Goal: Information Seeking & Learning: Learn about a topic

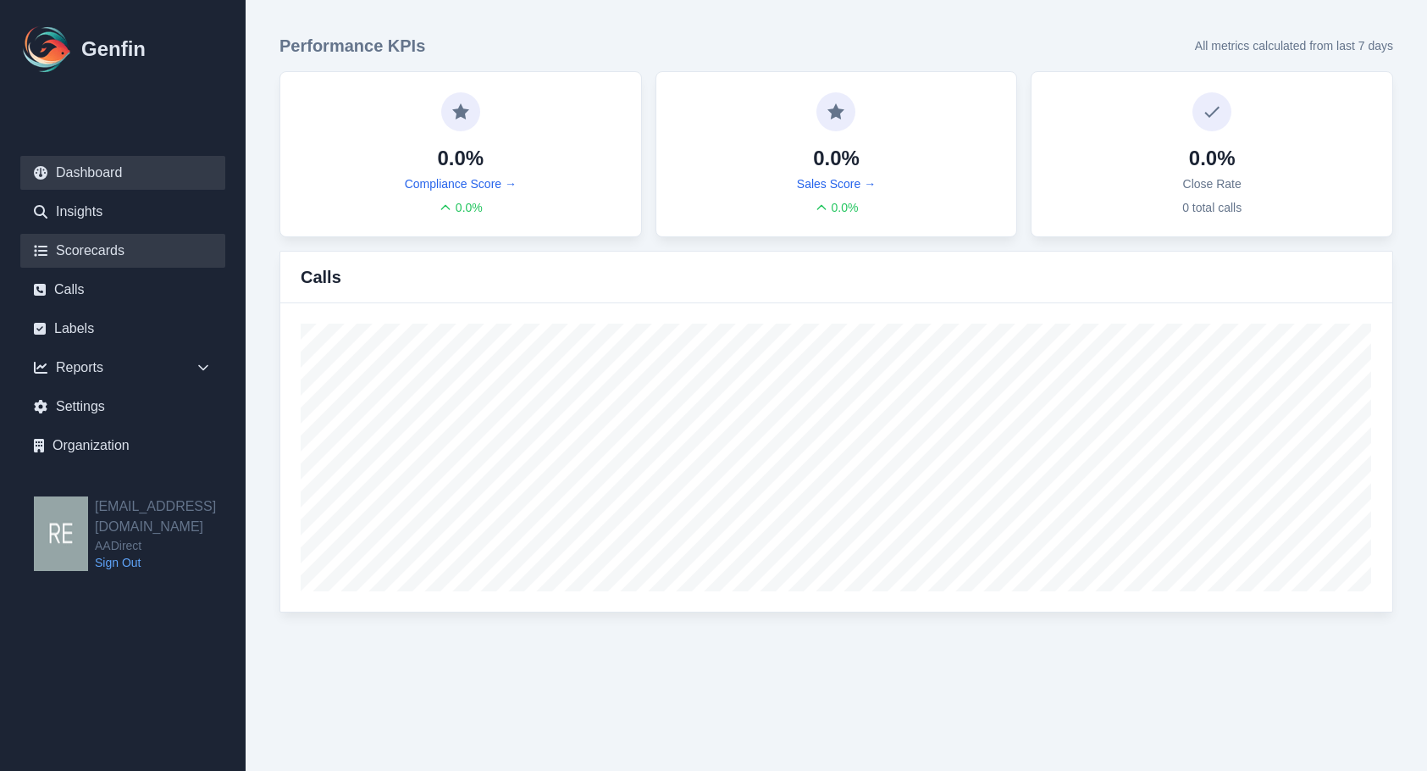
click at [119, 245] on link "Scorecards" at bounding box center [122, 251] width 205 height 34
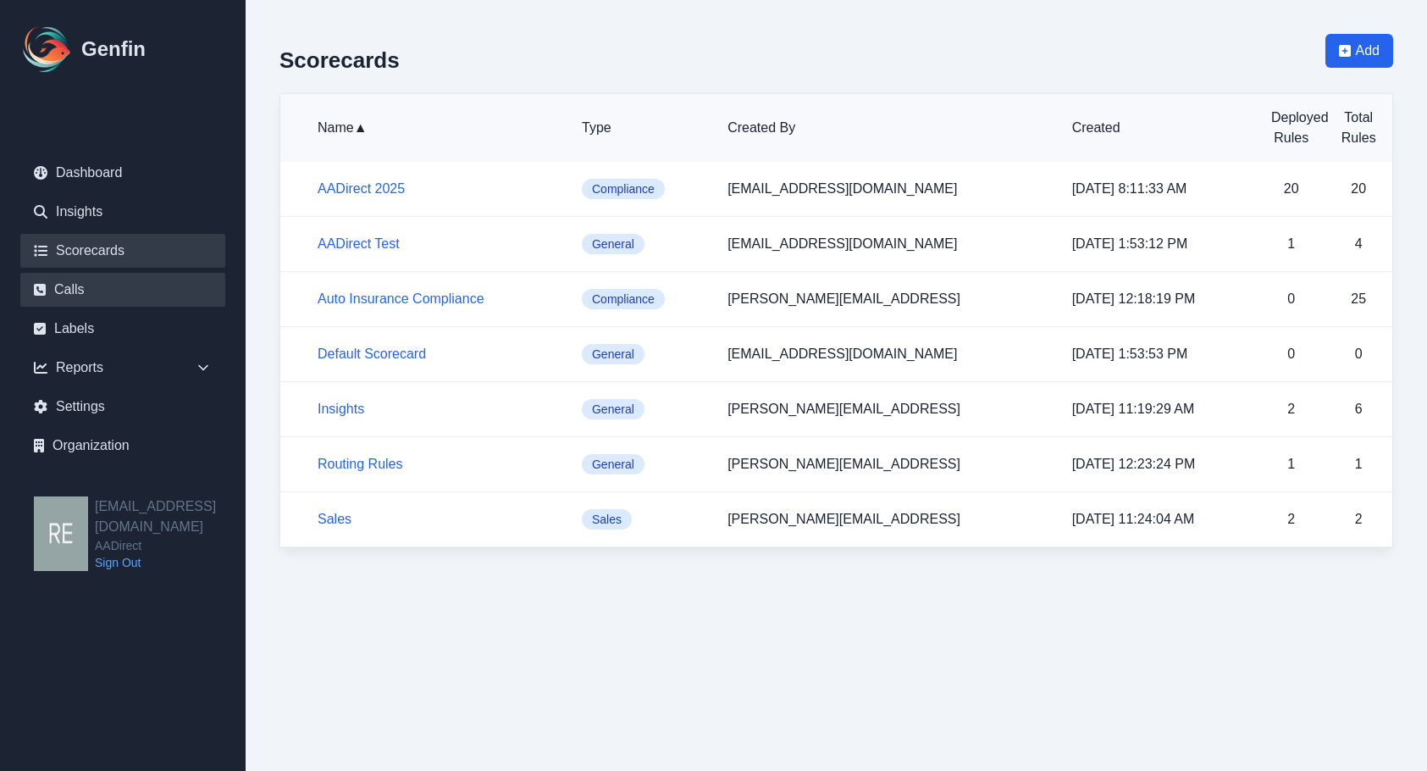
click at [85, 289] on link "Calls" at bounding box center [122, 290] width 205 height 34
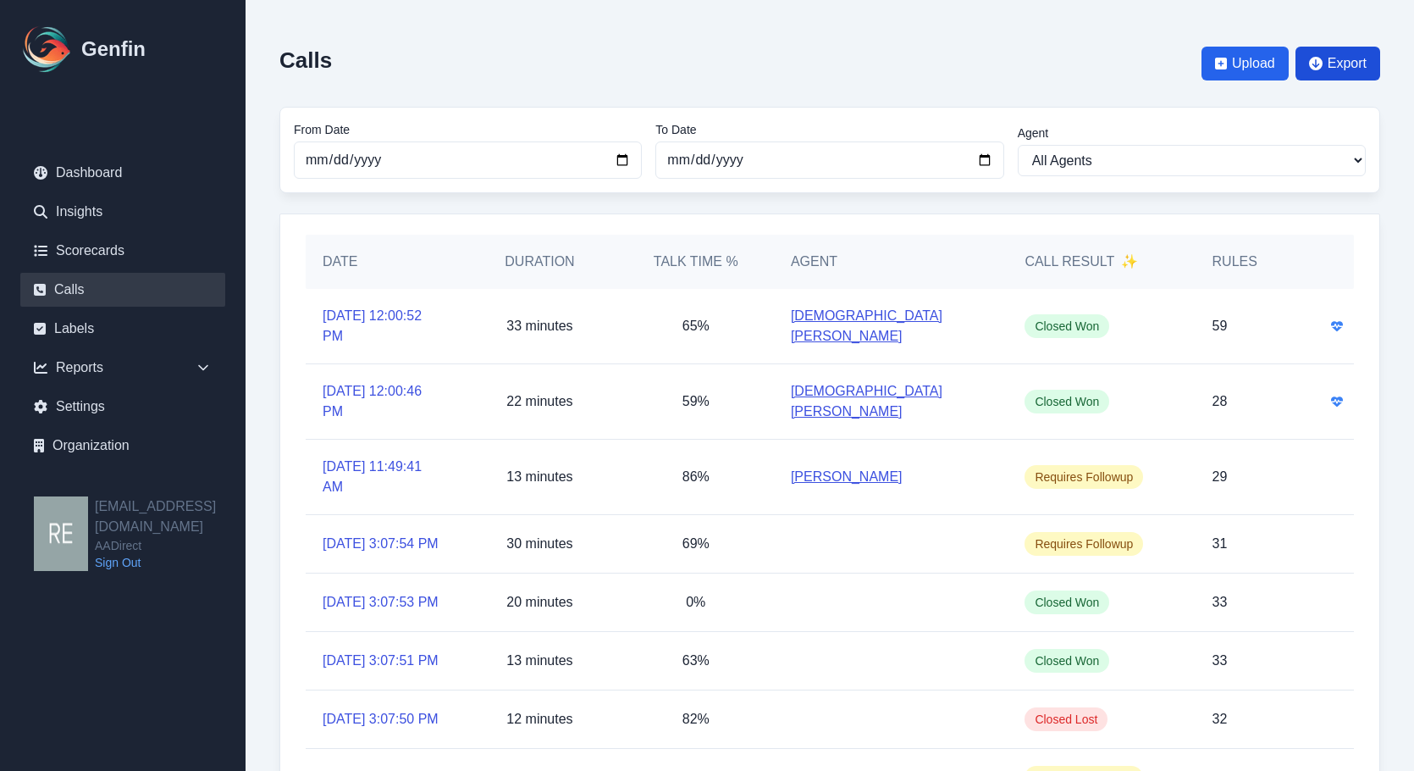
click at [1344, 62] on span "Export" at bounding box center [1347, 63] width 39 height 20
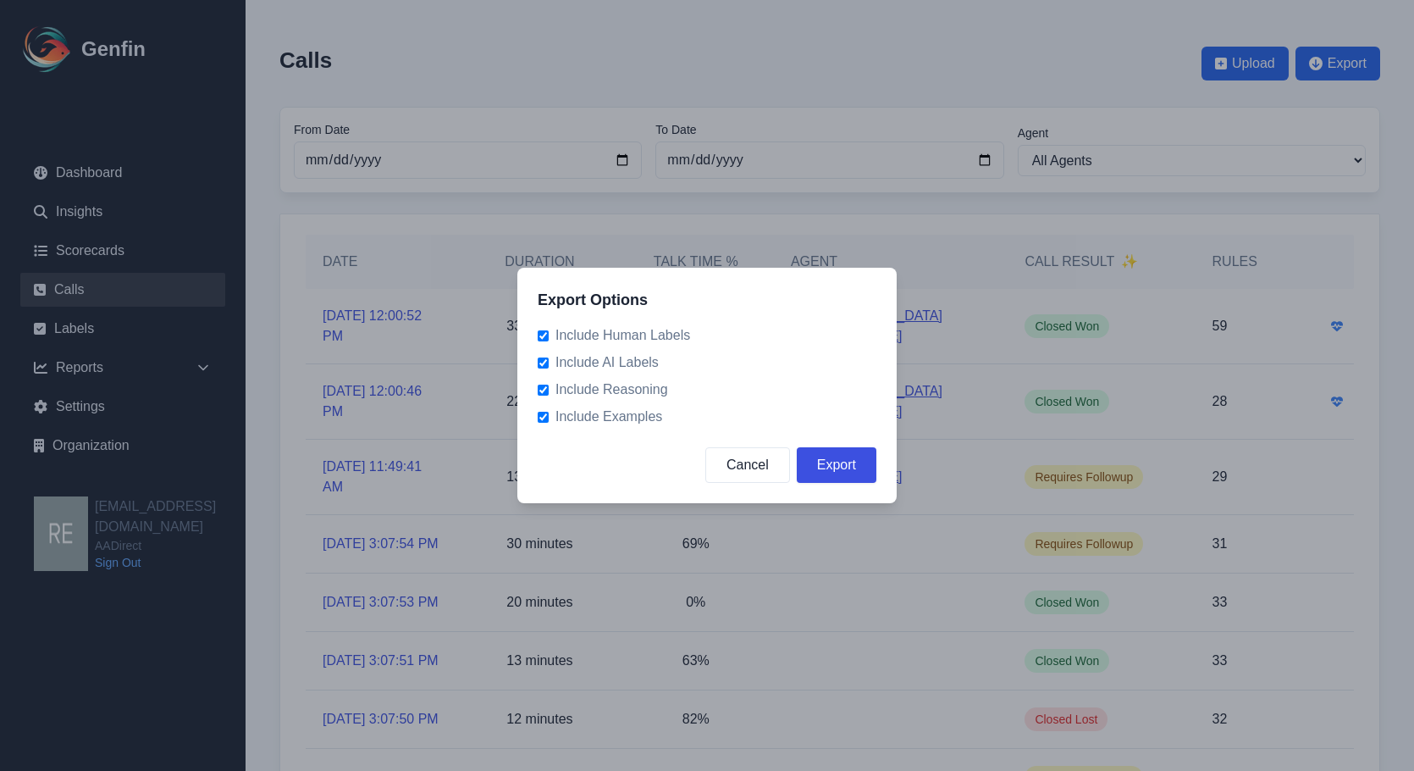
click at [836, 468] on button "Export" at bounding box center [837, 465] width 80 height 36
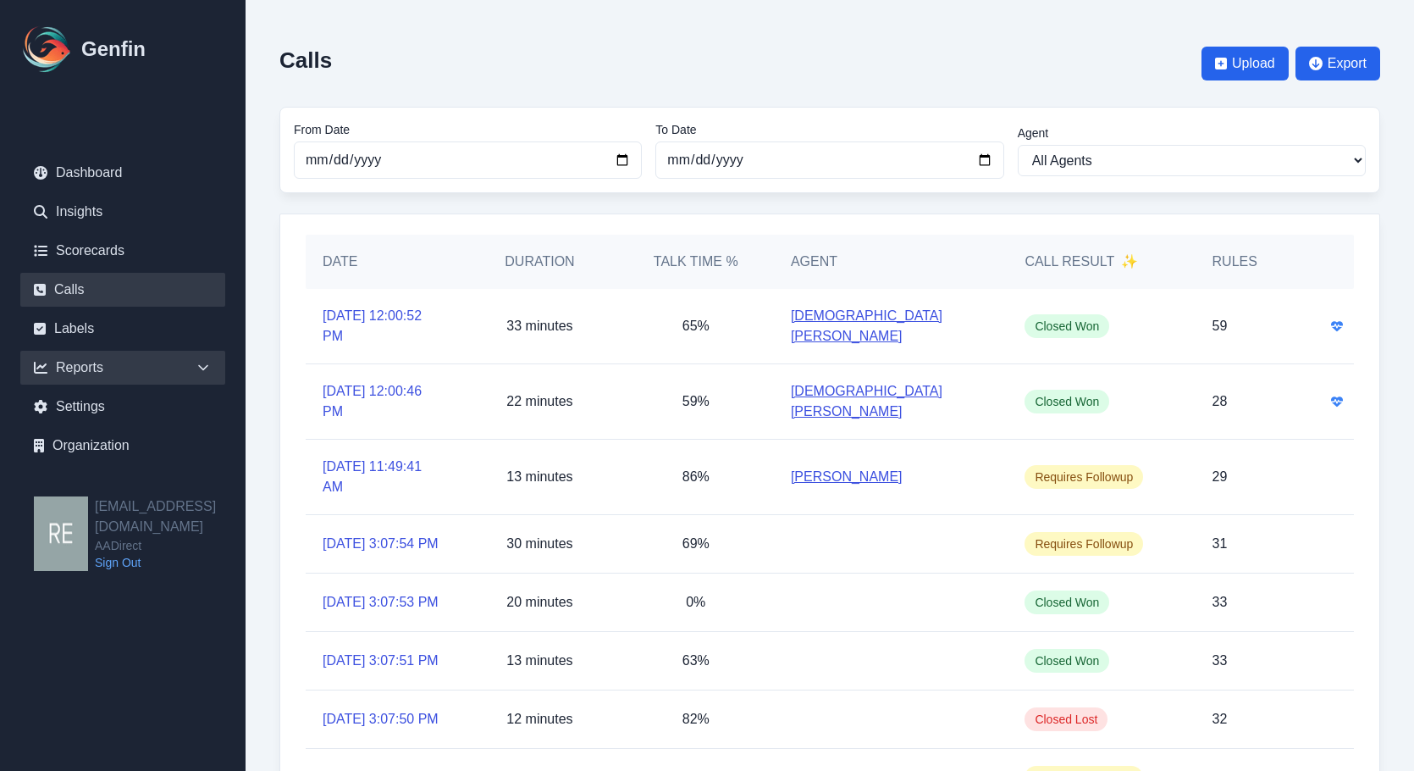
click at [89, 357] on div "Reports" at bounding box center [122, 368] width 205 height 34
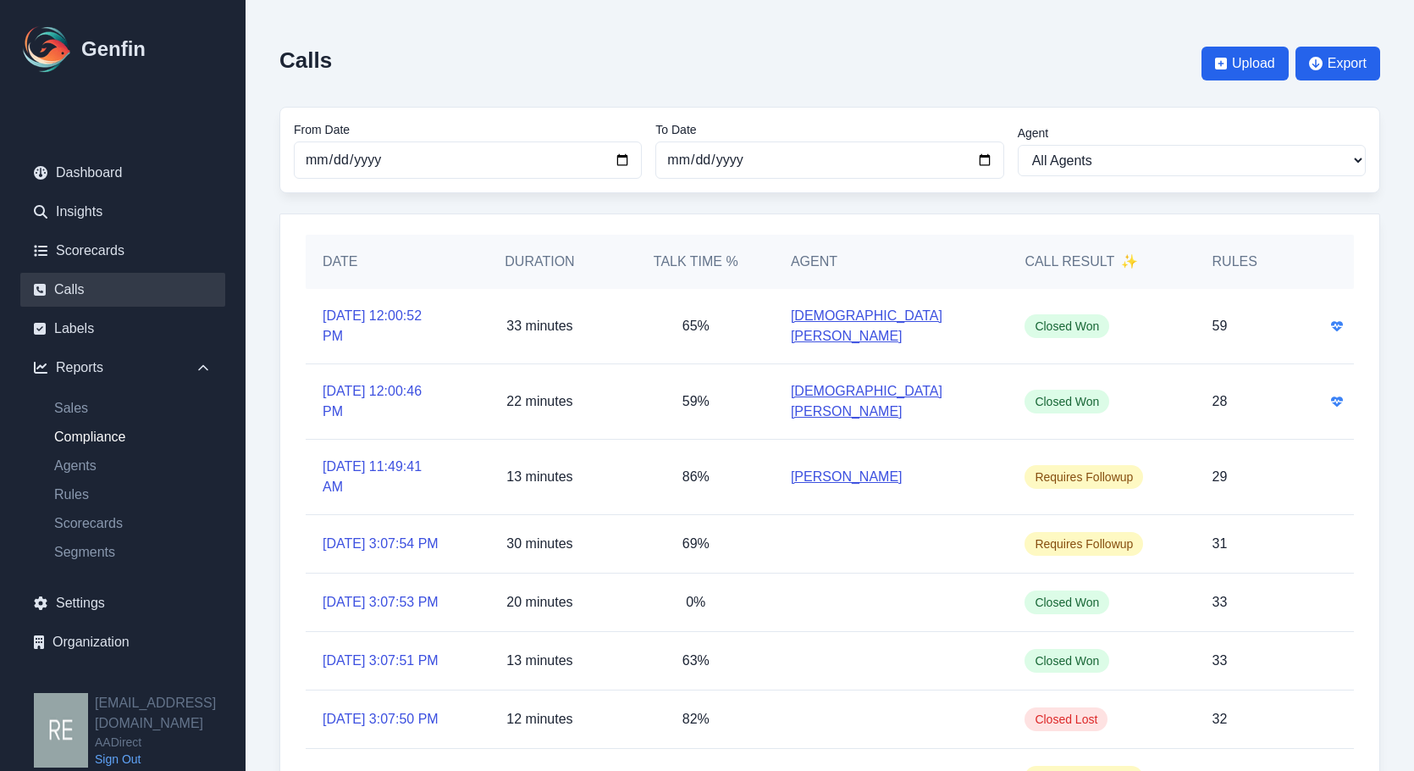
click at [86, 427] on link "Compliance" at bounding box center [133, 437] width 185 height 20
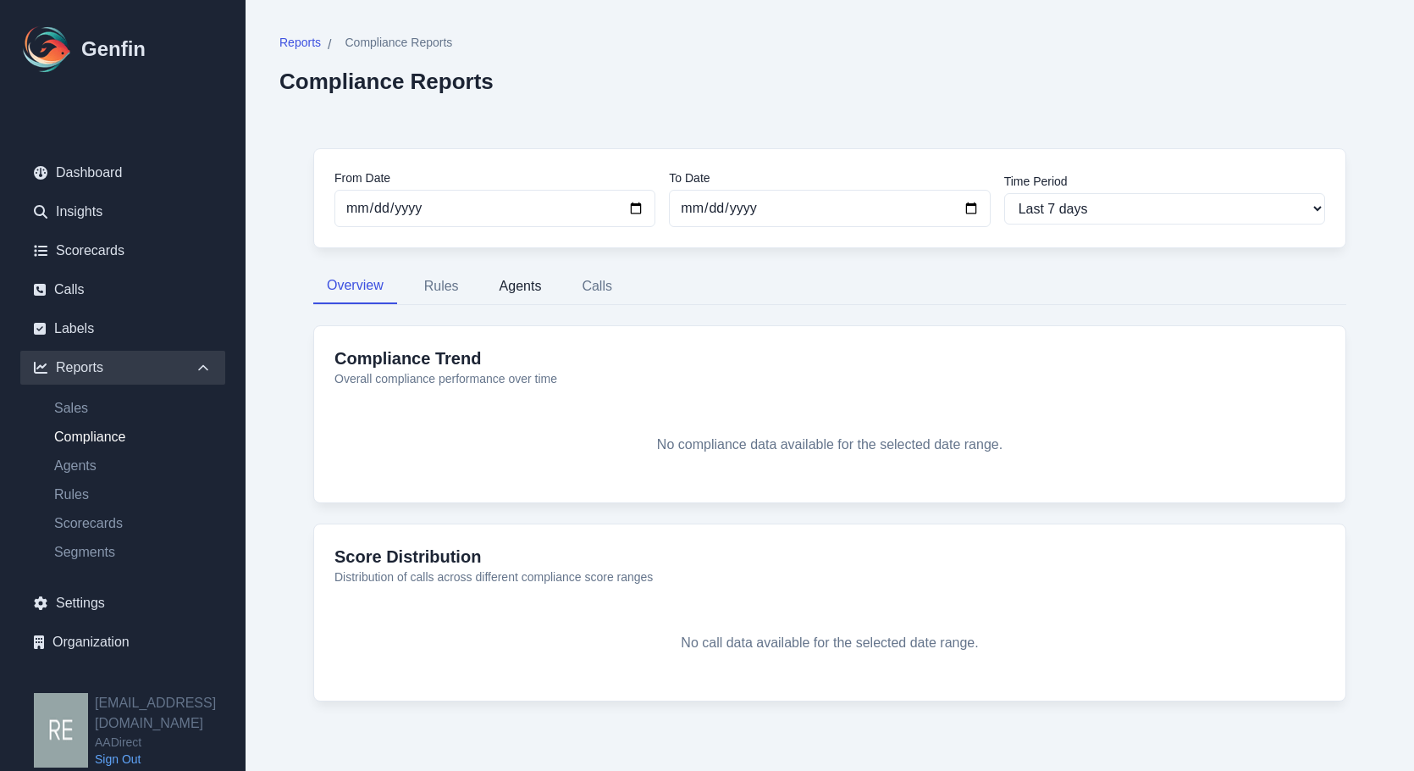
click at [527, 280] on button "Agents" at bounding box center [520, 286] width 69 height 36
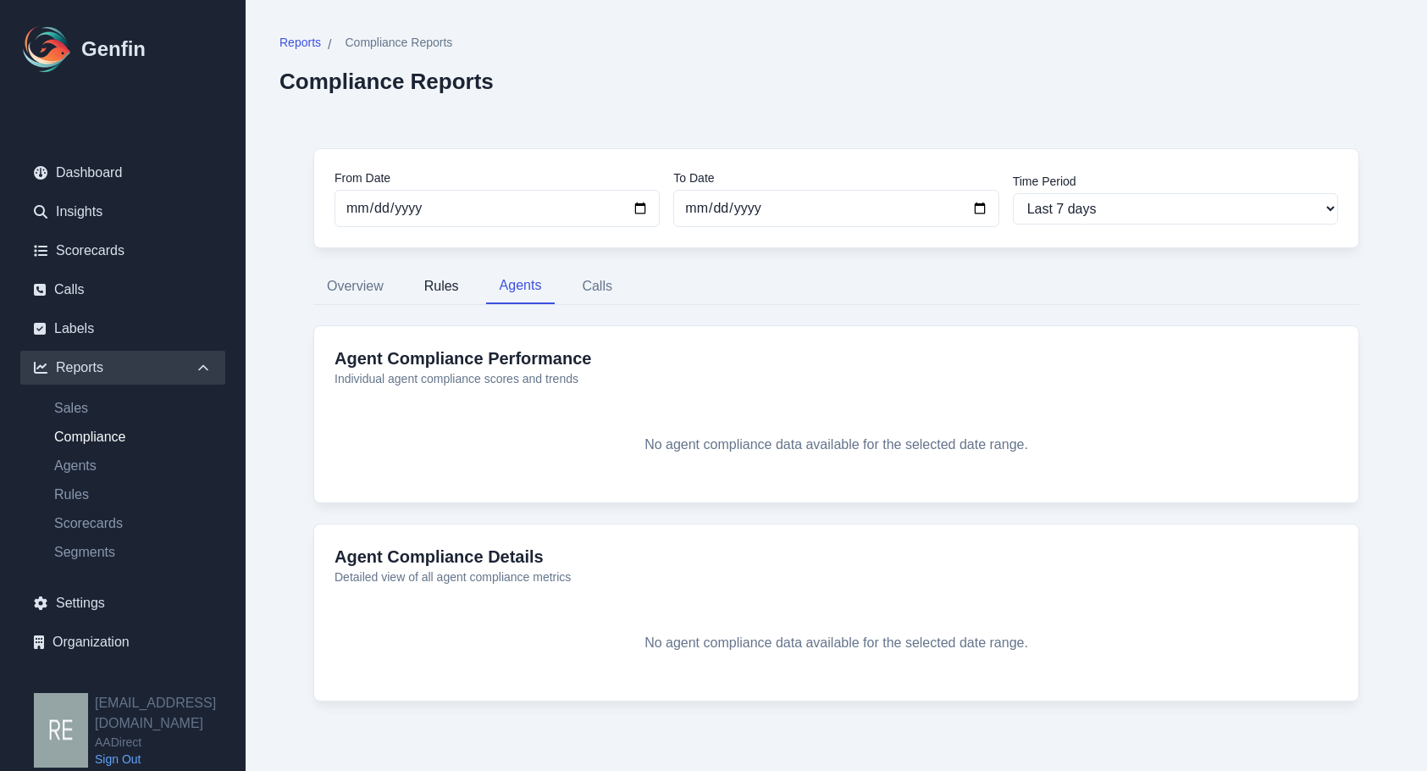
click at [436, 275] on button "Rules" at bounding box center [442, 286] width 62 height 36
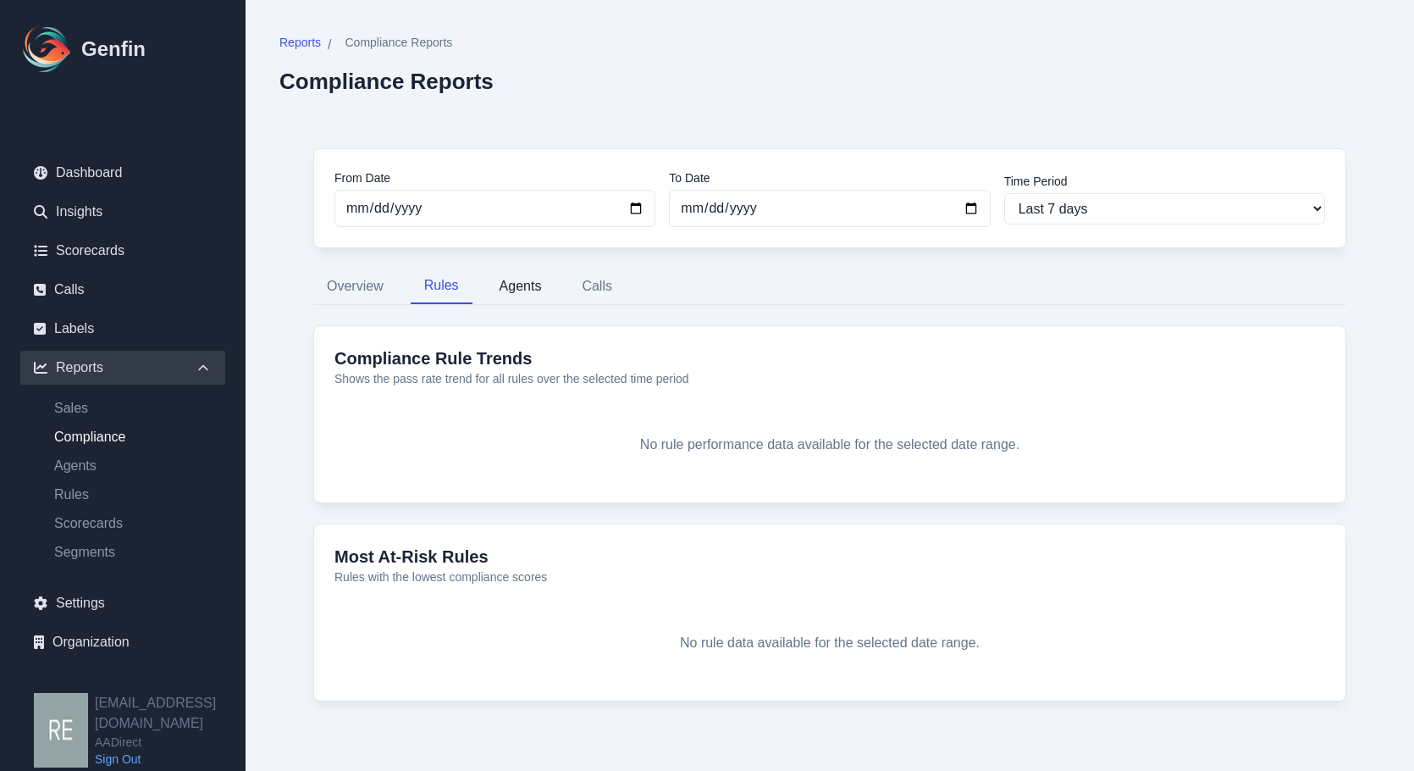
click at [512, 286] on button "Agents" at bounding box center [520, 286] width 69 height 36
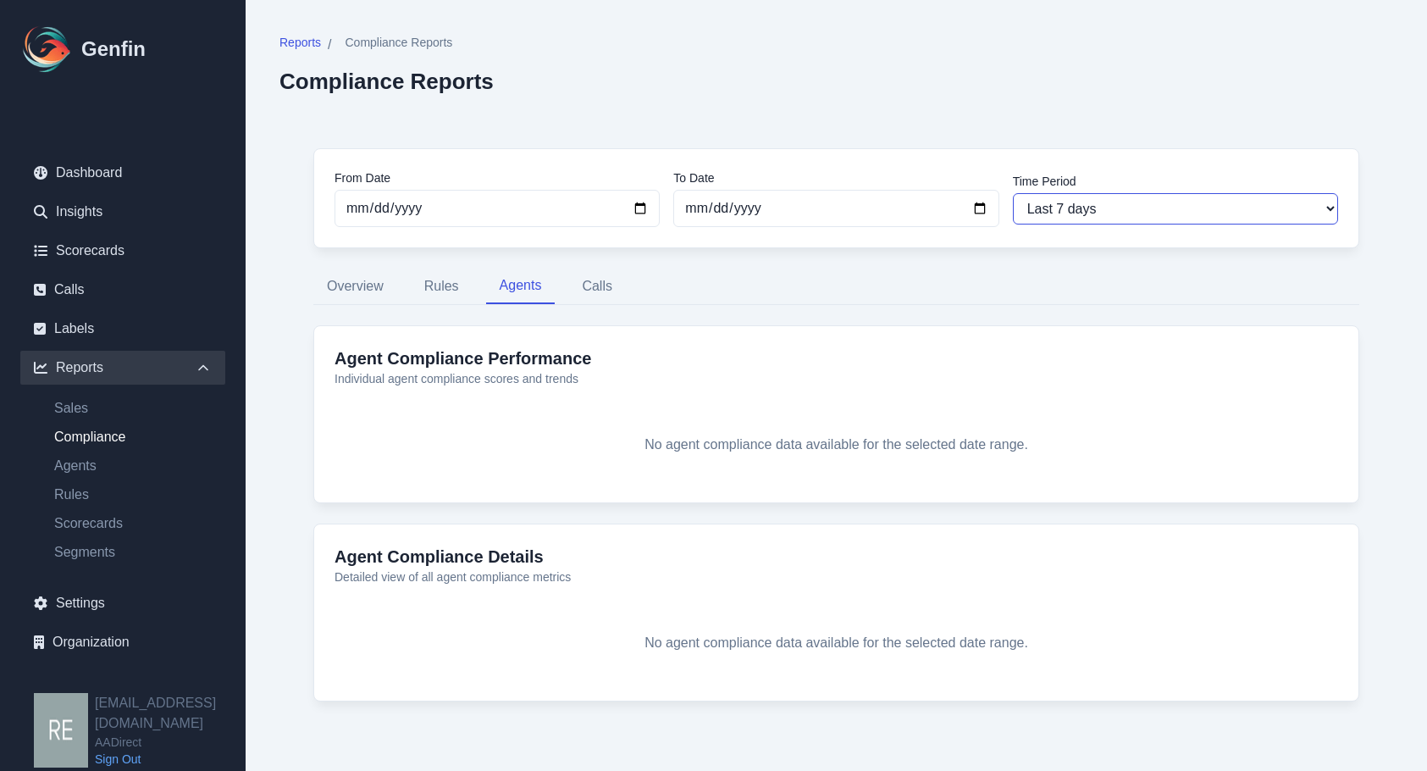
click at [1130, 207] on select "Last 7 days Last 14 days Last 30 days Last 90 days Last 180 days Last 365 days …" at bounding box center [1175, 208] width 325 height 31
select select "30"
click at [1013, 193] on select "Last 7 days Last 14 days Last 30 days Last 90 days Last 180 days Last 365 days …" at bounding box center [1175, 208] width 325 height 31
type input "[DATE]"
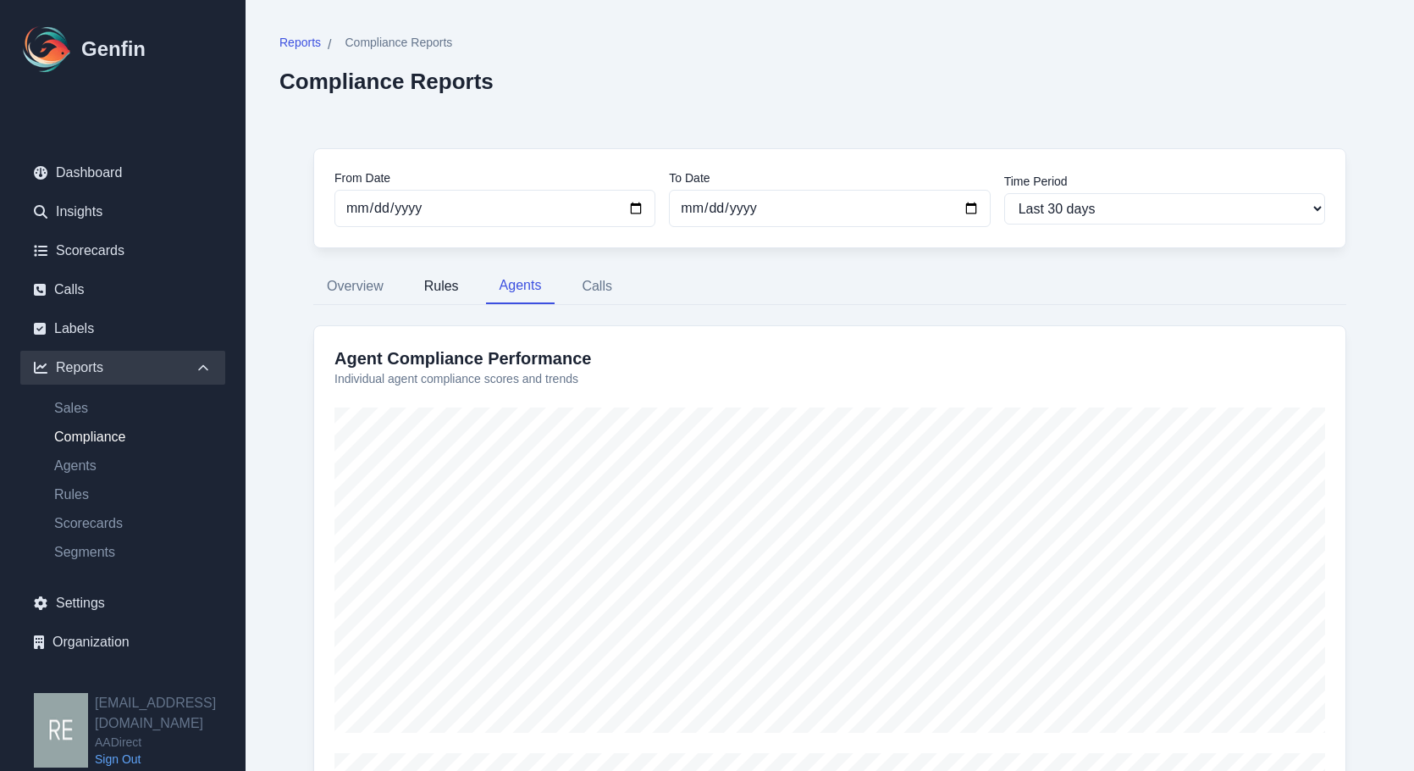
click at [458, 285] on button "Rules" at bounding box center [442, 286] width 62 height 36
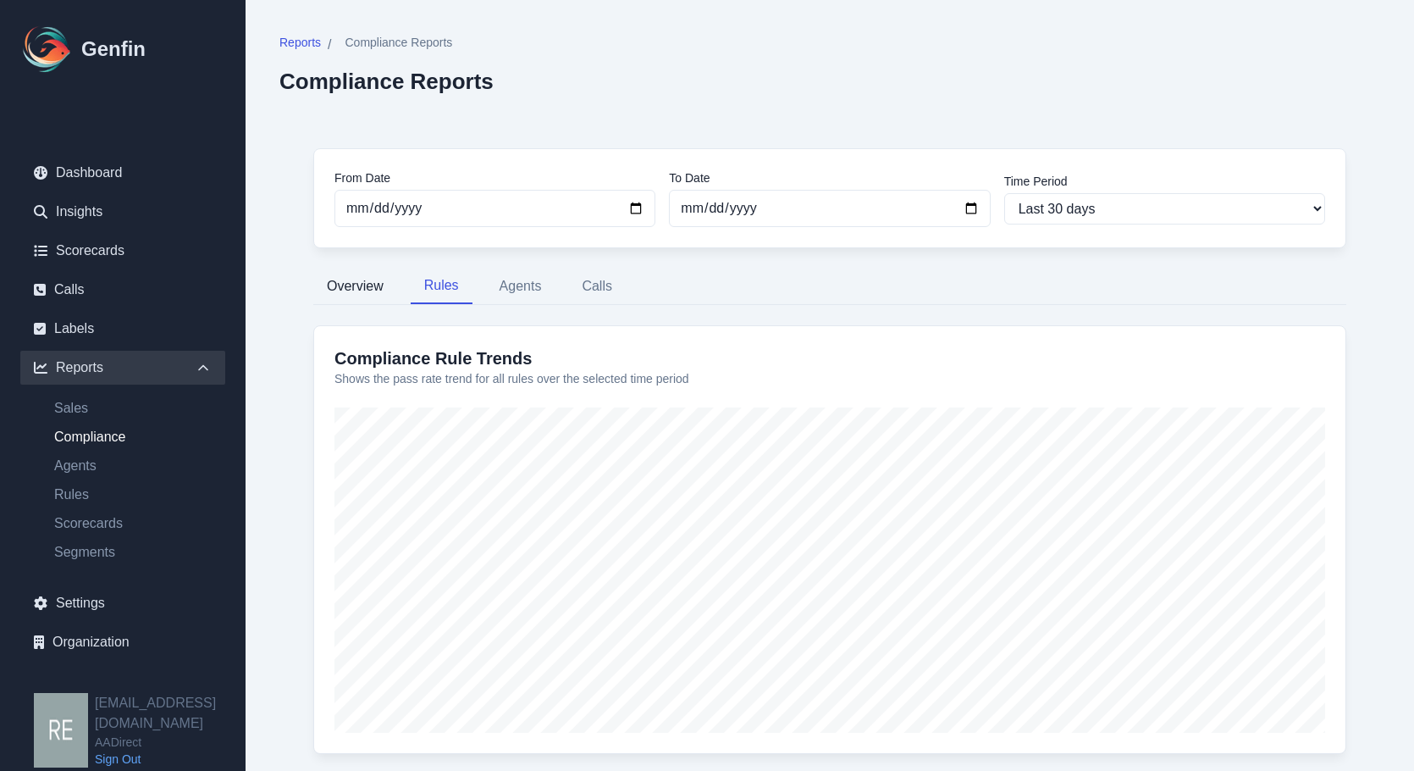
click at [369, 286] on button "Overview" at bounding box center [355, 286] width 84 height 36
click at [595, 284] on button "Calls" at bounding box center [597, 286] width 58 height 36
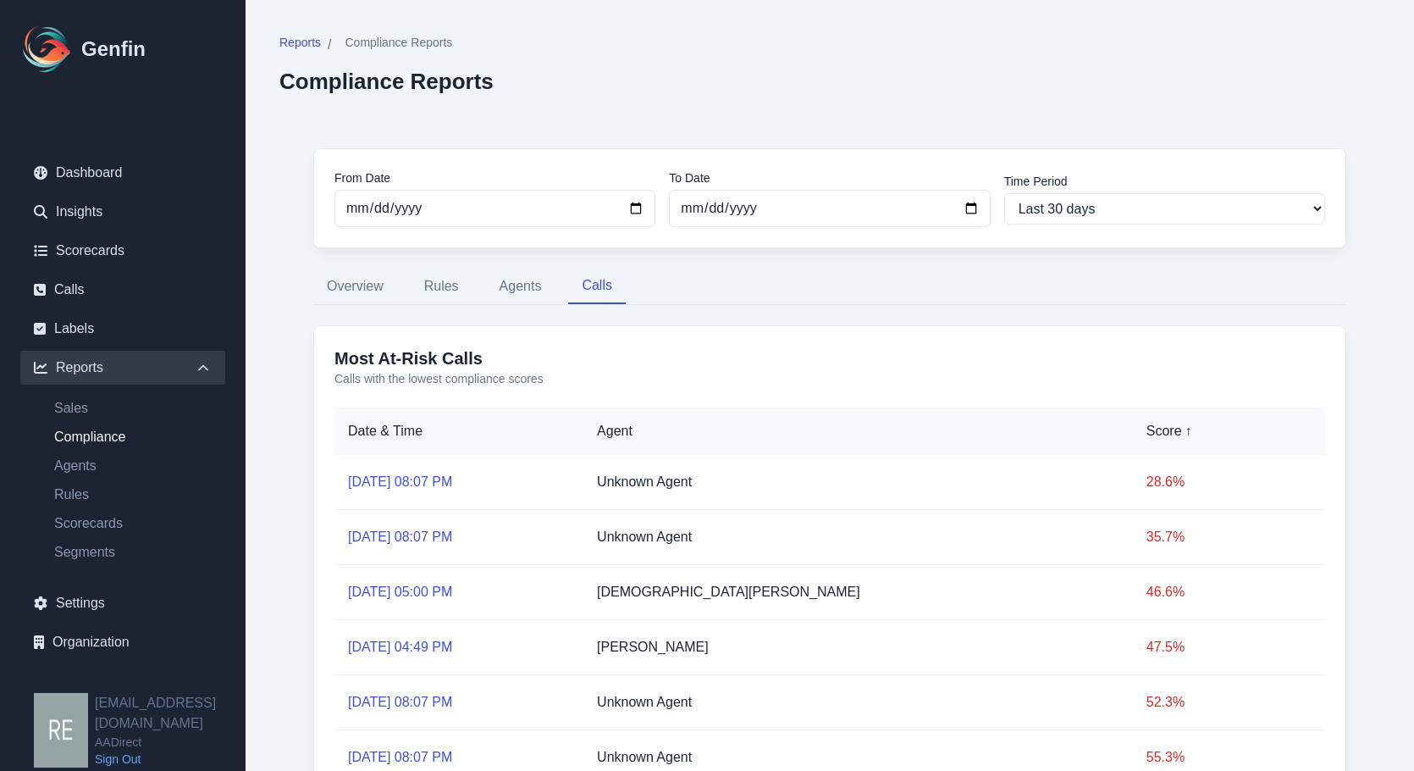
scroll to position [289, 0]
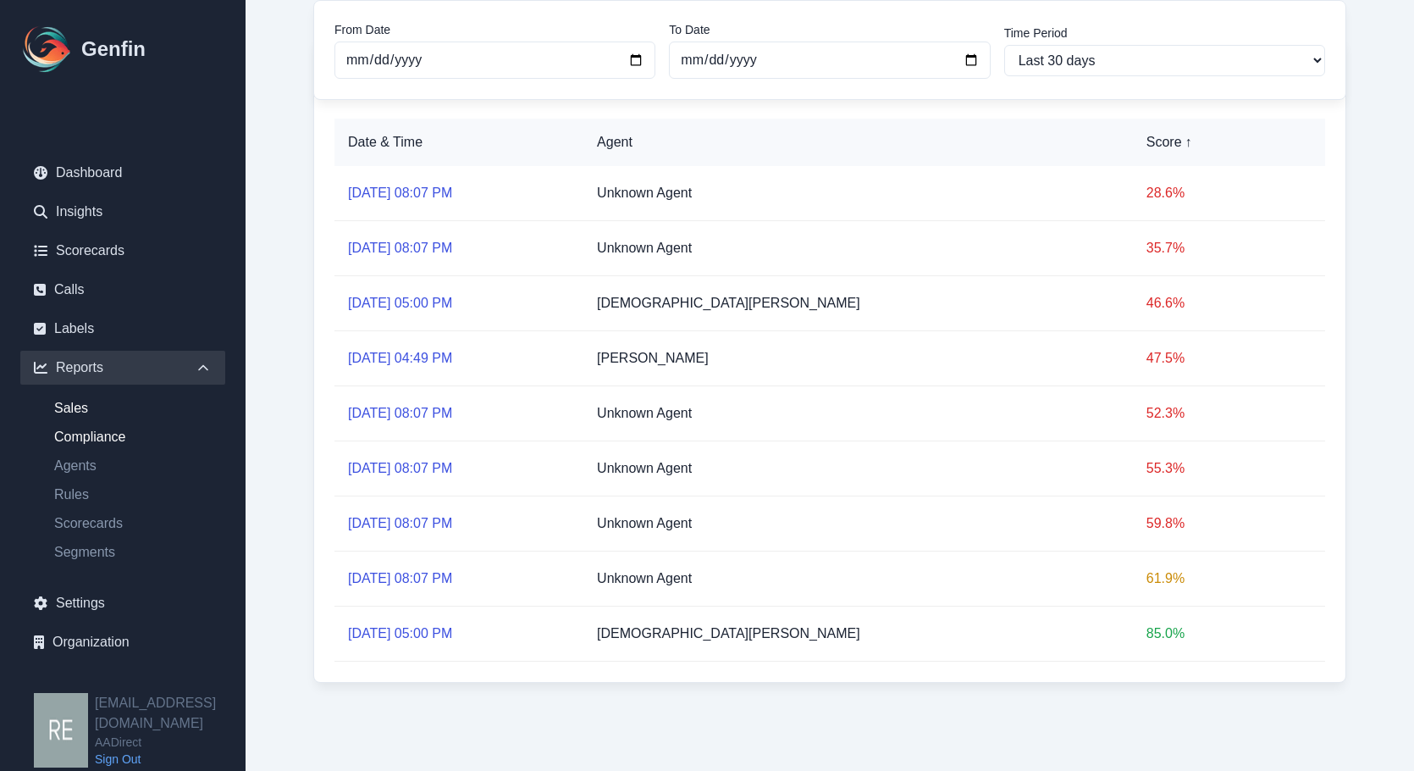
click at [80, 405] on link "Sales" at bounding box center [133, 408] width 185 height 20
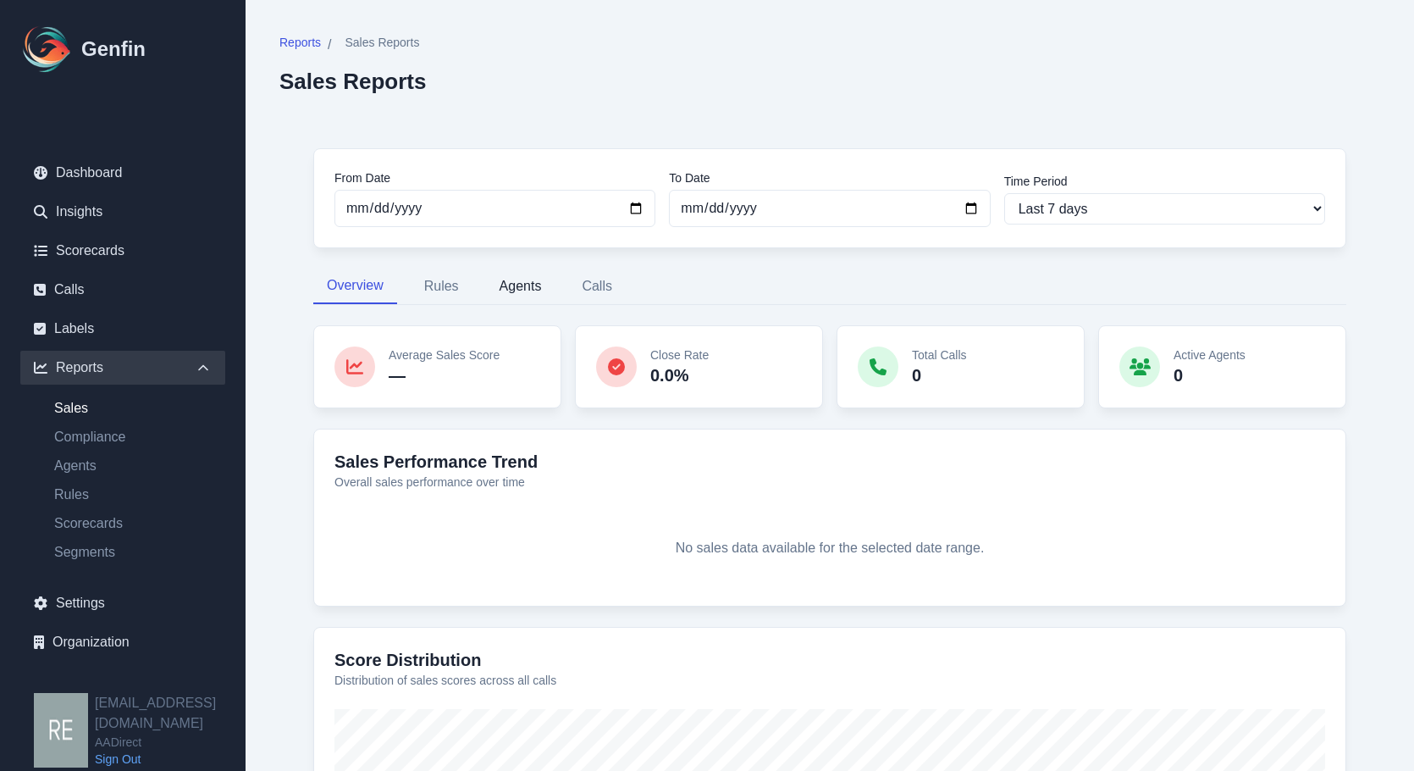
click at [522, 286] on button "Agents" at bounding box center [520, 286] width 69 height 36
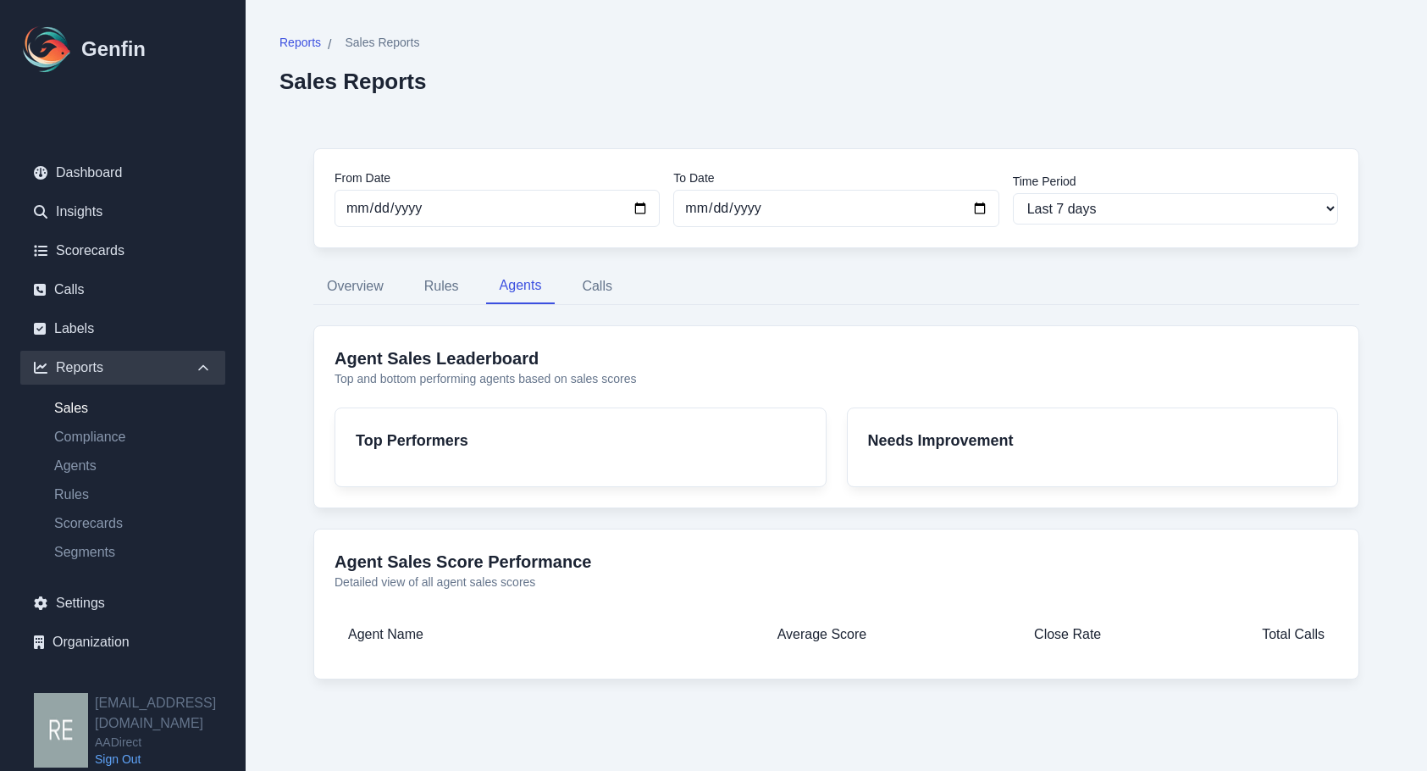
click at [431, 308] on div "From Date 2025-08-19 To Date 2025-08-26 Time Period Last 7 days Last 14 days La…" at bounding box center [836, 413] width 1114 height 599
click at [439, 280] on button "Rules" at bounding box center [442, 286] width 62 height 36
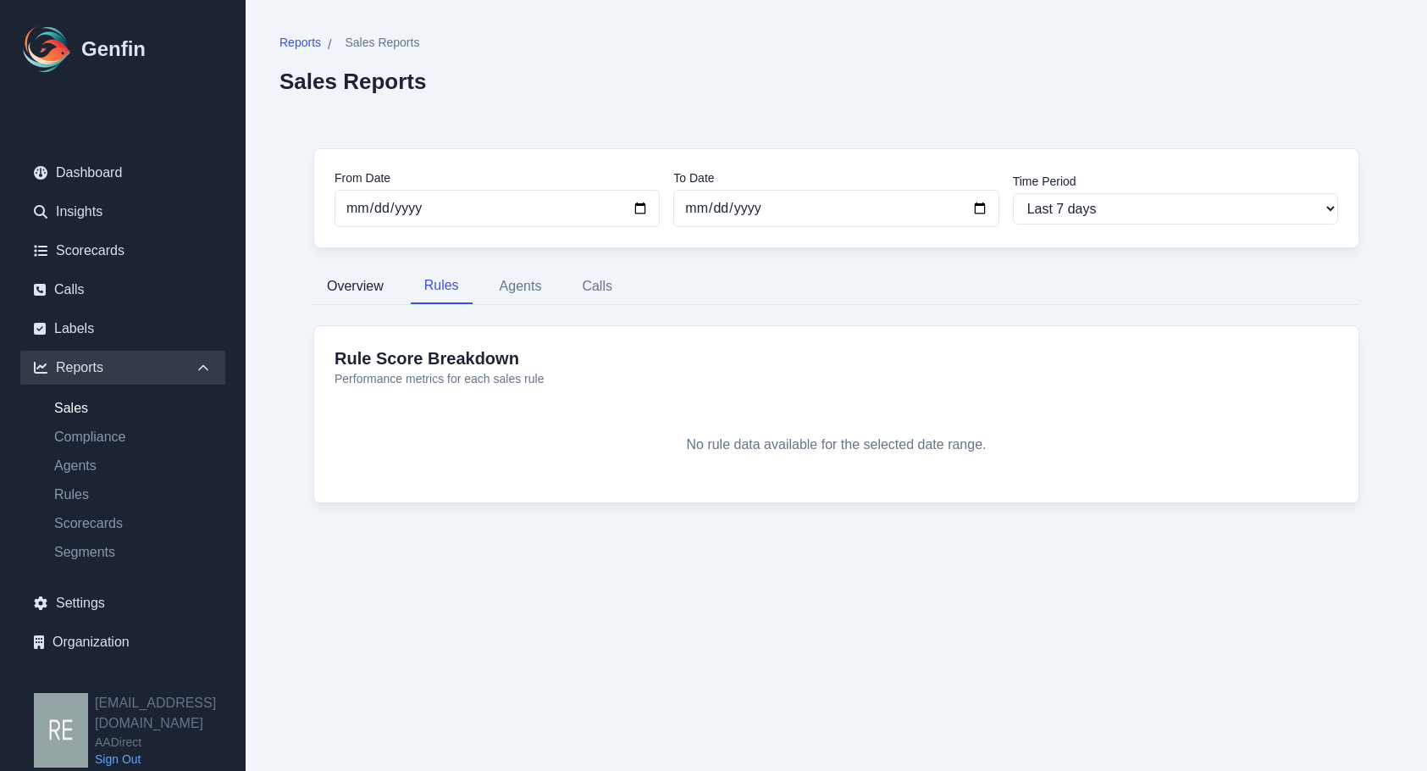
click at [354, 289] on button "Overview" at bounding box center [355, 286] width 84 height 36
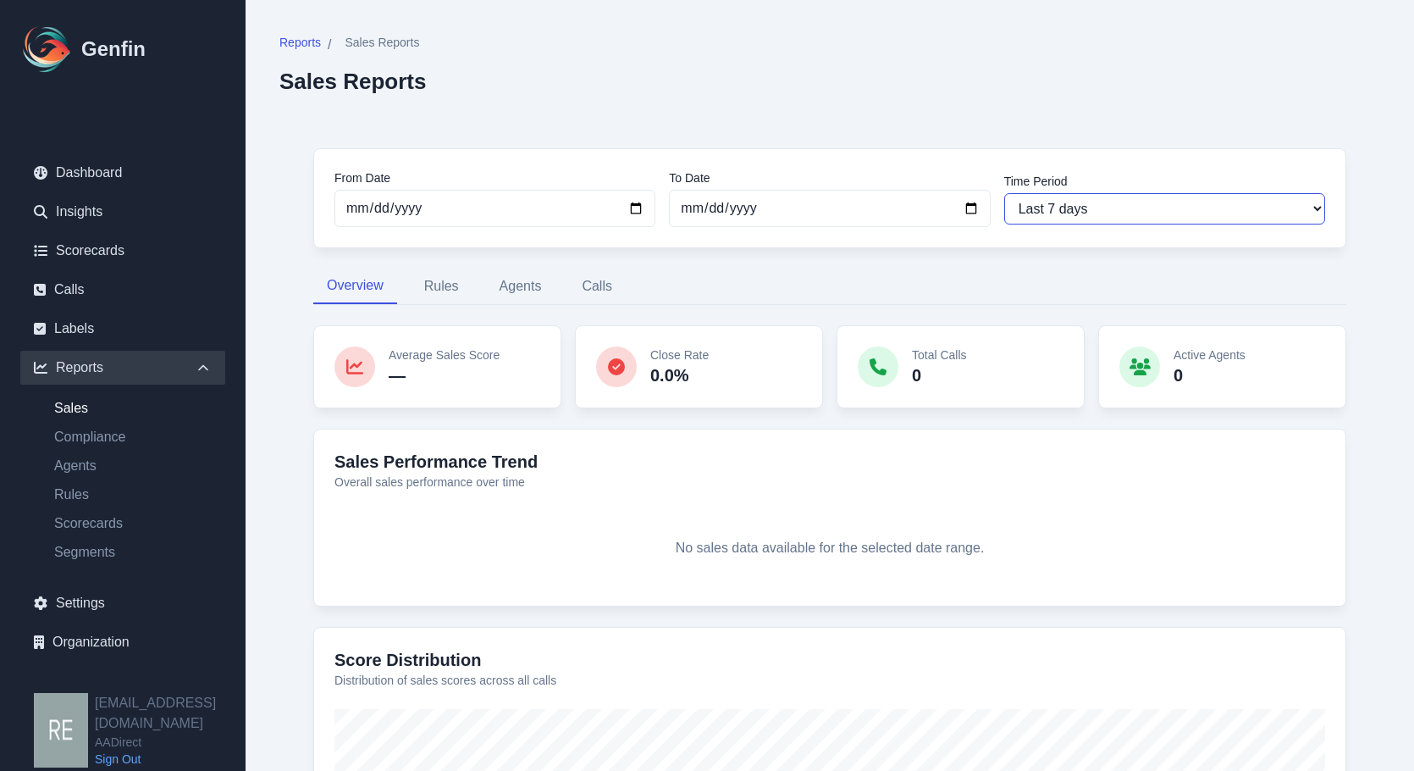
click at [1108, 204] on select "Last 7 days Last 14 days Last 30 days Last 90 days Last 180 days Last 365 days …" at bounding box center [1164, 208] width 321 height 31
select select "30"
click at [1004, 193] on select "Last 7 days Last 14 days Last 30 days Last 90 days Last 180 days Last 365 days …" at bounding box center [1164, 208] width 321 height 31
type input "[DATE]"
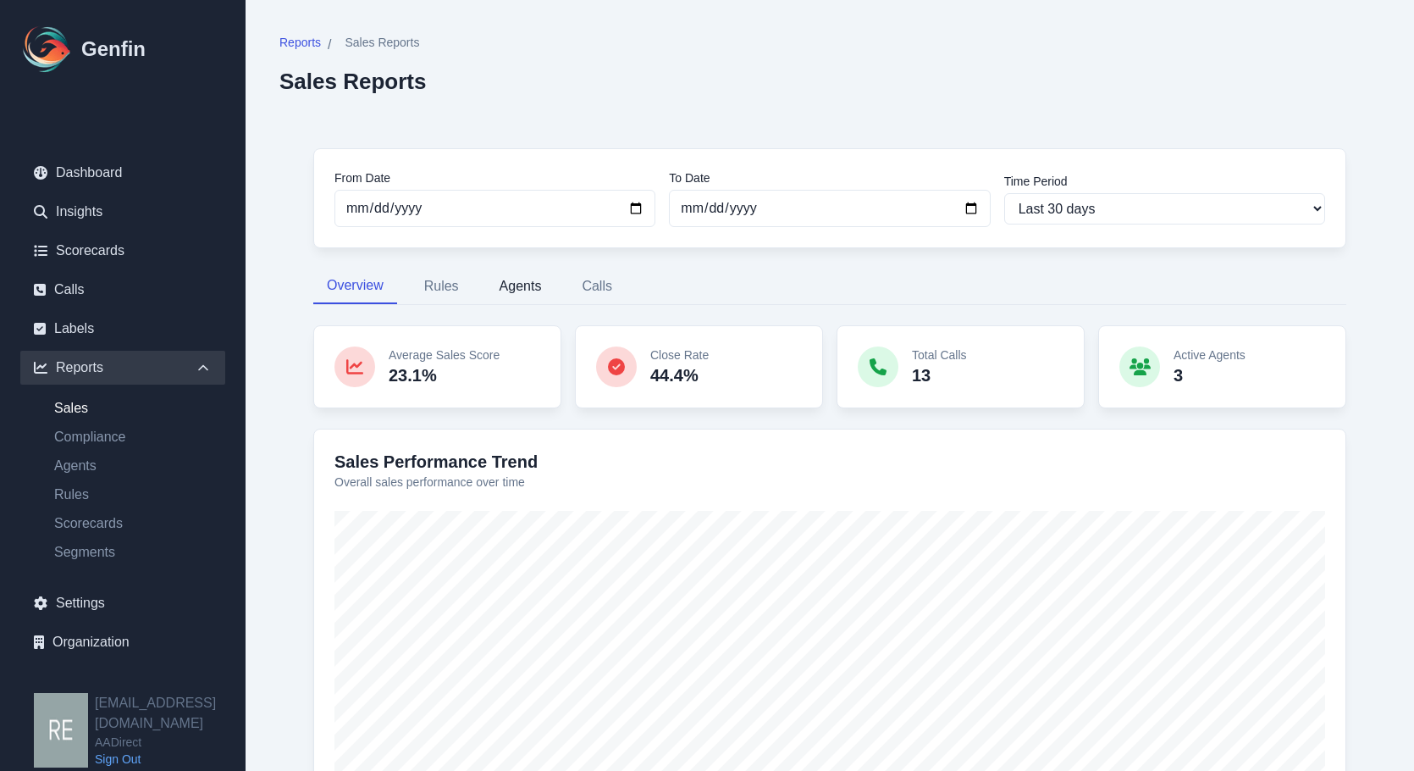
click at [522, 285] on button "Agents" at bounding box center [520, 286] width 69 height 36
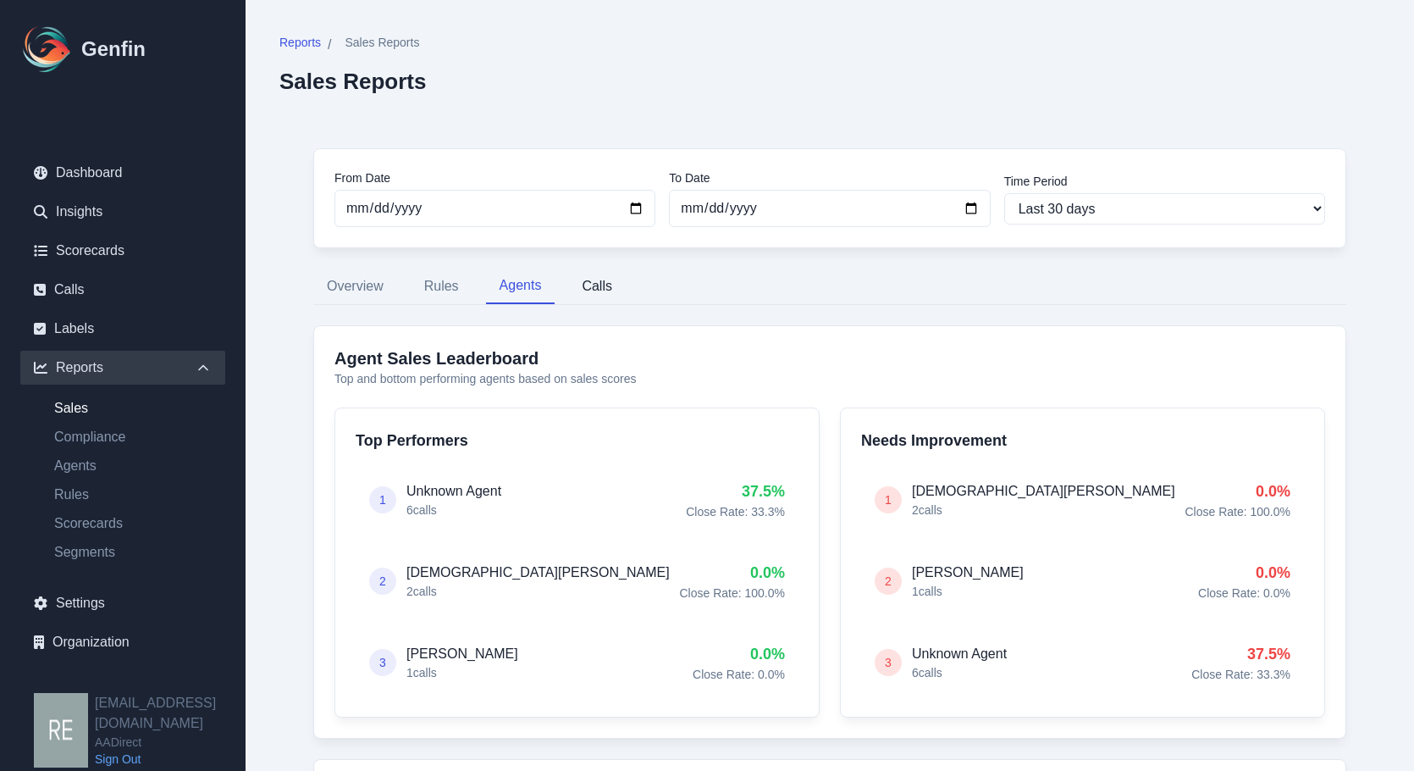
click at [595, 281] on button "Calls" at bounding box center [597, 286] width 58 height 36
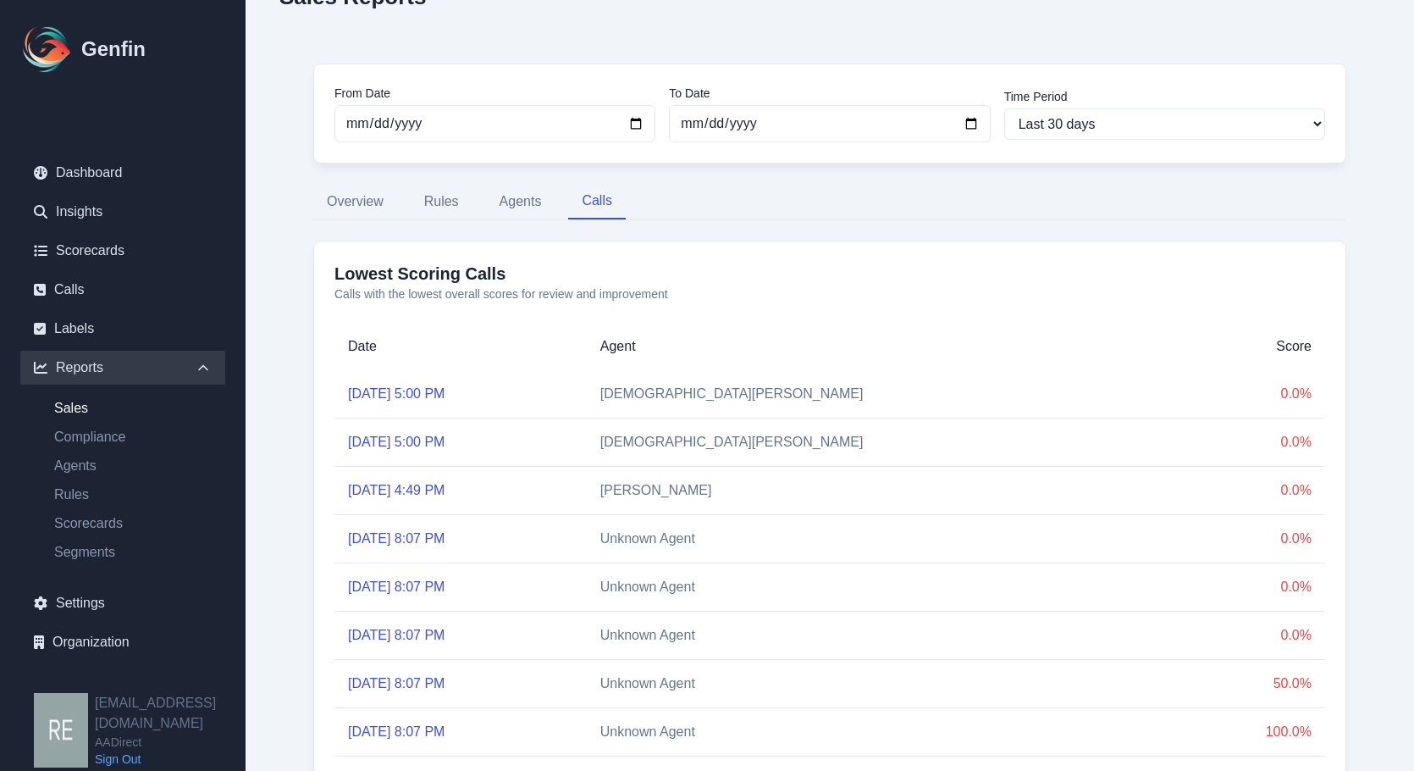
scroll to position [169, 0]
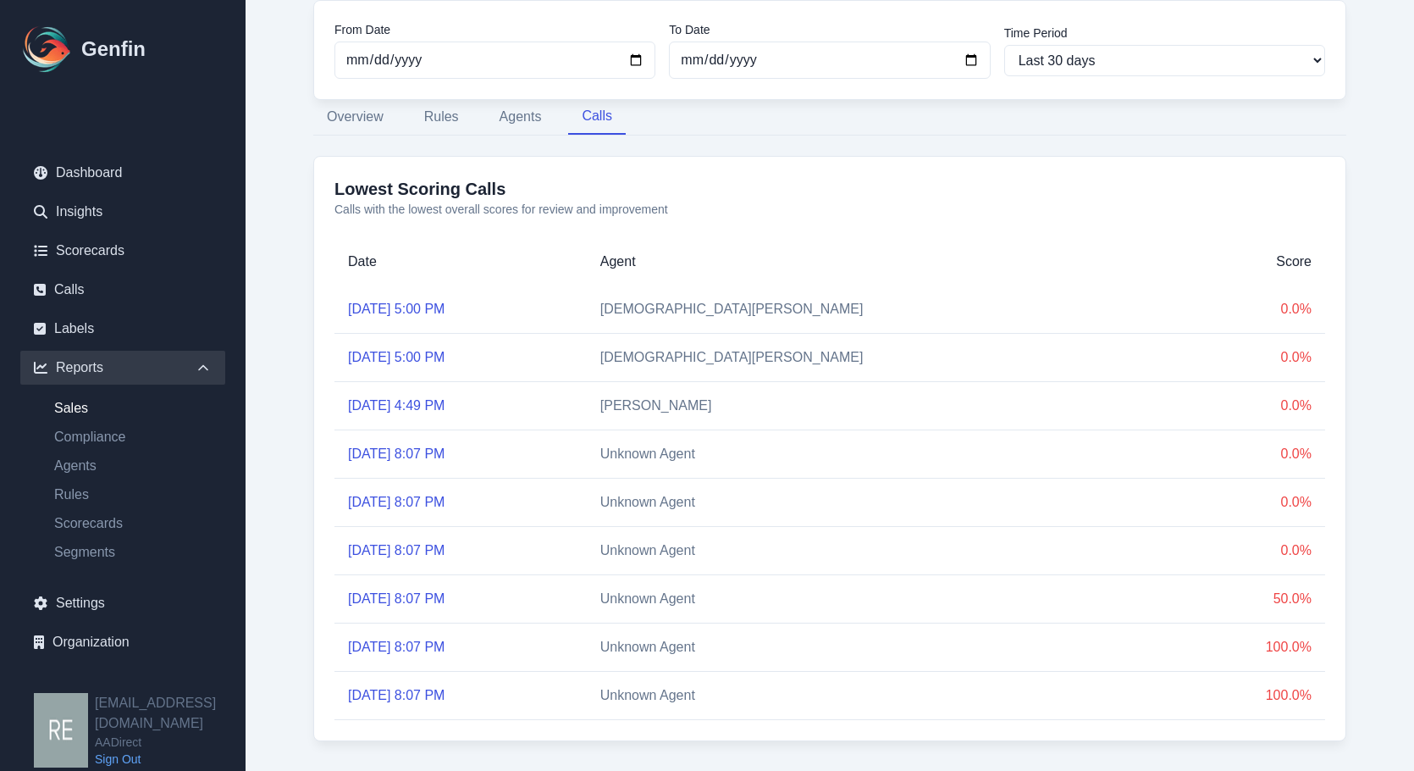
click at [445, 309] on link "Aug 8, 2025, 5:00 PM" at bounding box center [396, 308] width 97 height 14
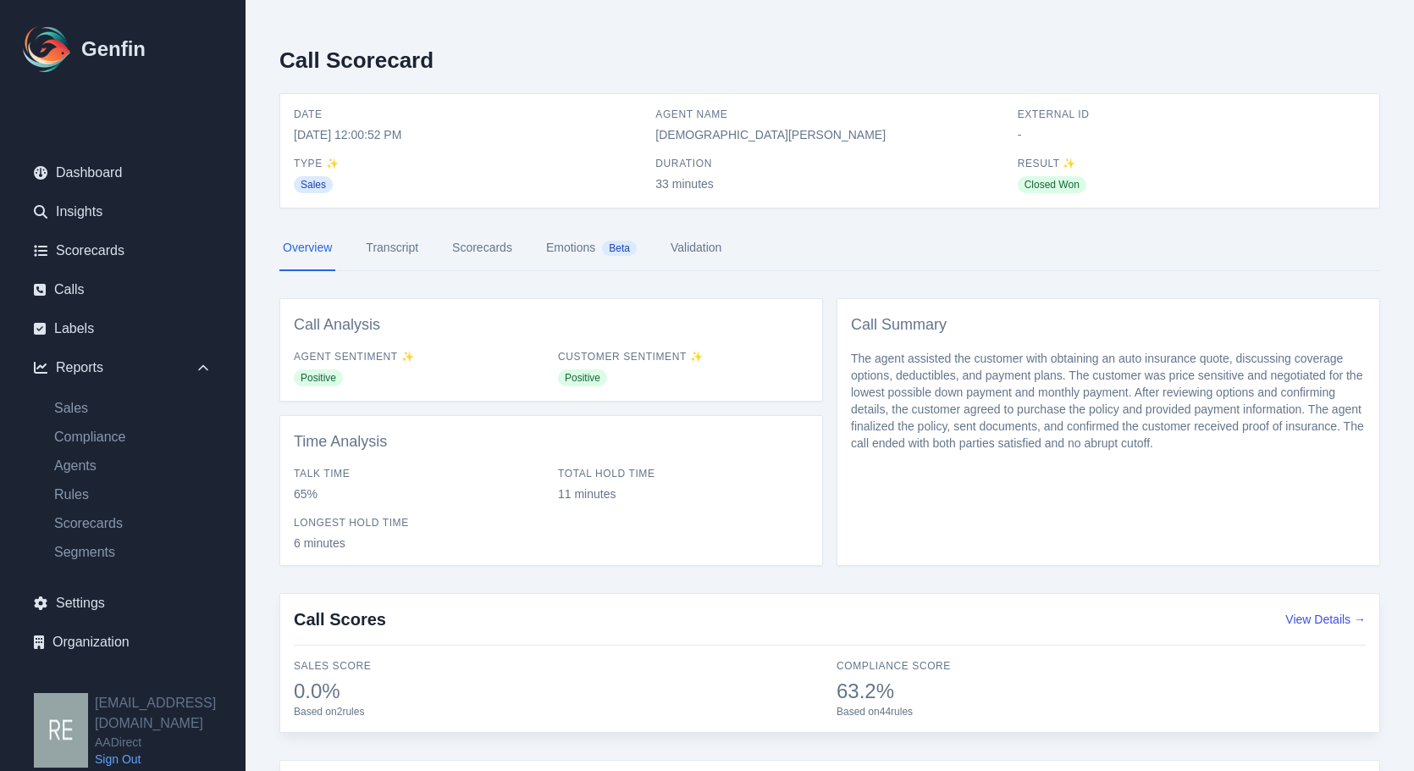
click at [483, 240] on link "Scorecards" at bounding box center [482, 248] width 67 height 46
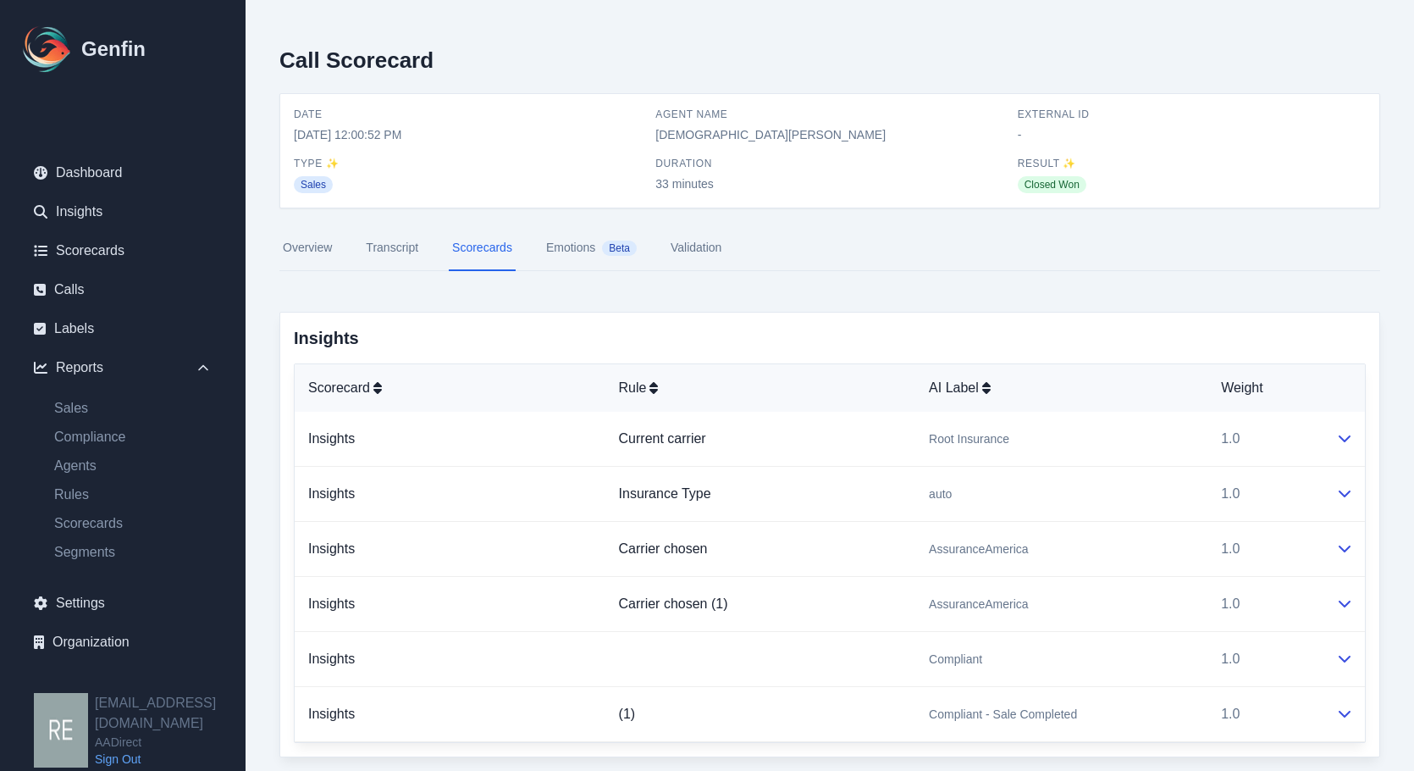
click at [713, 241] on link "Validation" at bounding box center [696, 248] width 58 height 46
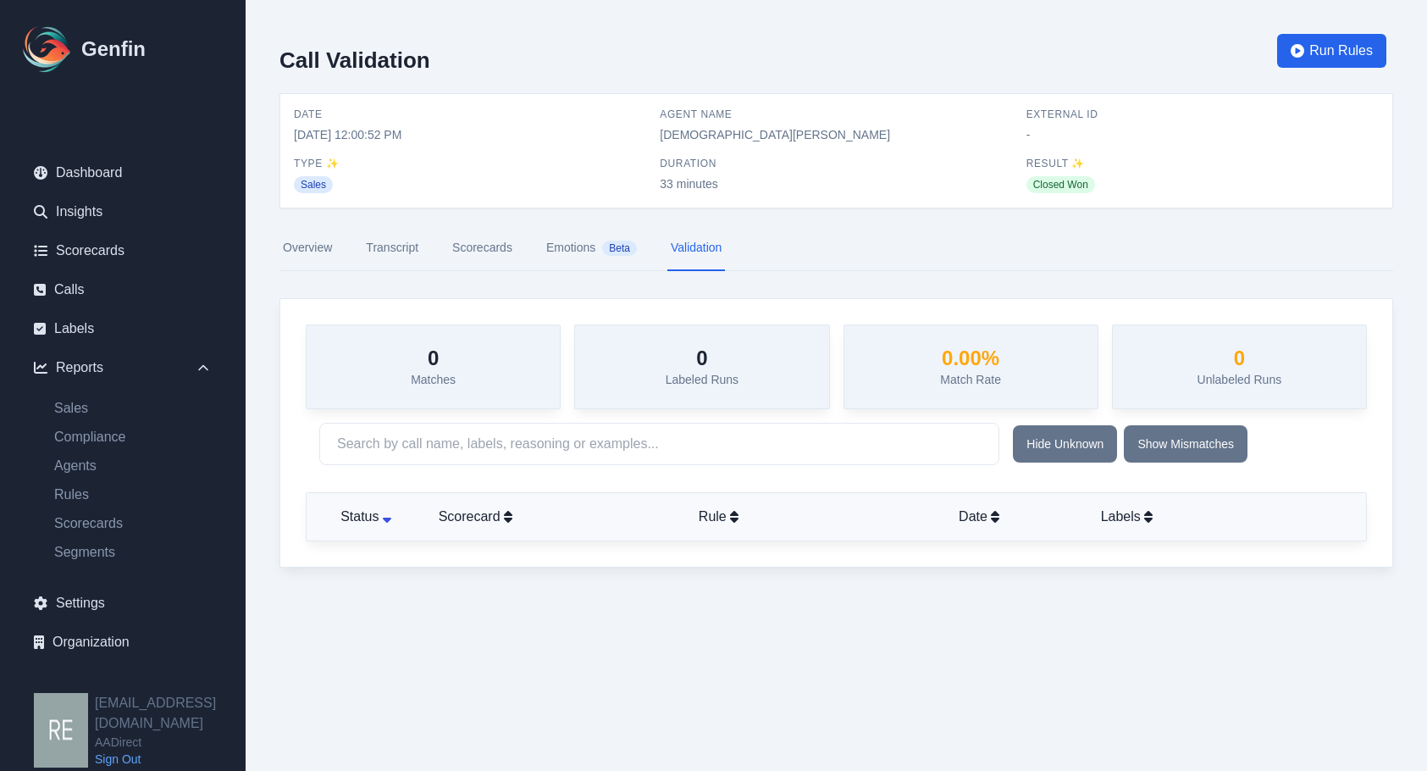
click at [571, 244] on link "Emotions Beta" at bounding box center [591, 248] width 97 height 46
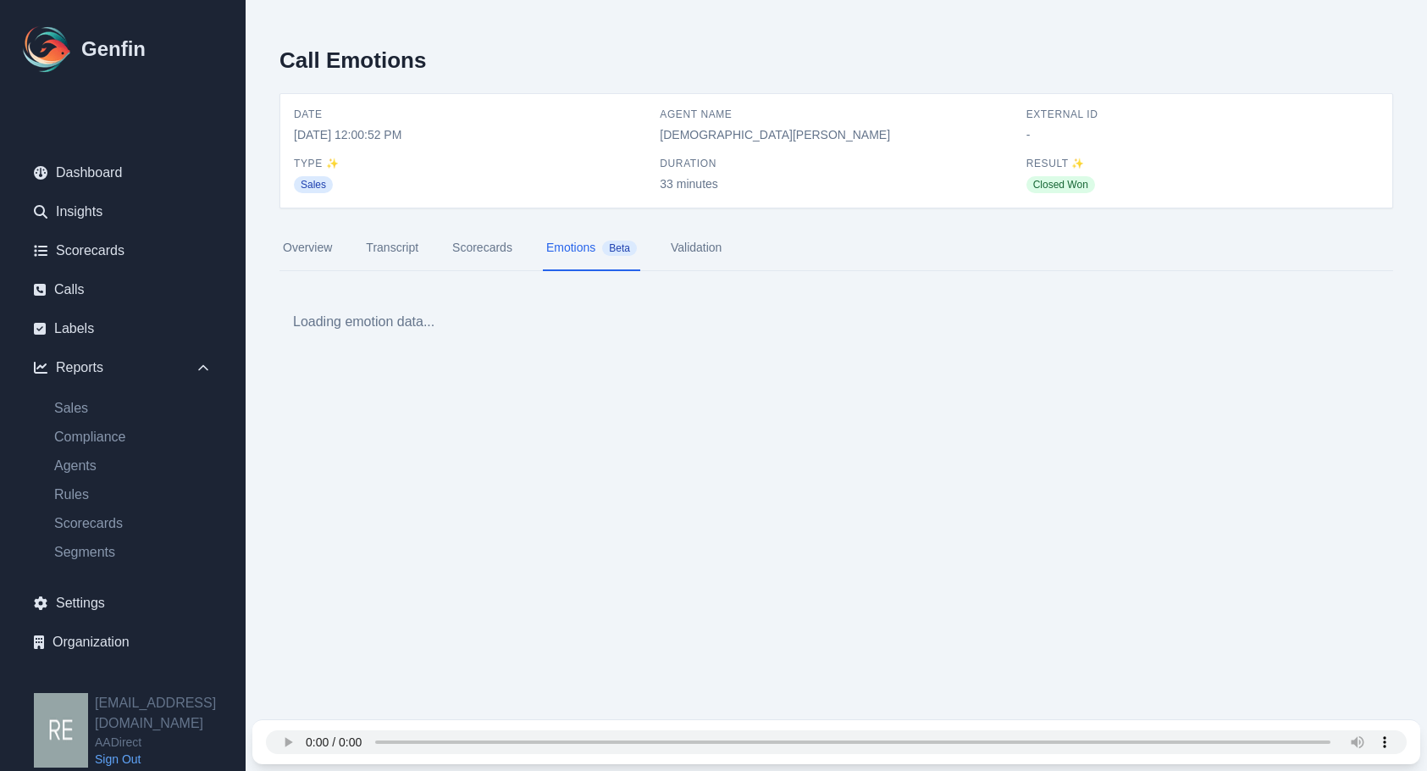
click at [484, 244] on link "Scorecards" at bounding box center [482, 248] width 67 height 46
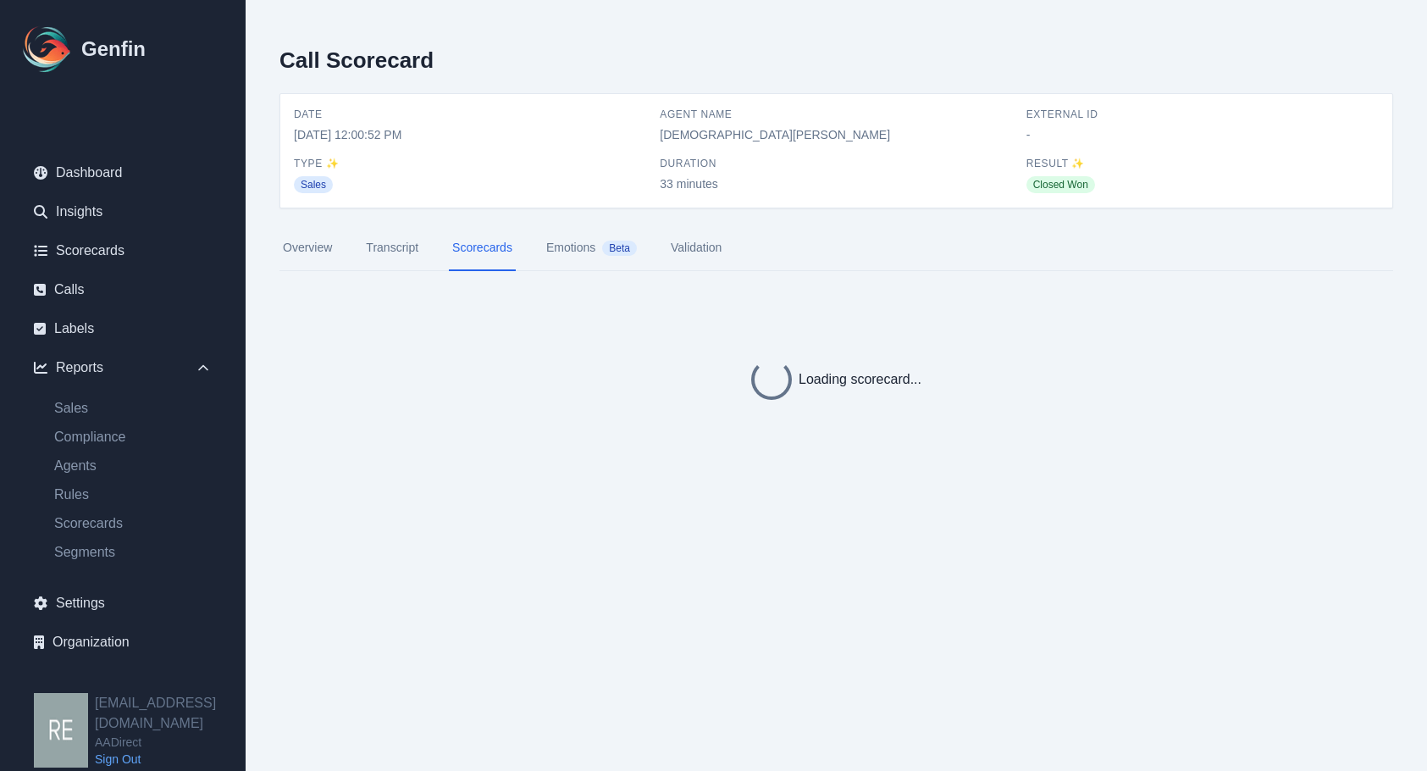
click at [716, 251] on link "Validation" at bounding box center [696, 248] width 58 height 46
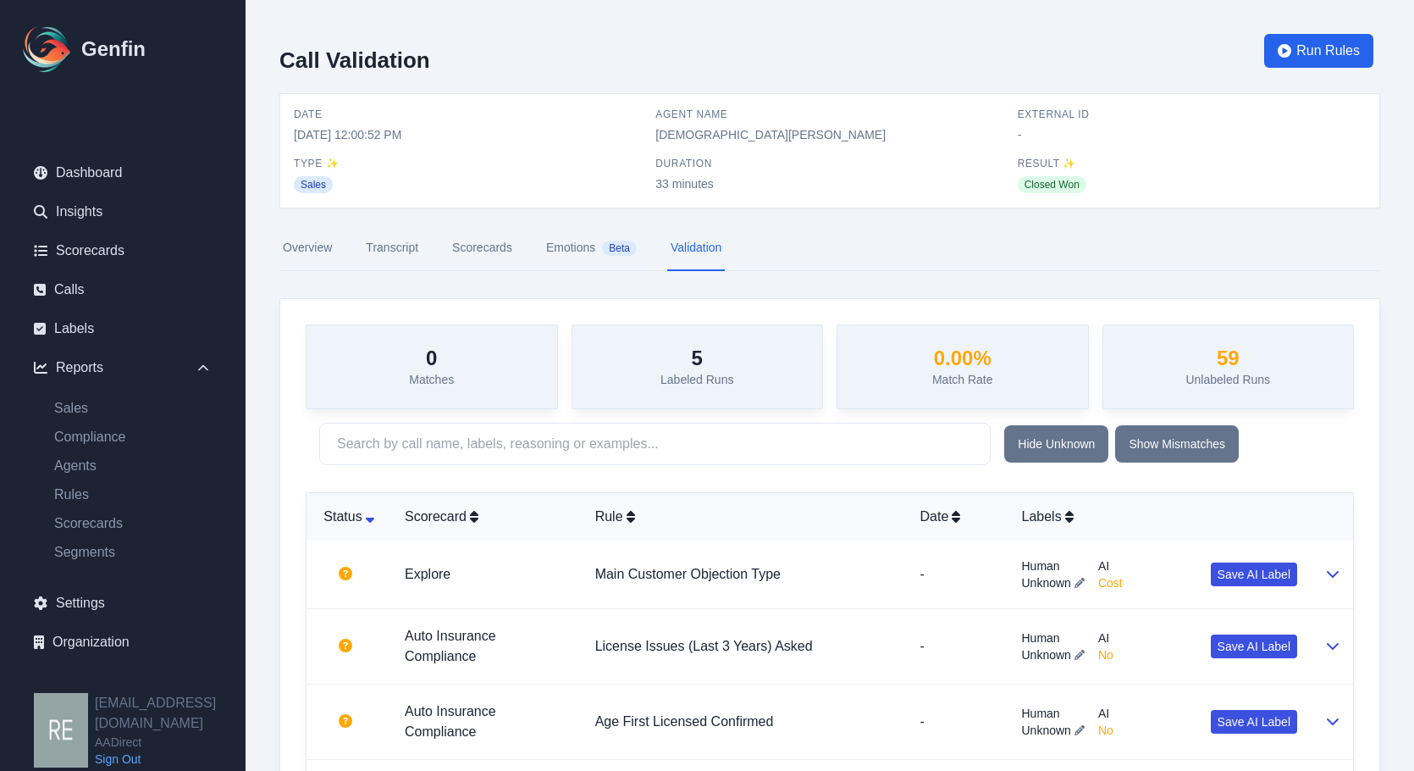
click at [485, 251] on link "Scorecards" at bounding box center [482, 248] width 67 height 46
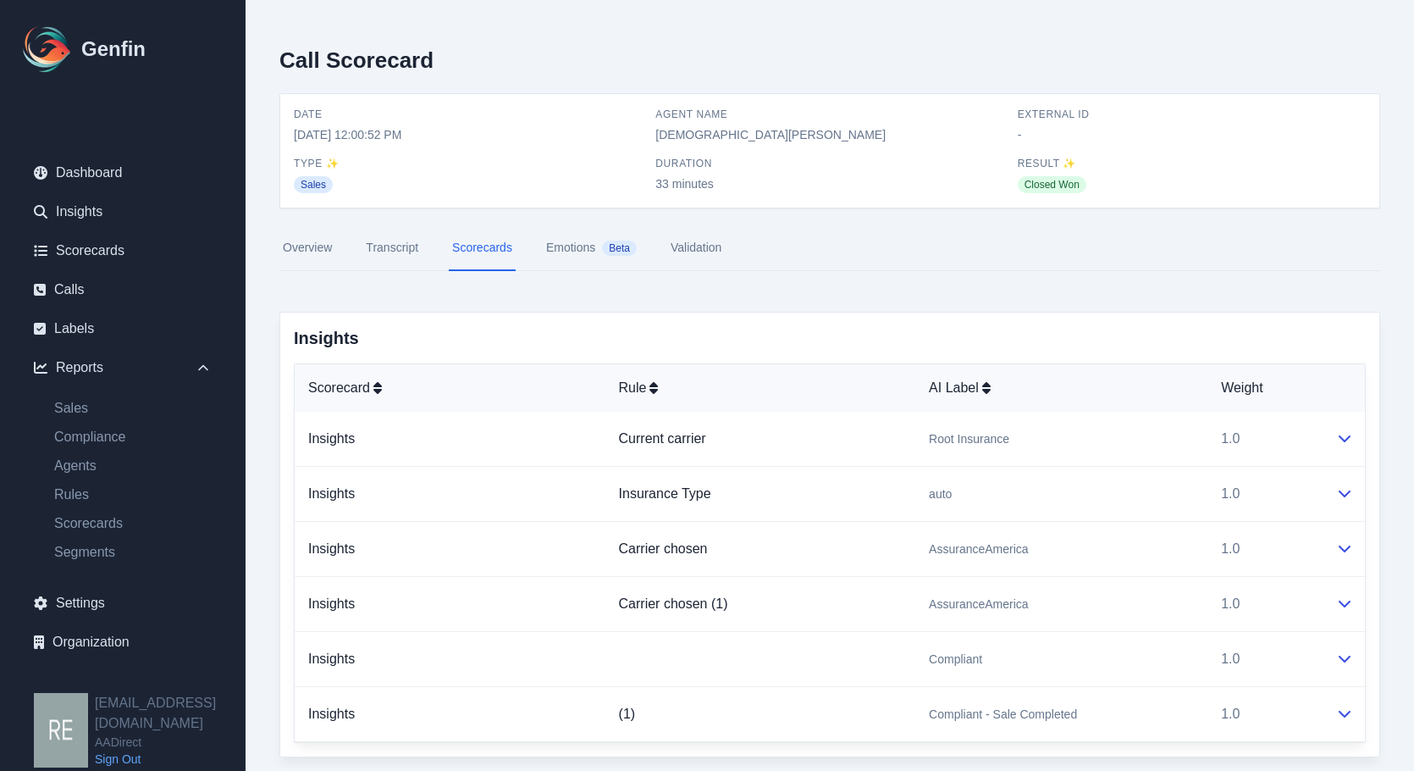
scroll to position [169, 0]
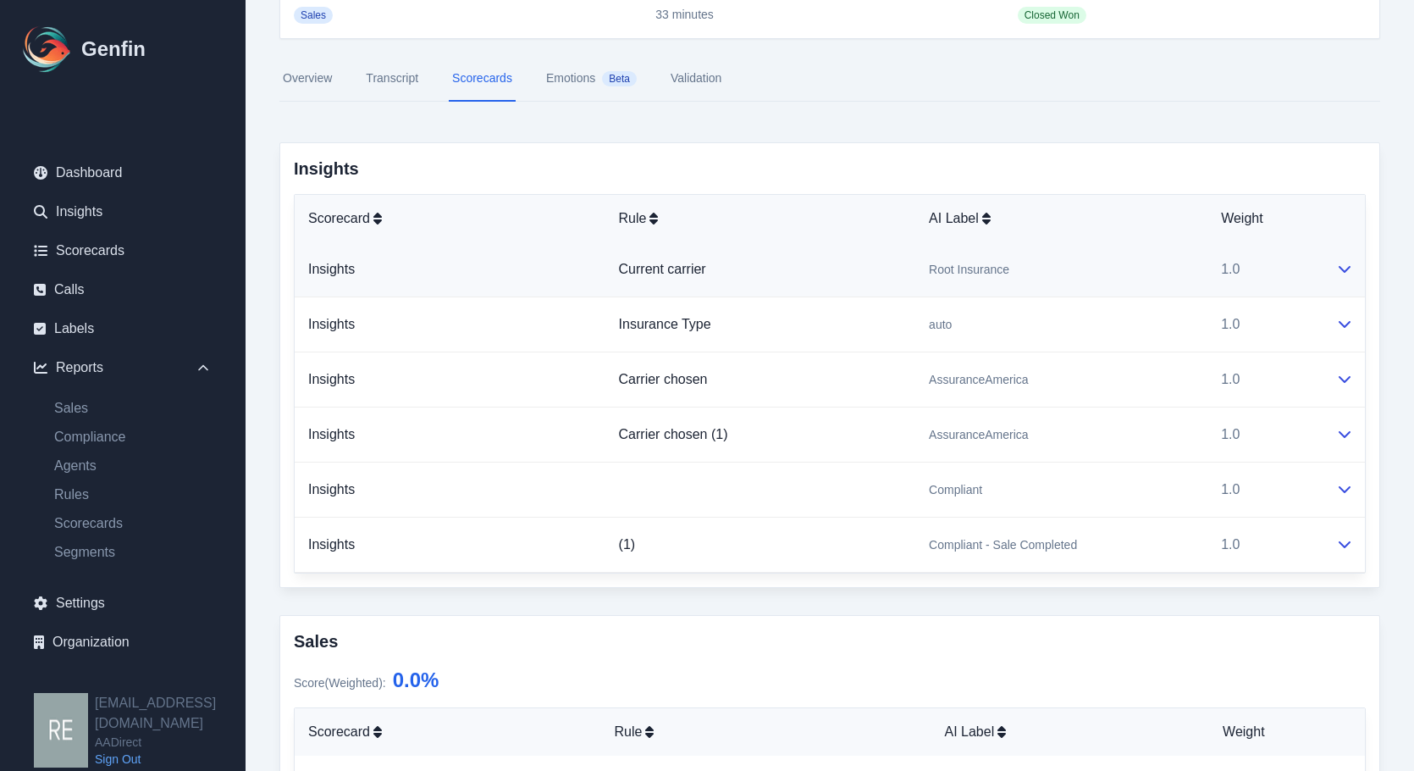
click at [1338, 273] on icon at bounding box center [1345, 269] width 14 height 14
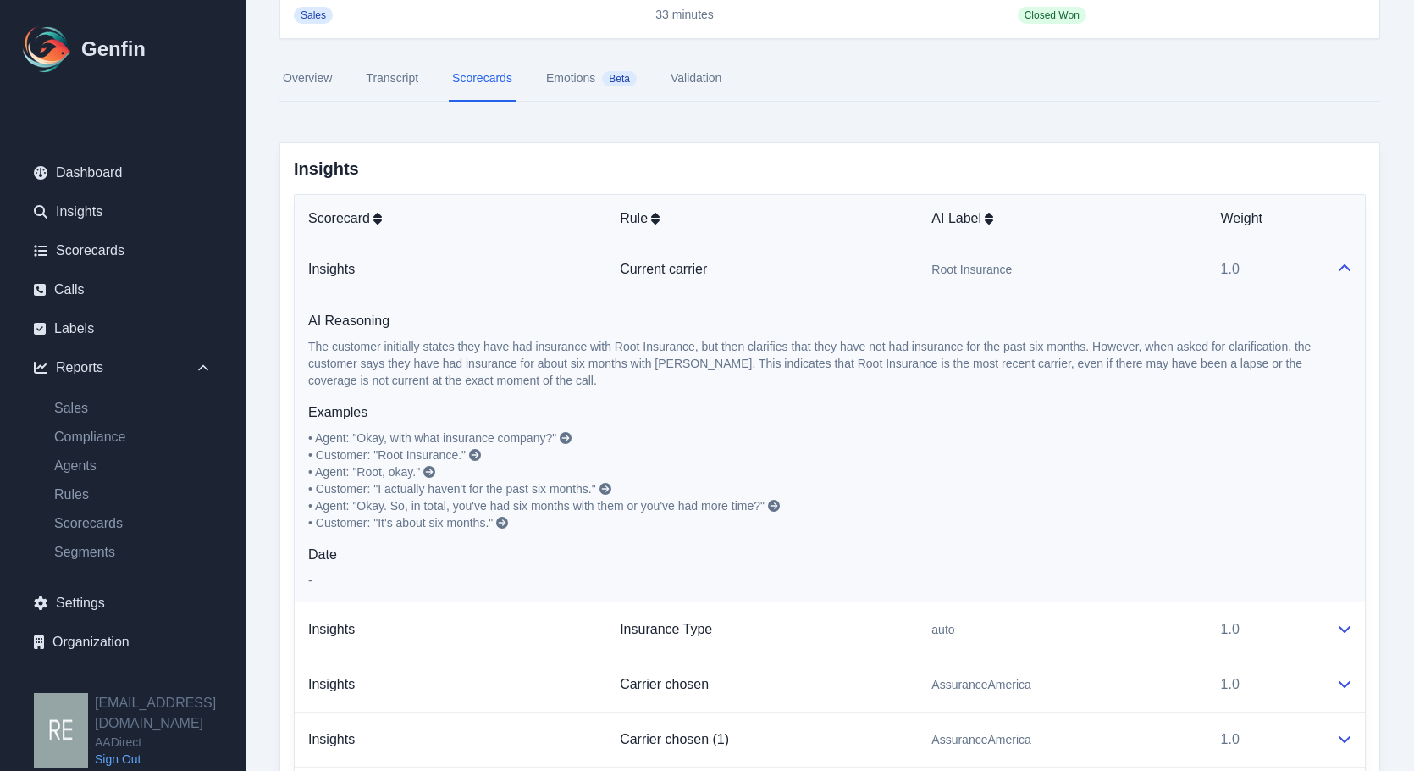
click at [1338, 273] on icon at bounding box center [1345, 269] width 14 height 14
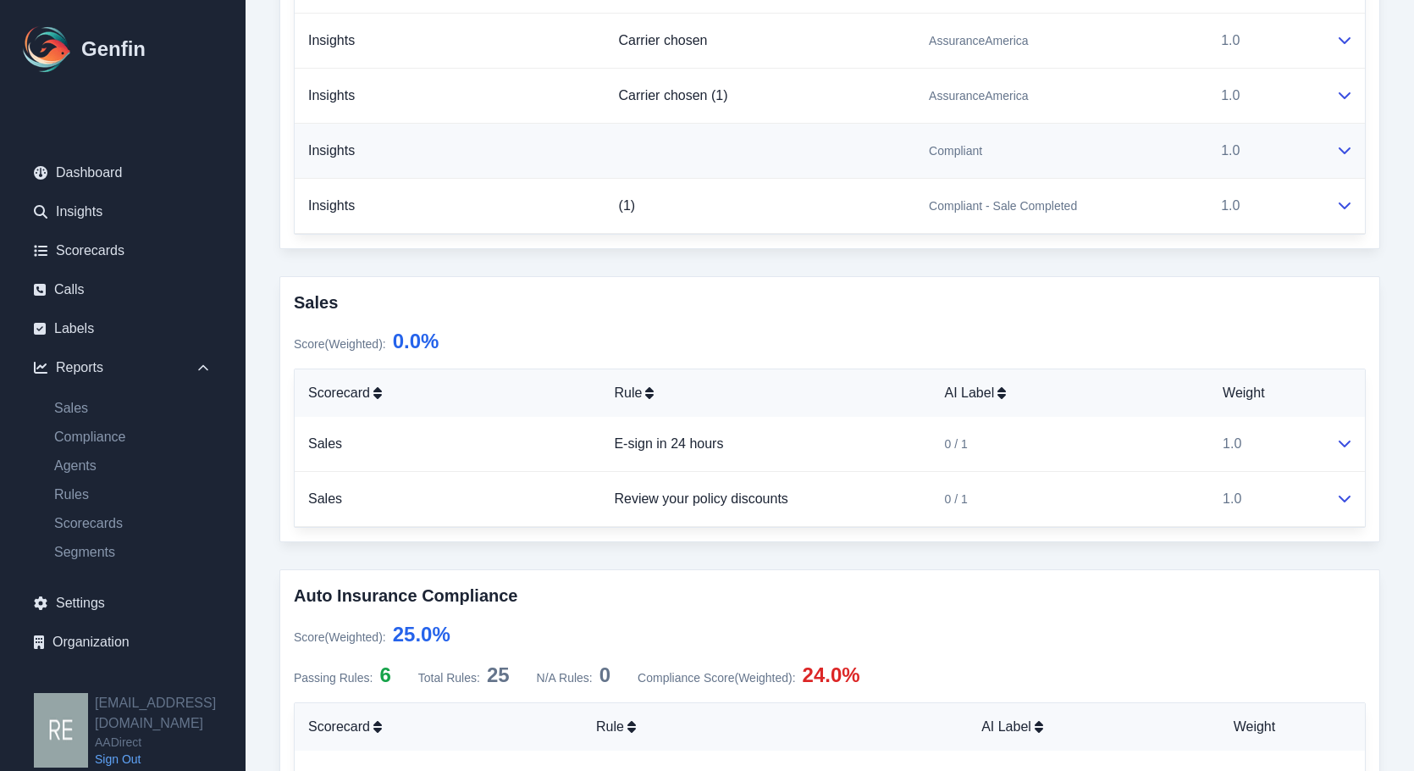
scroll to position [0, 0]
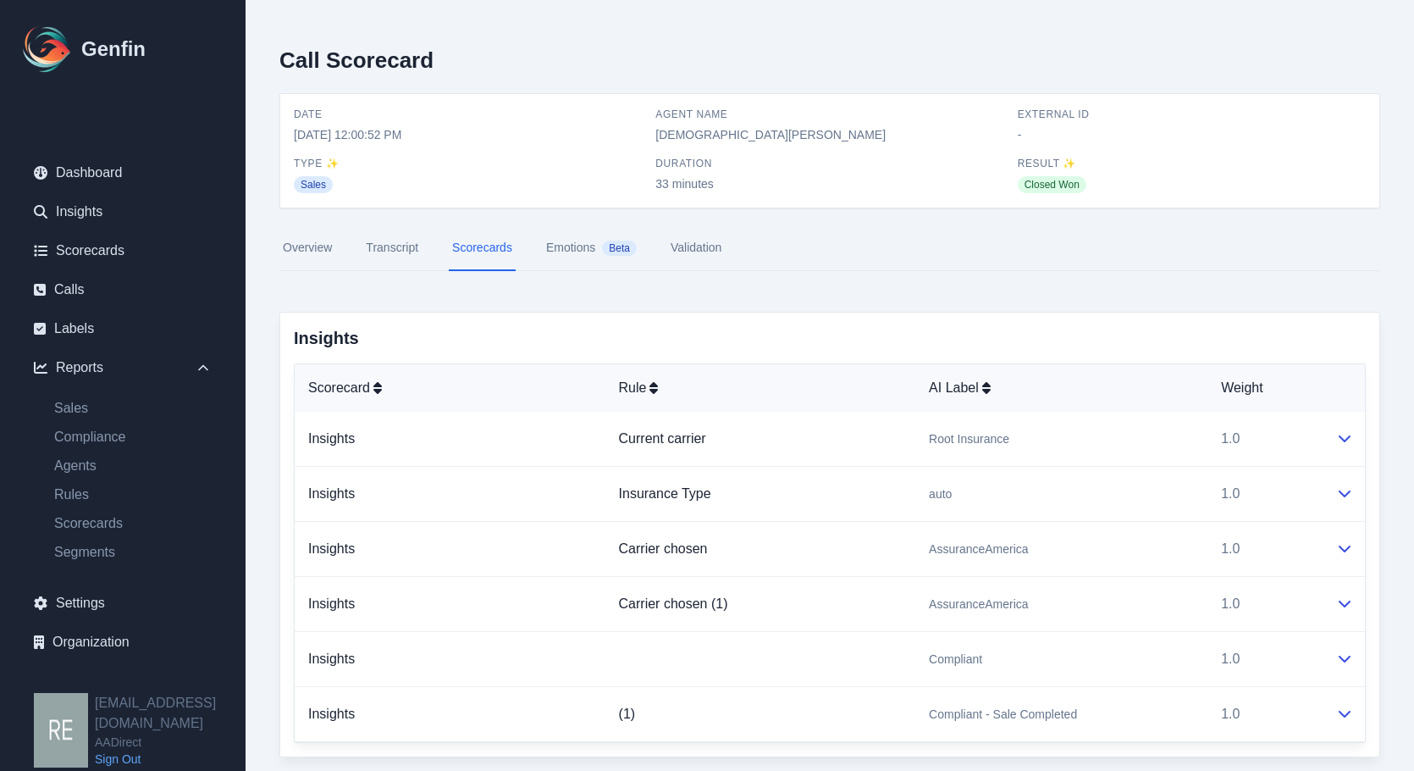
click at [320, 243] on link "Overview" at bounding box center [307, 248] width 56 height 46
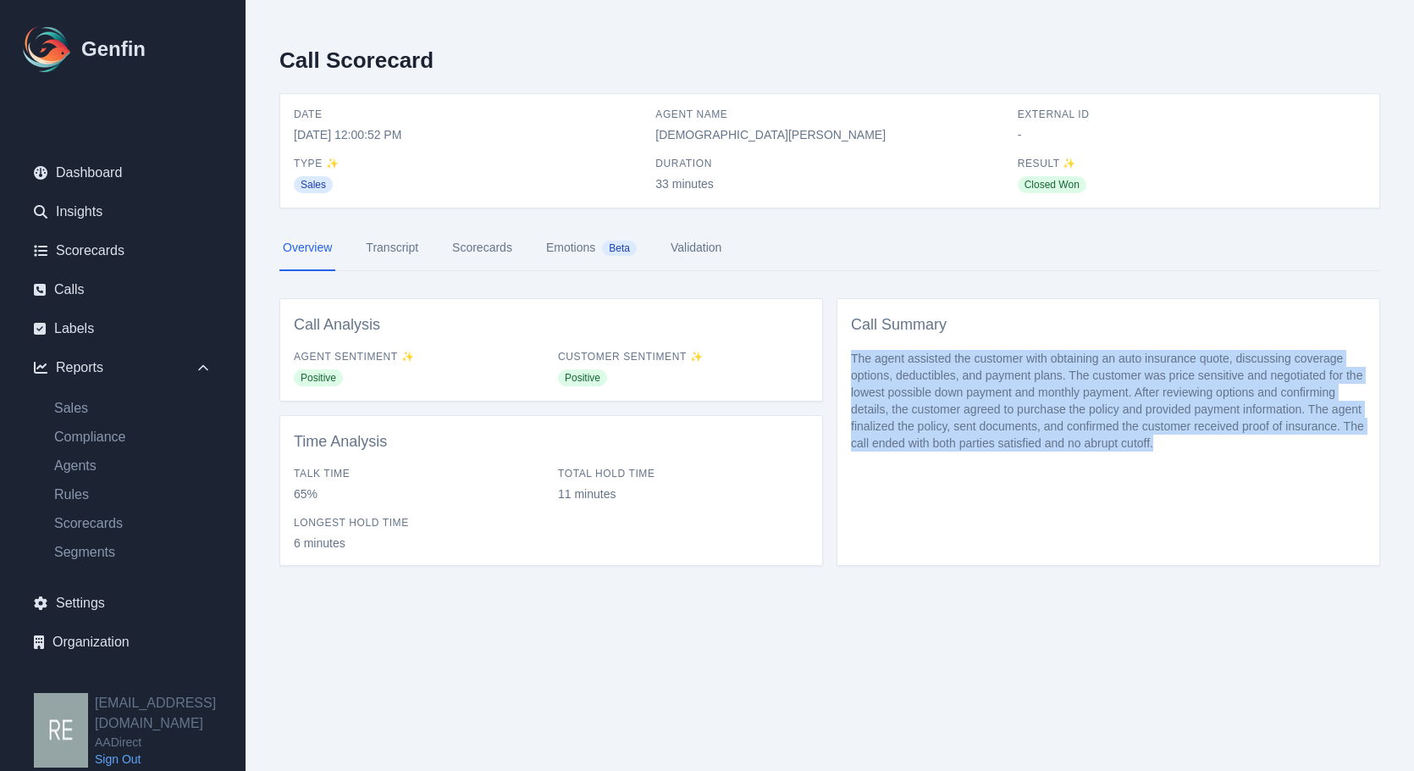
drag, startPoint x: 845, startPoint y: 339, endPoint x: 1274, endPoint y: 468, distance: 448.4
click at [1274, 468] on div "Call Analysis Agent Sentiment ✨ Positive Customer Sentiment ✨ Positive Time Ana…" at bounding box center [829, 432] width 1101 height 268
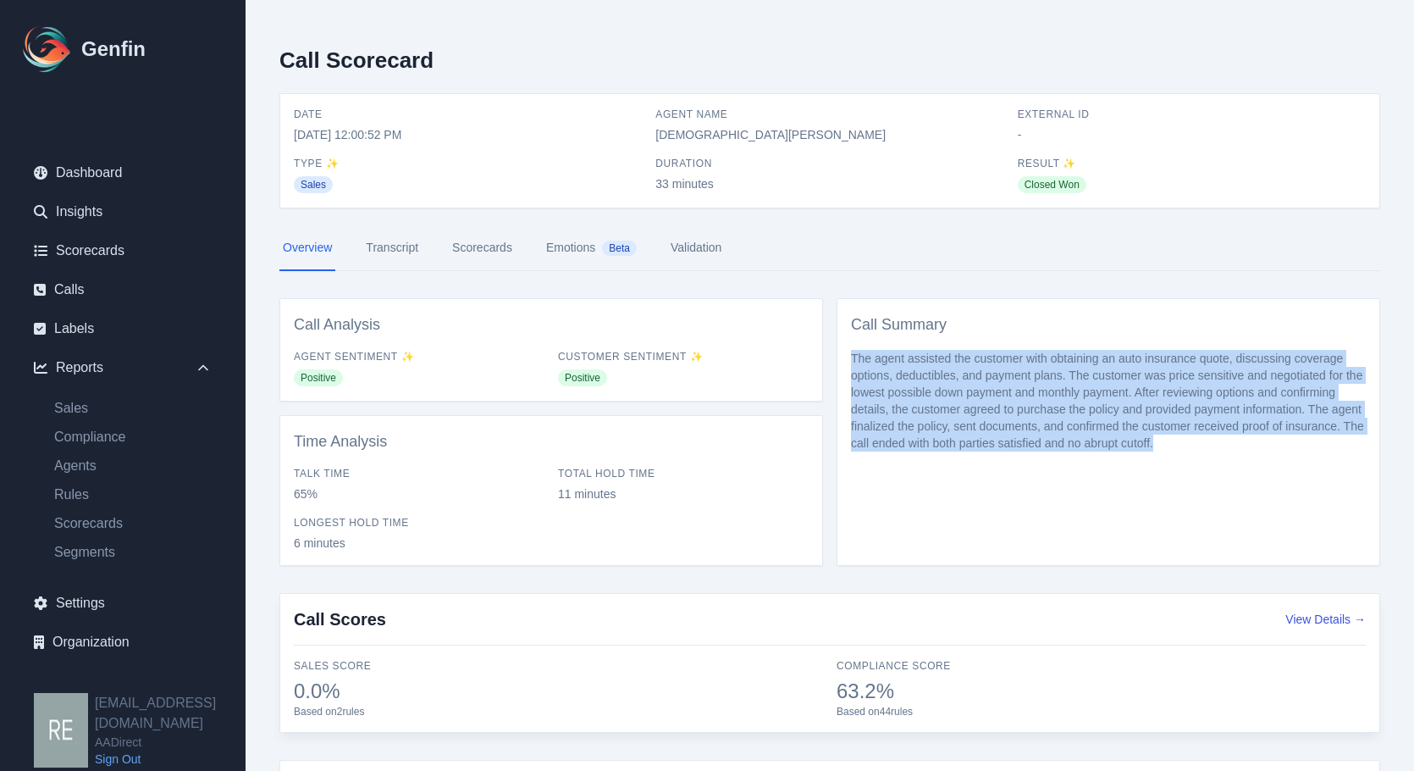
scroll to position [151, 0]
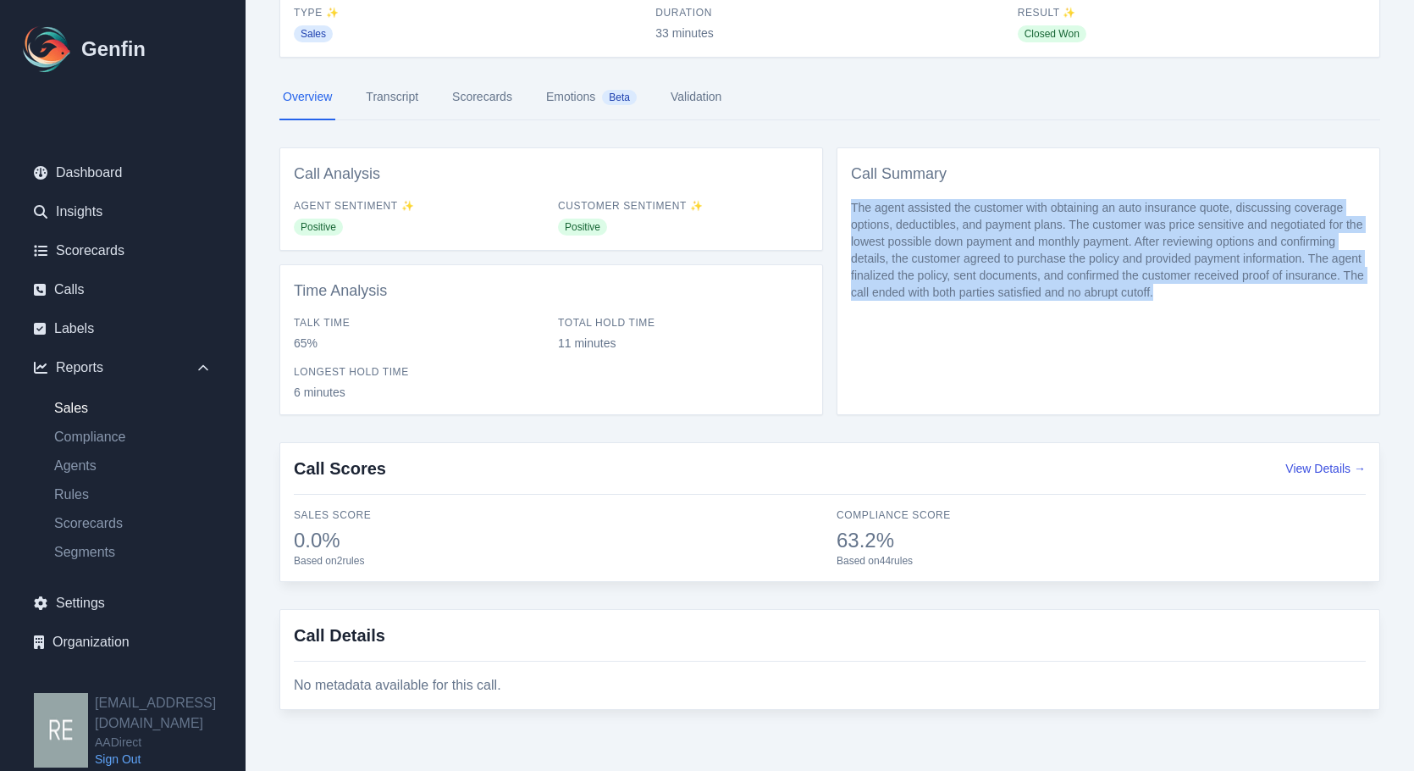
click at [76, 412] on link "Sales" at bounding box center [133, 408] width 185 height 20
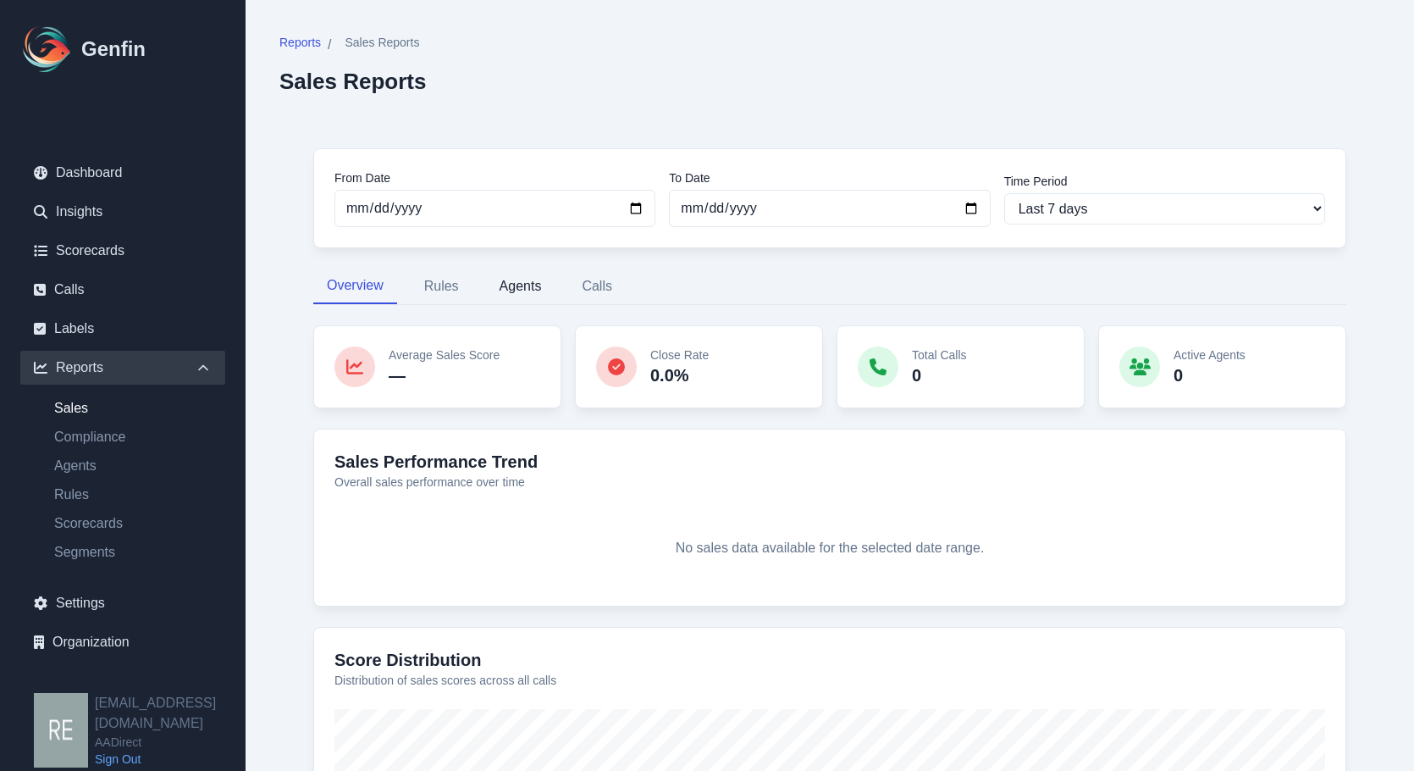
click at [538, 292] on button "Agents" at bounding box center [520, 286] width 69 height 36
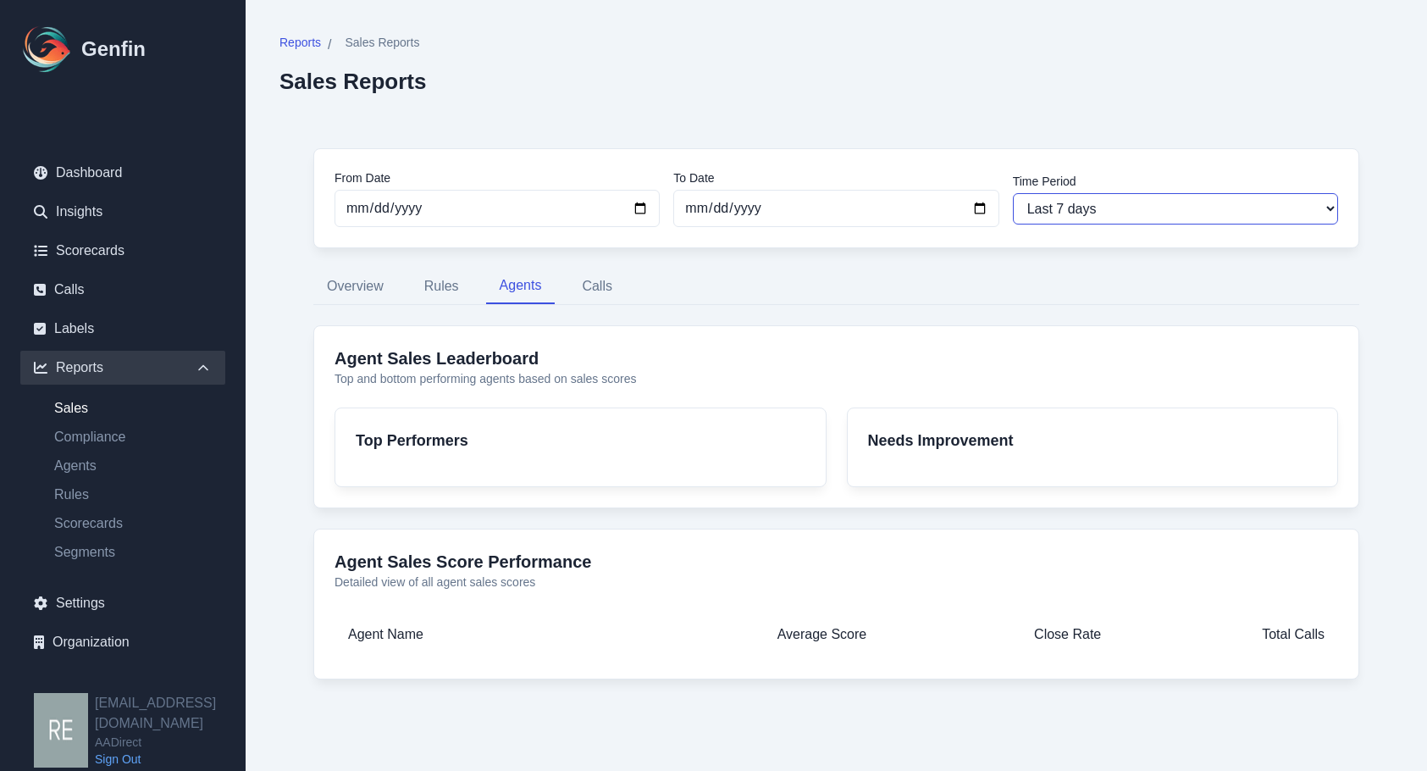
click at [1151, 201] on select "Last 7 days Last 14 days Last 30 days Last 90 days Last 180 days Last 365 days …" at bounding box center [1175, 208] width 325 height 31
select select "30"
click at [1013, 193] on select "Last 7 days Last 14 days Last 30 days Last 90 days Last 180 days Last 365 days …" at bounding box center [1175, 208] width 325 height 31
type input "[DATE]"
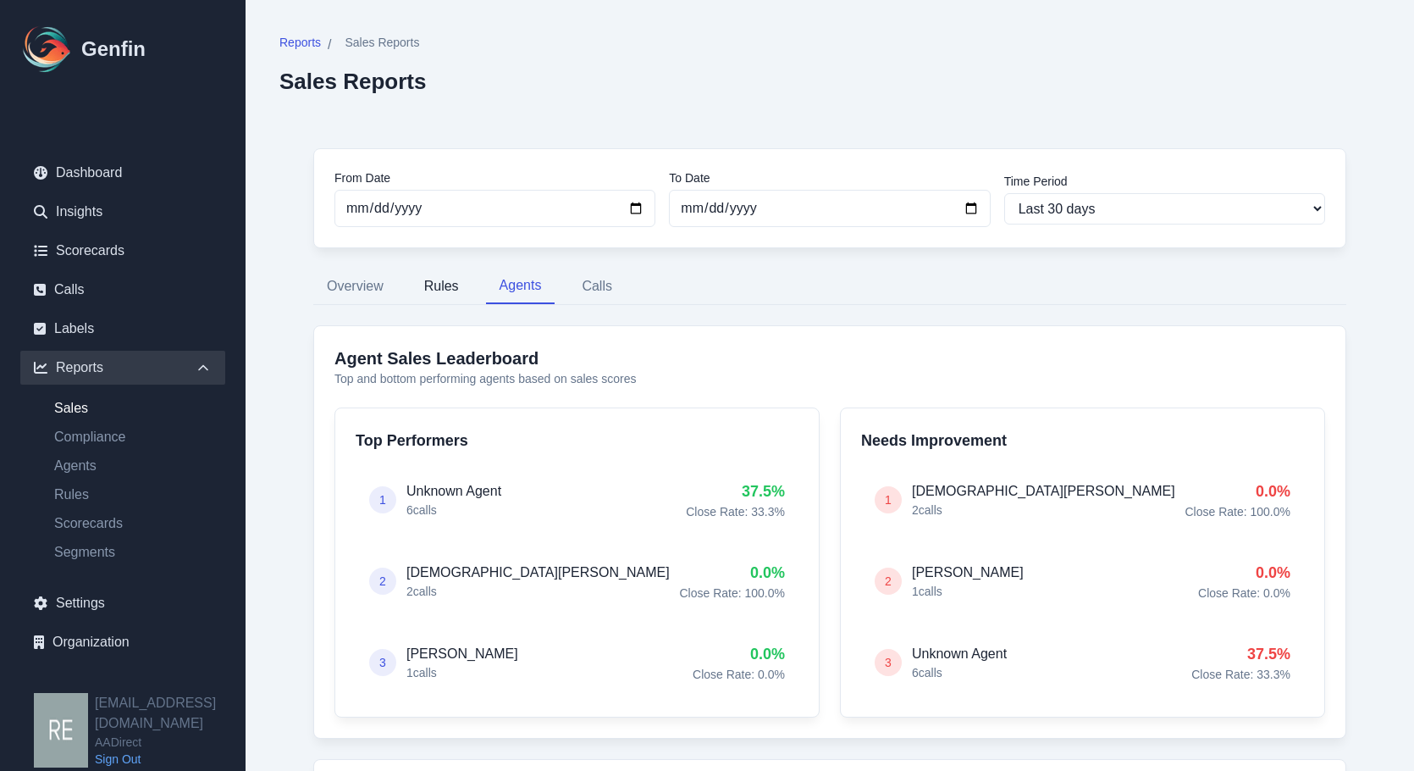
click at [440, 279] on button "Rules" at bounding box center [442, 286] width 62 height 36
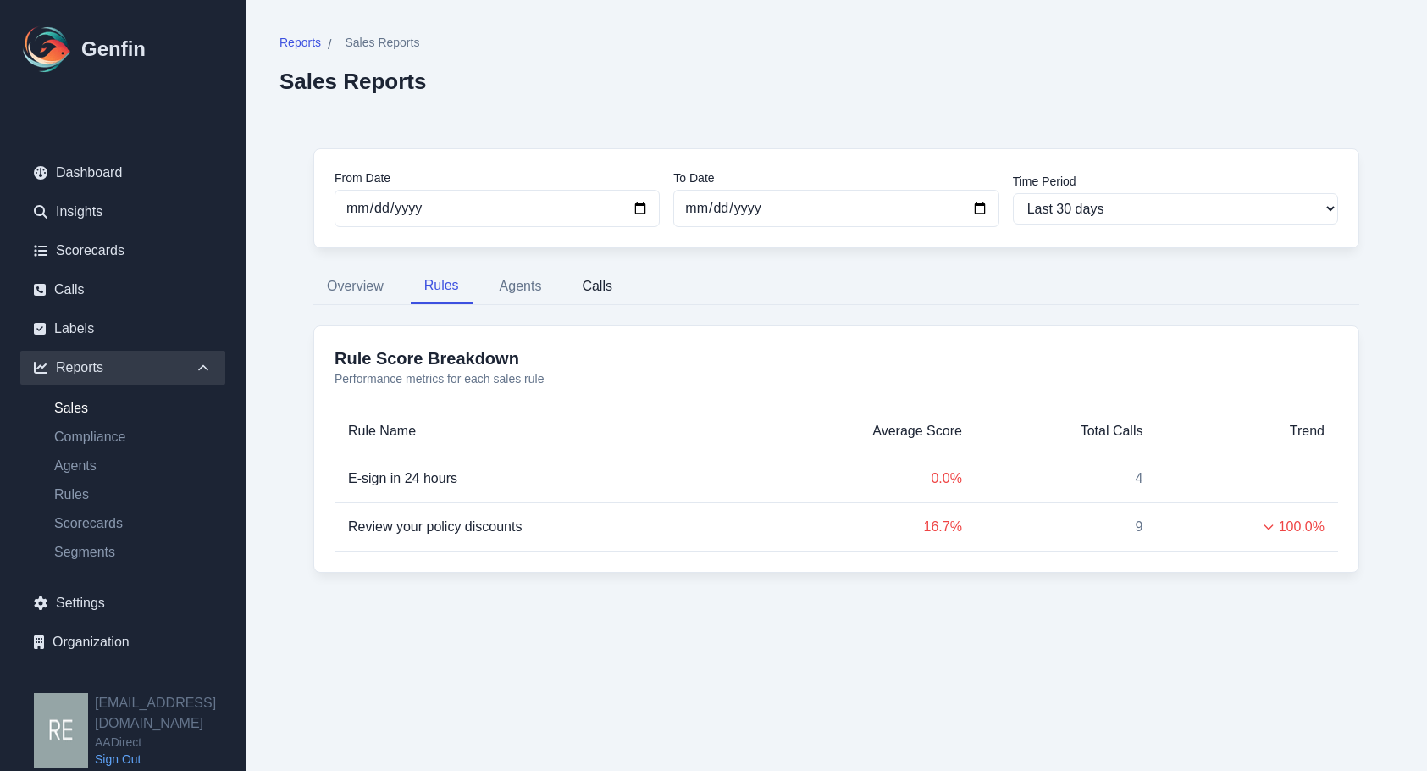
click at [605, 287] on button "Calls" at bounding box center [597, 286] width 58 height 36
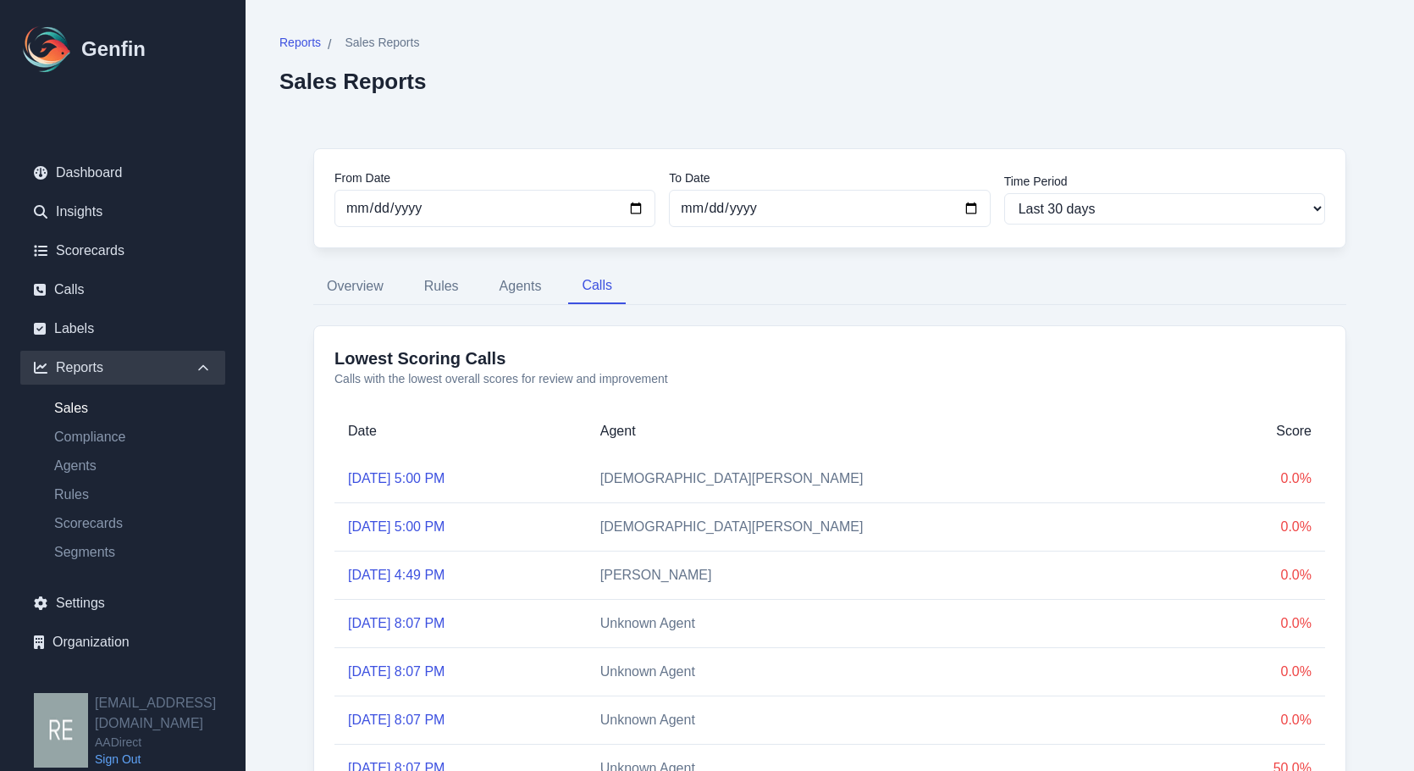
scroll to position [169, 0]
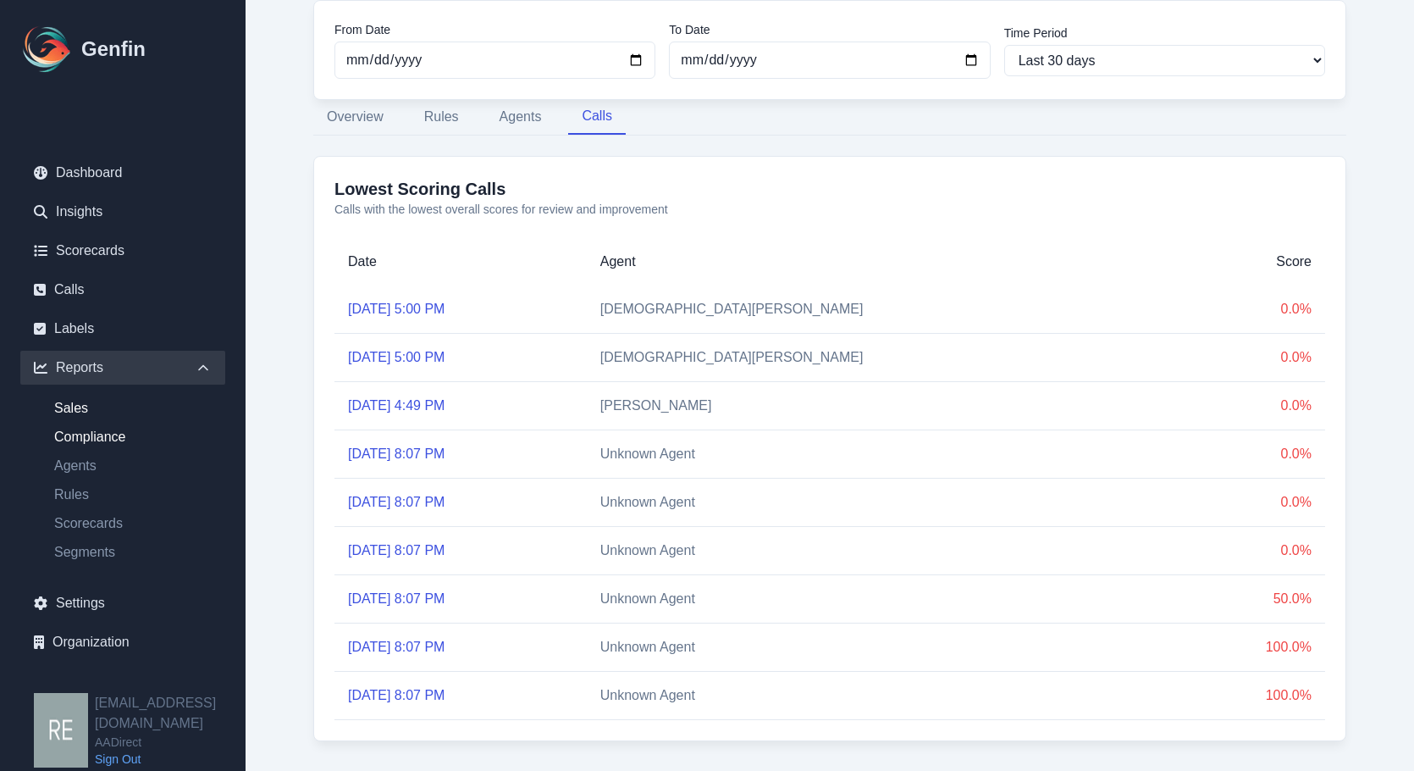
click at [103, 445] on link "Compliance" at bounding box center [133, 437] width 185 height 20
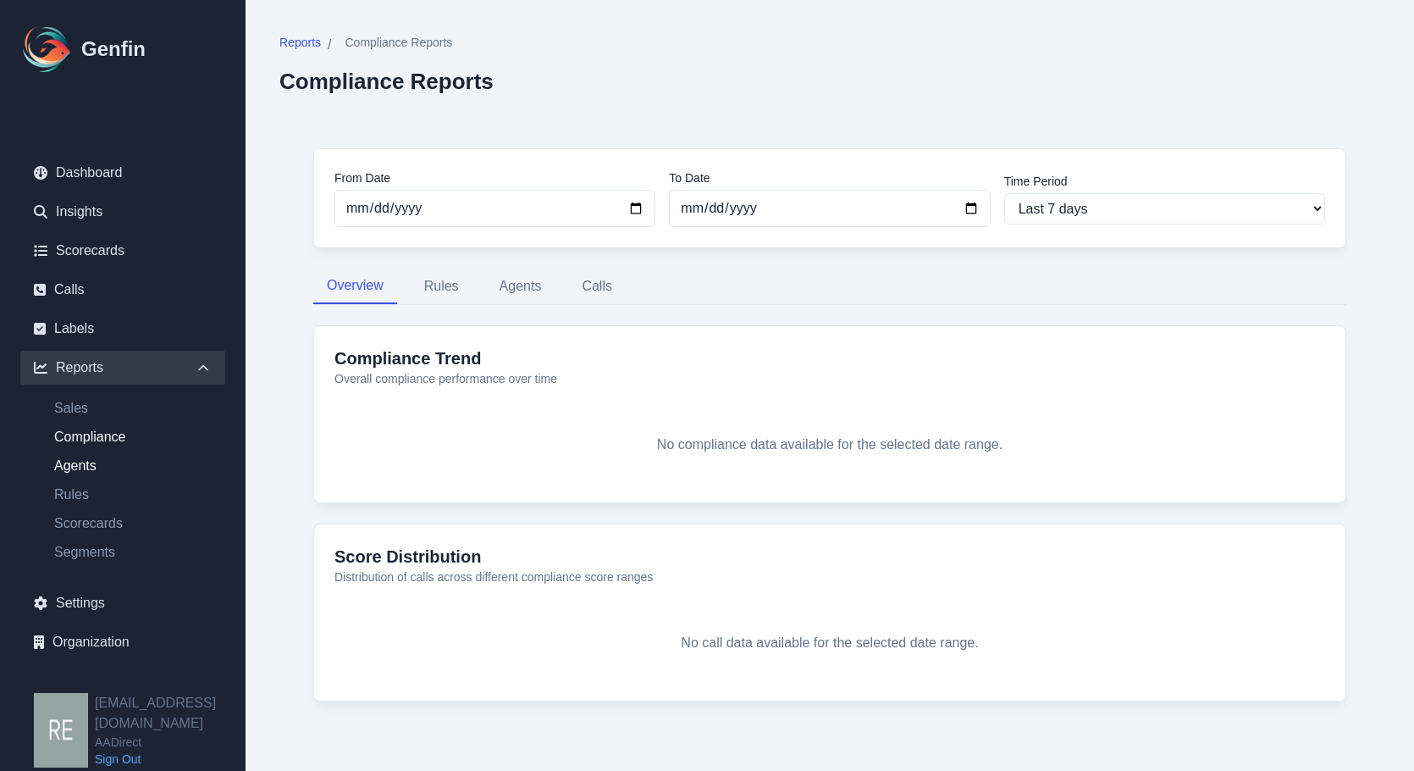
click at [82, 467] on link "Agents" at bounding box center [133, 466] width 185 height 20
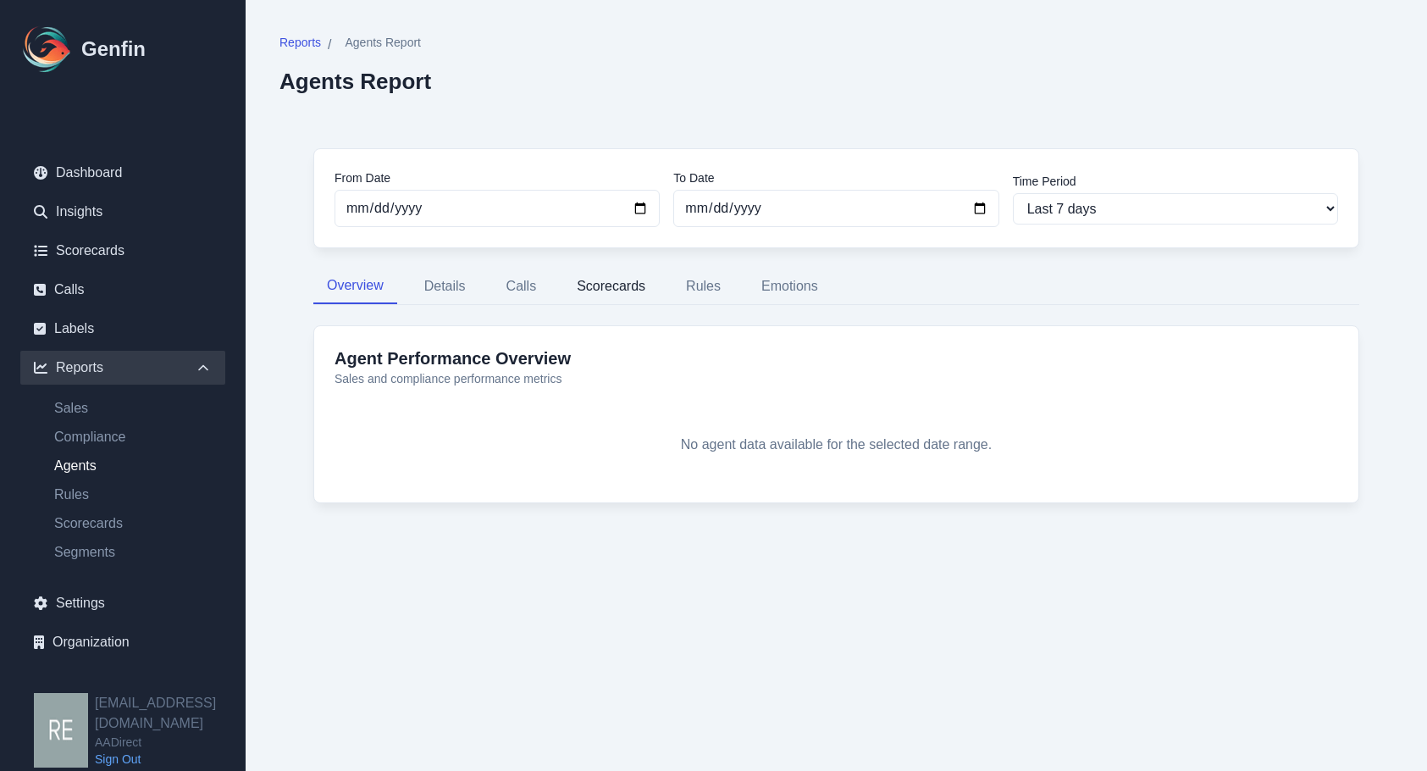
click at [628, 287] on button "Scorecards" at bounding box center [611, 286] width 96 height 36
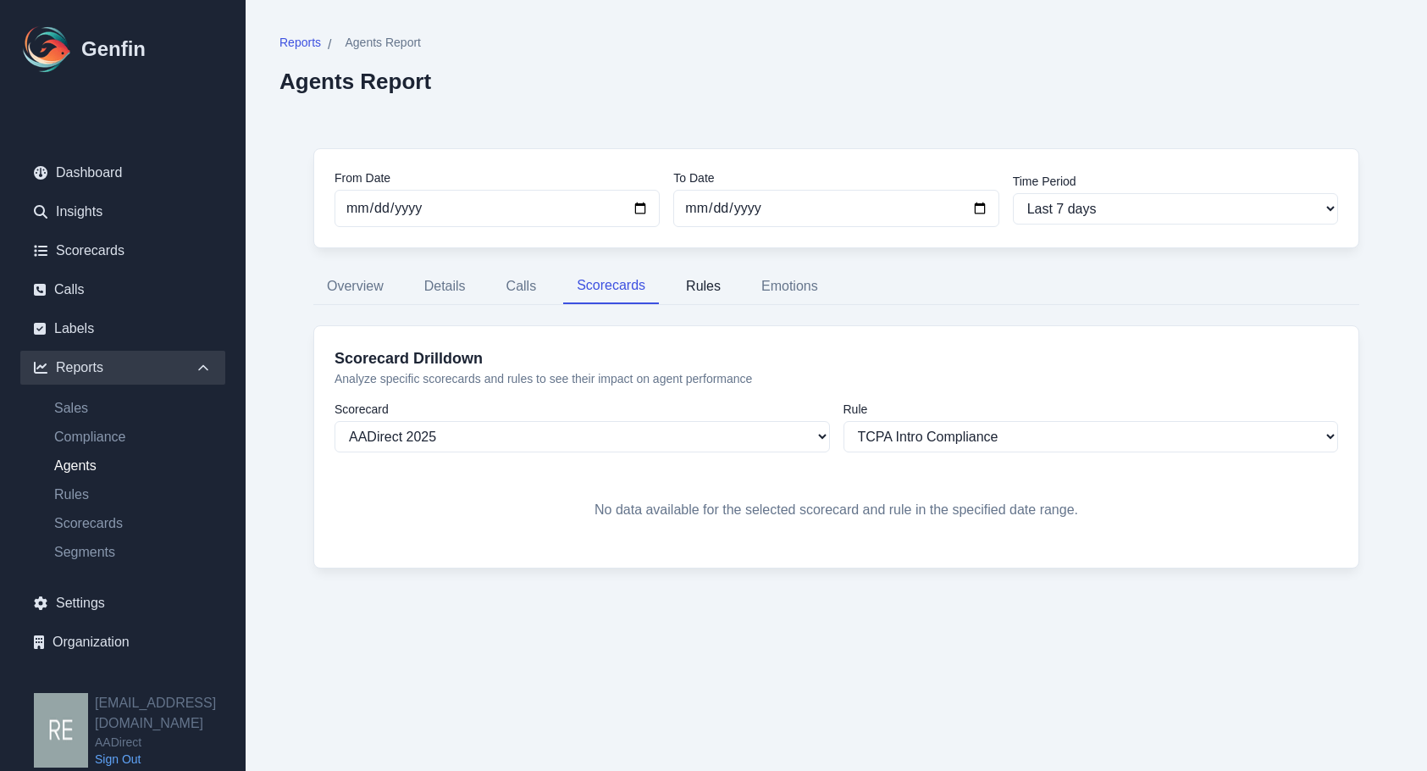
click at [719, 286] on button "Rules" at bounding box center [703, 286] width 62 height 36
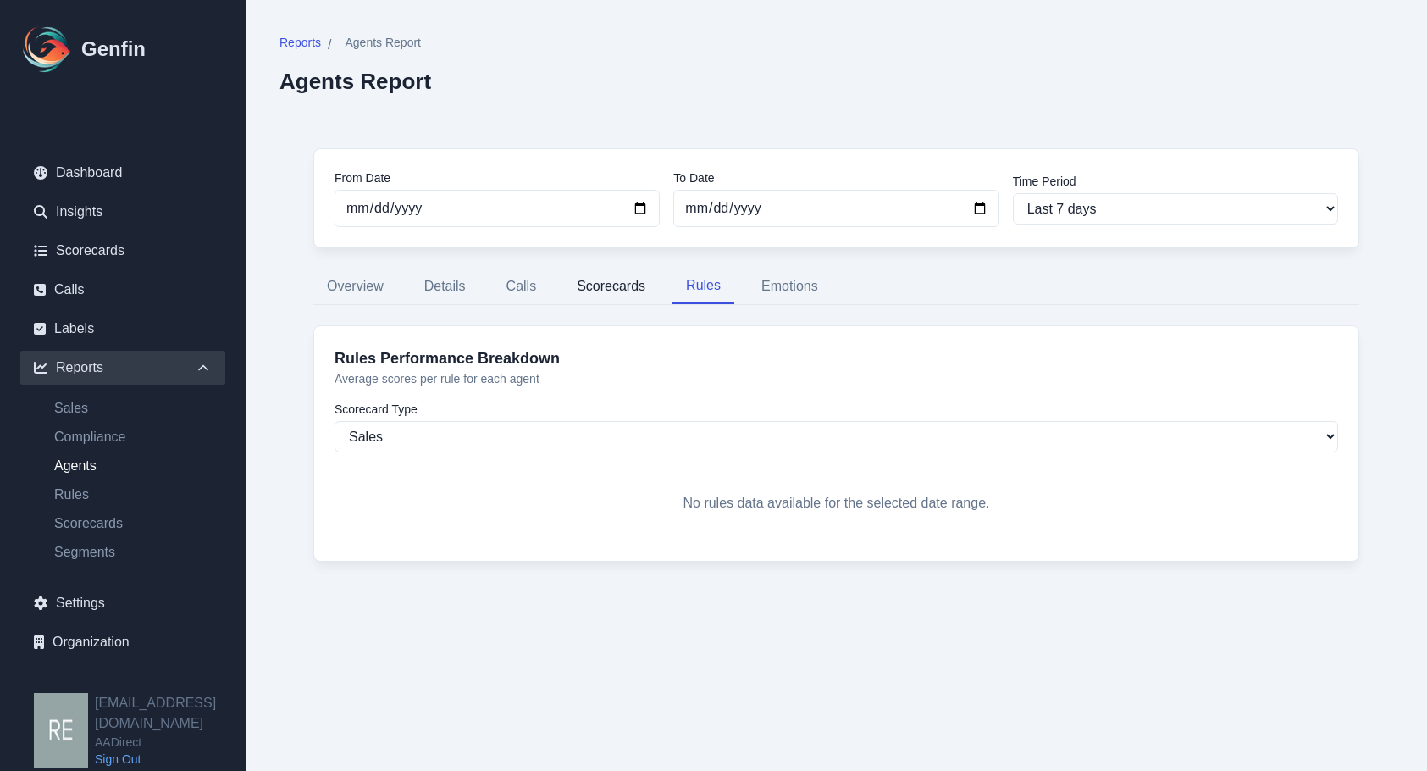
click at [658, 297] on button "Scorecards" at bounding box center [611, 286] width 96 height 36
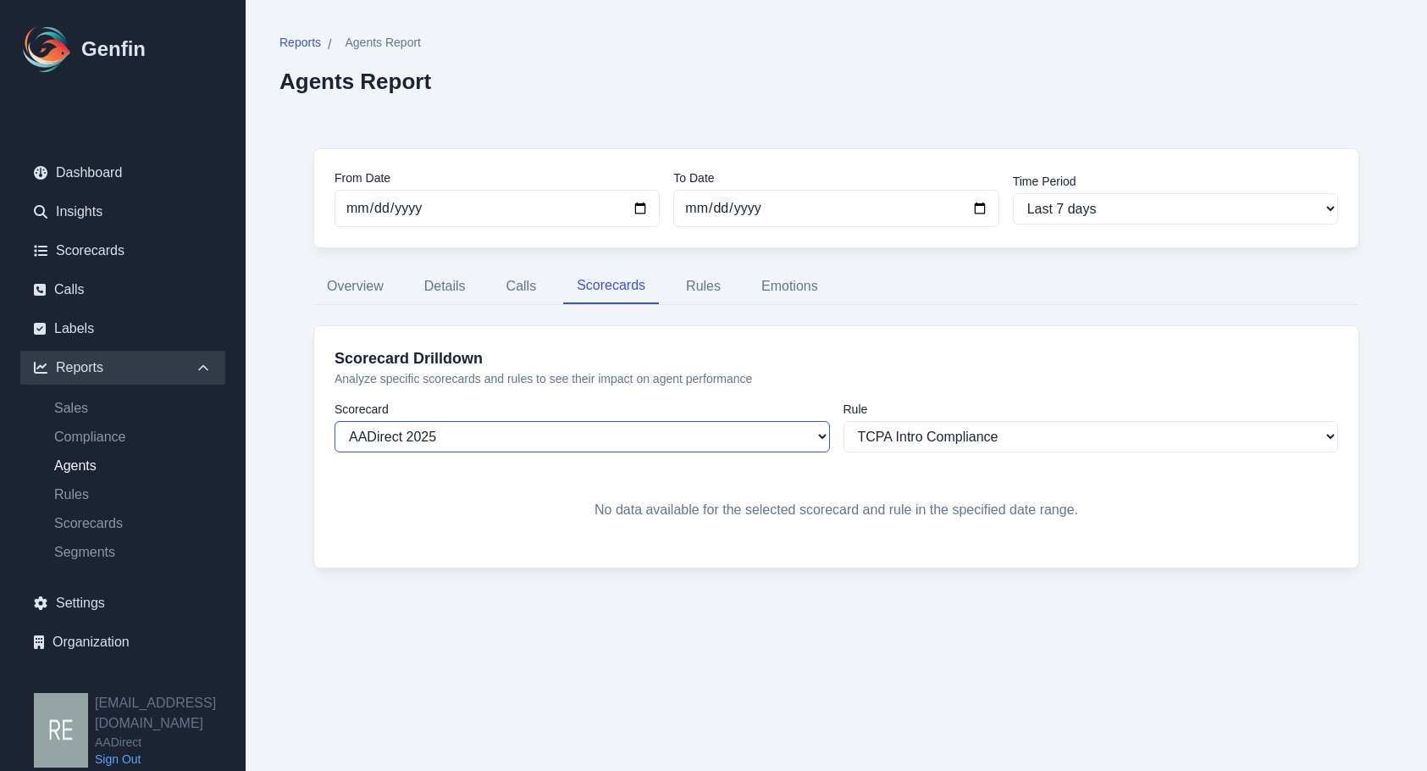
click at [674, 431] on select "AADirect 2025 Auto Insurance Compliance Insights AADirect Test Sales Explore Ro…" at bounding box center [581, 436] width 495 height 31
drag, startPoint x: 674, startPoint y: 431, endPoint x: 878, endPoint y: 459, distance: 206.0
click at [685, 435] on select "AADirect 2025 Auto Insurance Compliance Insights AADirect Test Sales Explore Ro…" at bounding box center [581, 436] width 495 height 31
click at [969, 443] on select "TCPA Intro Compliance Offered Optional/Additional Coverages Agent Provided TCPA…" at bounding box center [1090, 436] width 495 height 31
select select "1112"
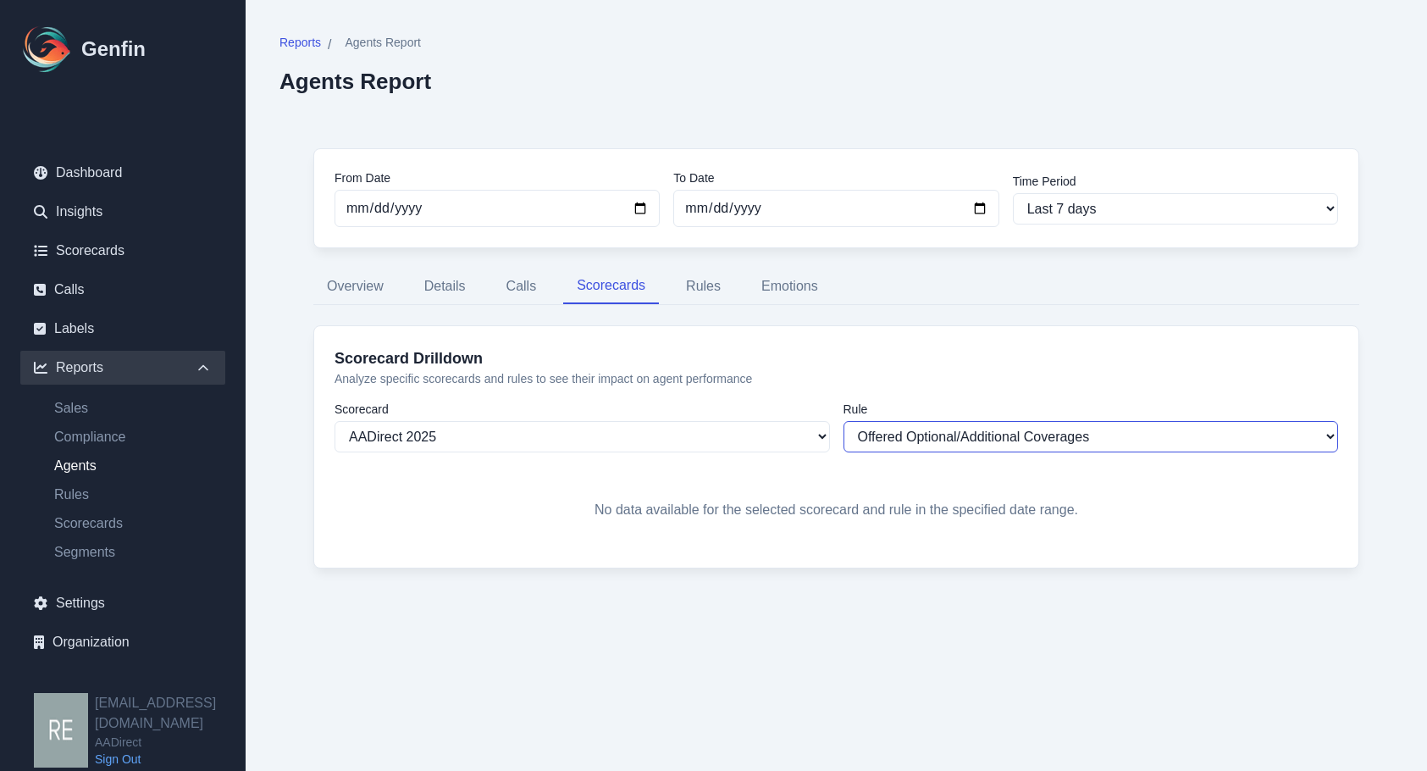
click at [843, 421] on select "TCPA Intro Compliance Offered Optional/Additional Coverages Agent Provided TCPA…" at bounding box center [1090, 436] width 495 height 31
click at [1133, 209] on select "Last 7 days Last 14 days Last 30 days Last 90 days Last 180 days Last 365 days …" at bounding box center [1175, 208] width 325 height 31
select select "30"
click at [1013, 193] on select "Last 7 days Last 14 days Last 30 days Last 90 days Last 180 days Last 365 days …" at bounding box center [1175, 208] width 325 height 31
type input "[DATE]"
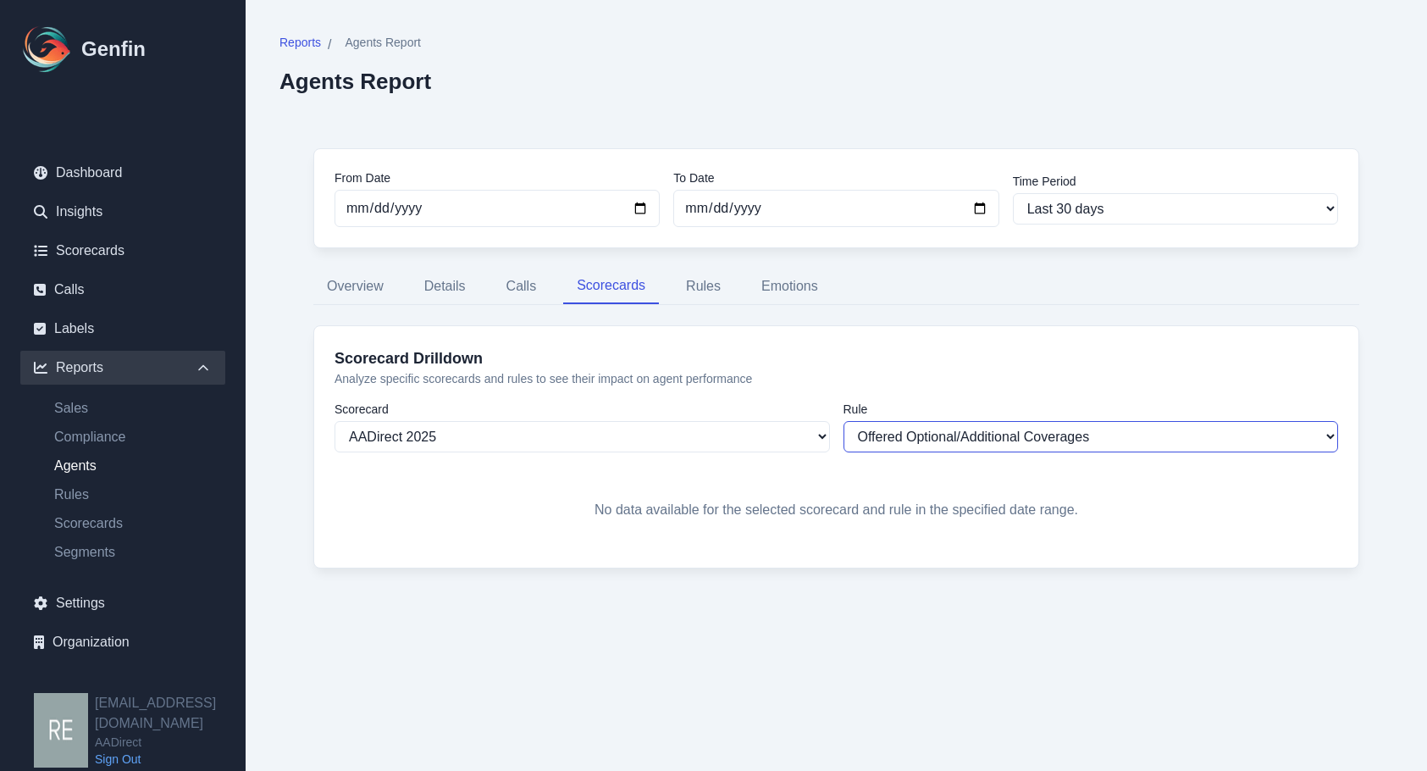
click at [997, 427] on select "TCPA Intro Compliance Offered Optional/Additional Coverages Agent Provided TCPA…" at bounding box center [1090, 436] width 495 height 31
click at [843, 421] on select "TCPA Intro Compliance Offered Optional/Additional Coverages Agent Provided TCPA…" at bounding box center [1090, 436] width 495 height 31
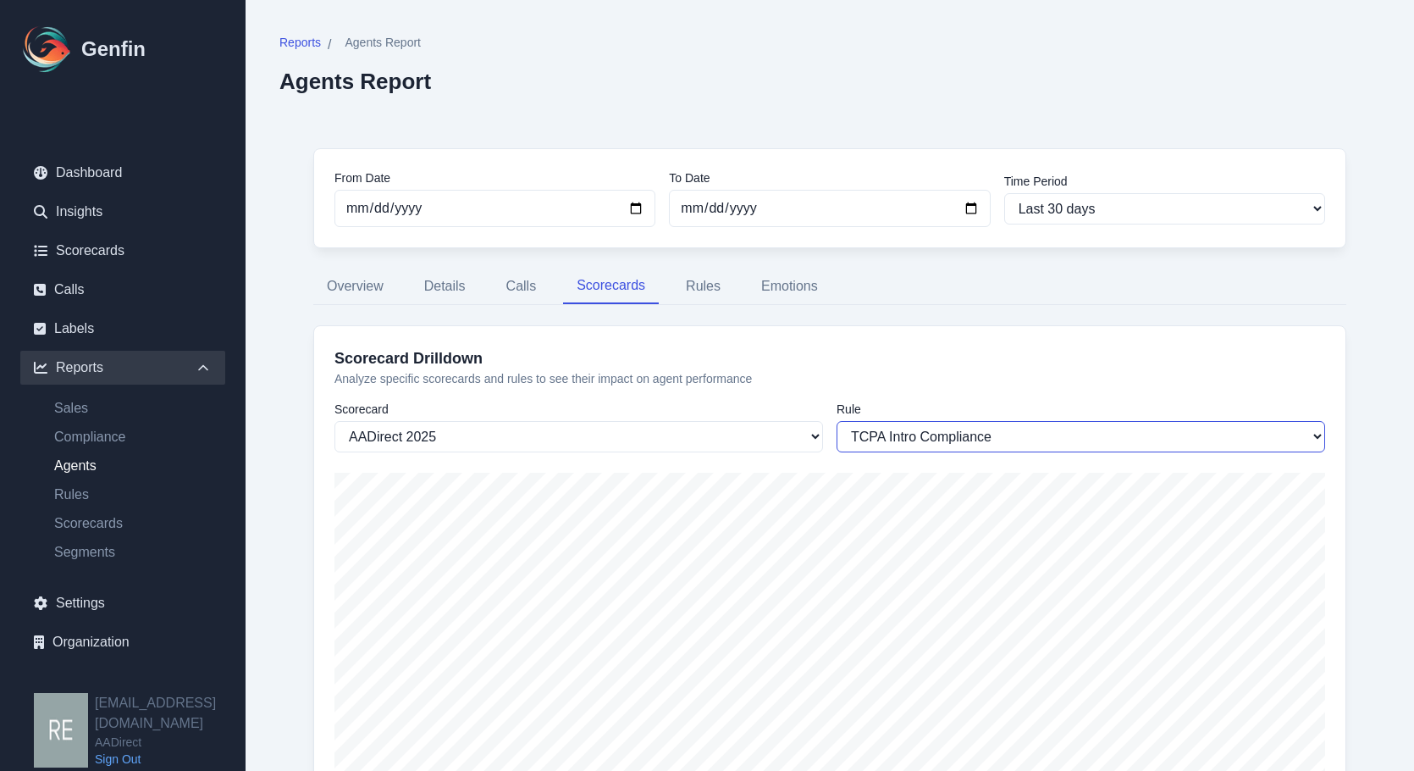
scroll to position [150, 0]
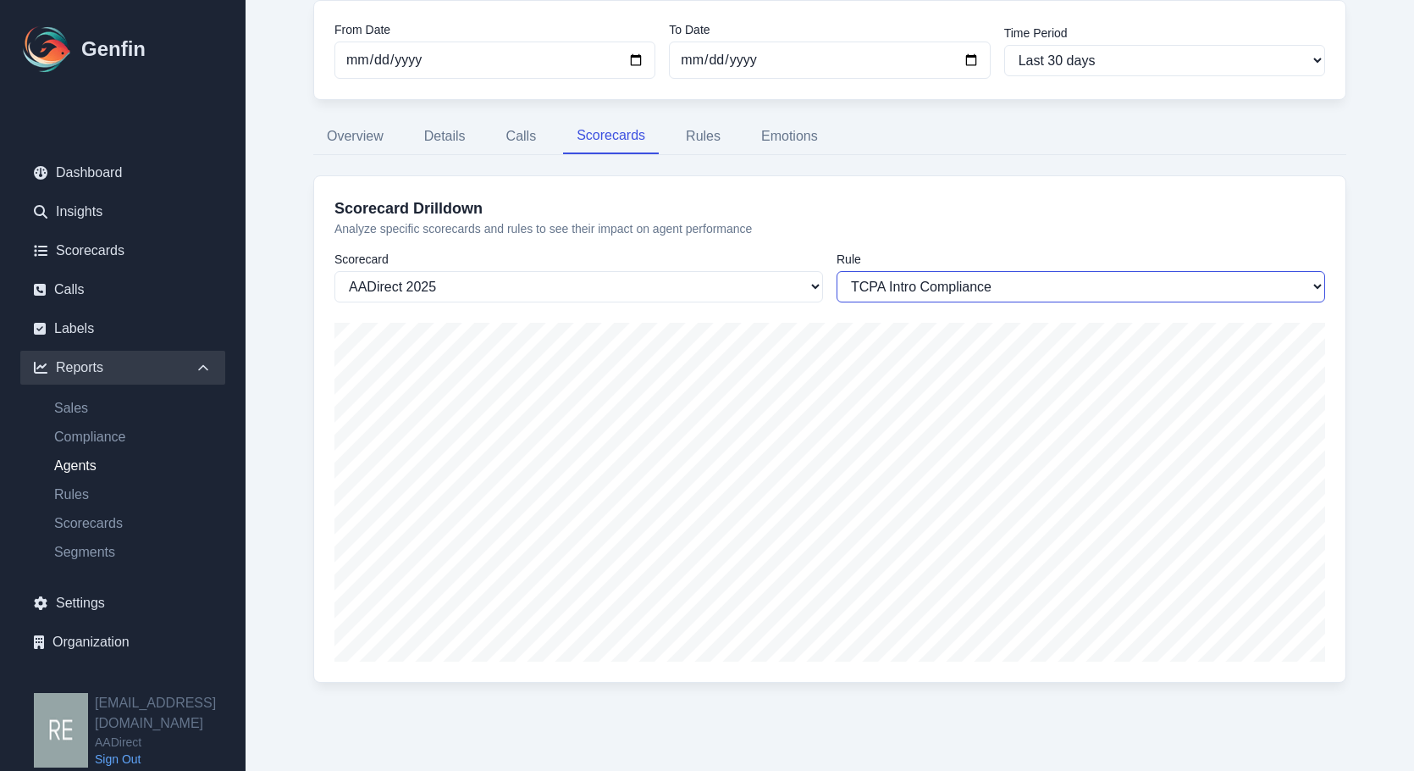
click at [1009, 280] on select "TCPA Intro Compliance Offered Optional/Additional Coverages Agent Provided TCPA…" at bounding box center [1081, 286] width 489 height 31
select select "1114"
click at [837, 271] on select "TCPA Intro Compliance Offered Optional/Additional Coverages Agent Provided TCPA…" at bounding box center [1081, 286] width 489 height 31
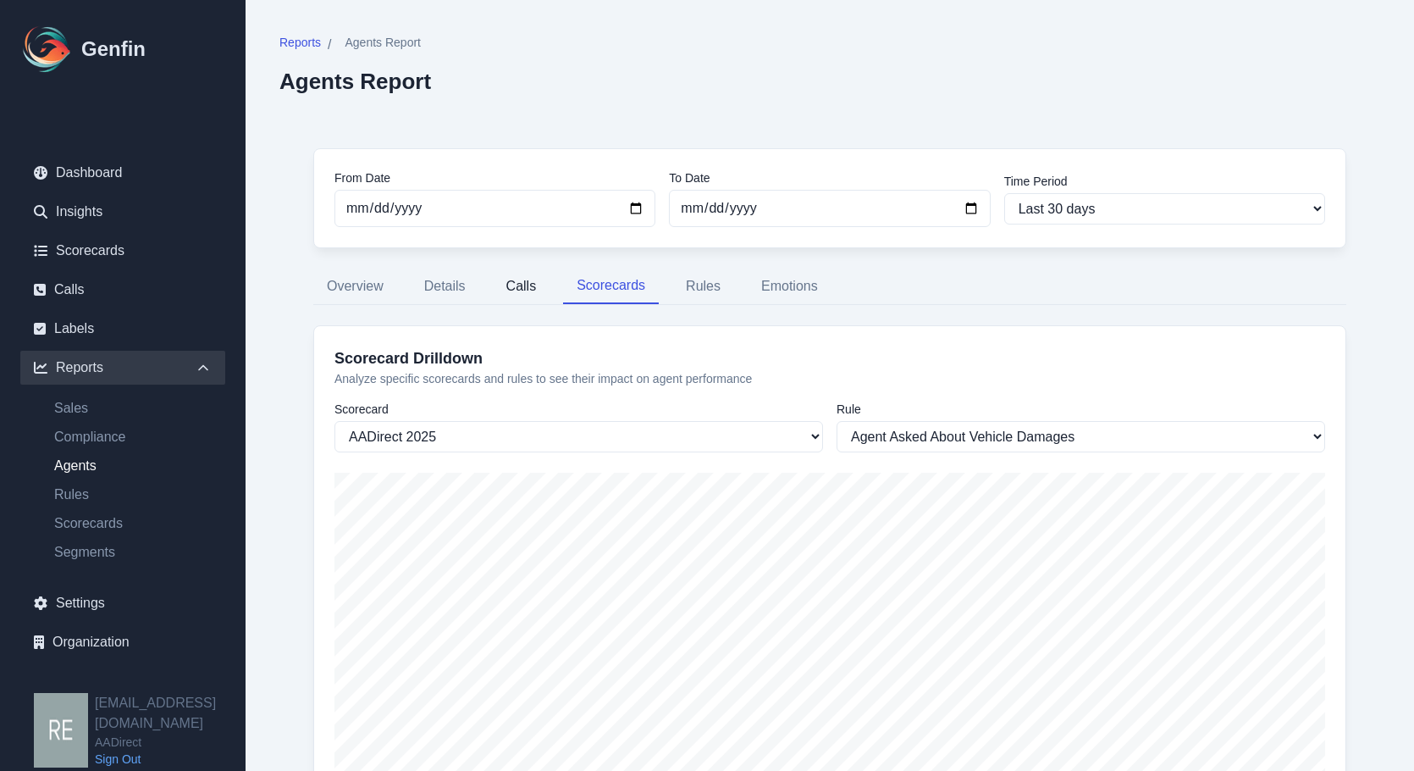
click at [512, 282] on button "Calls" at bounding box center [522, 286] width 58 height 36
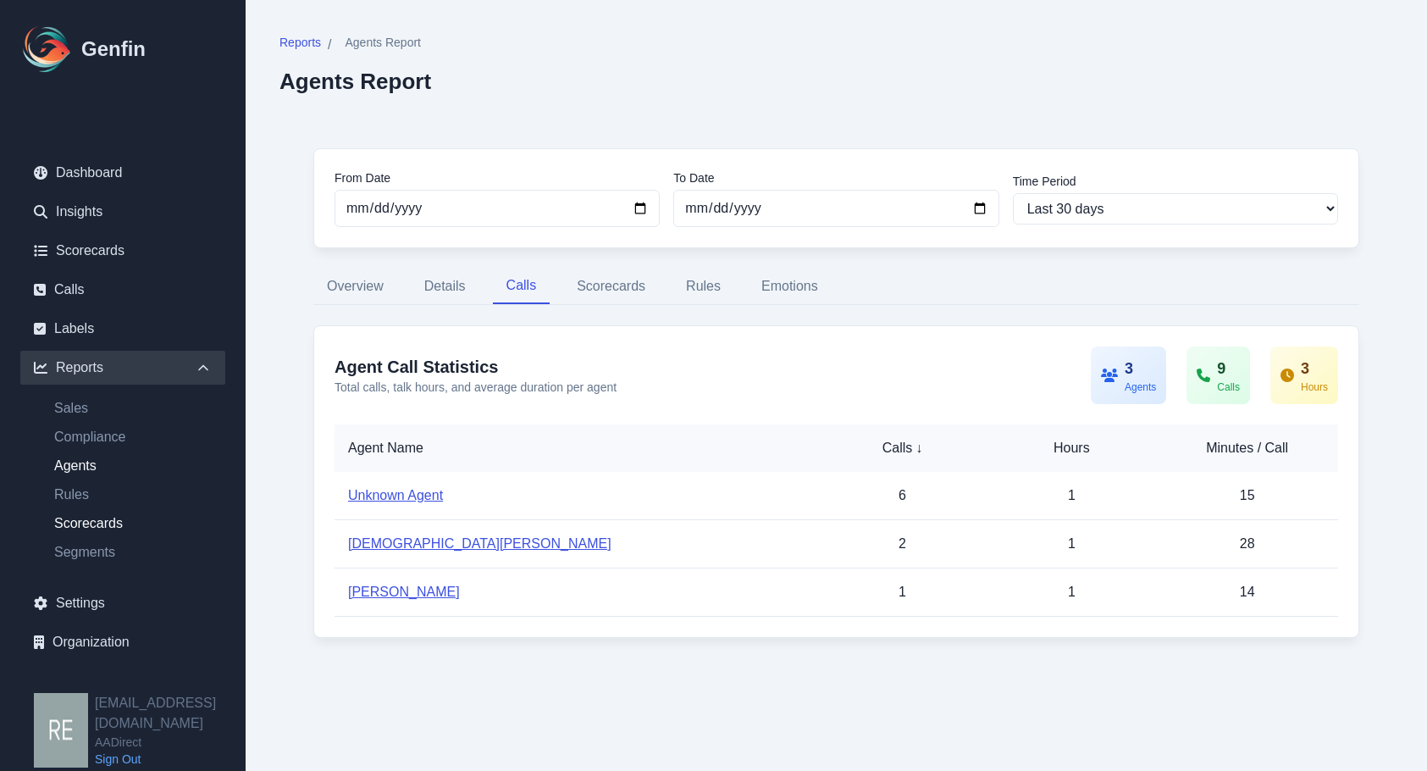
click at [96, 519] on link "Scorecards" at bounding box center [133, 523] width 185 height 20
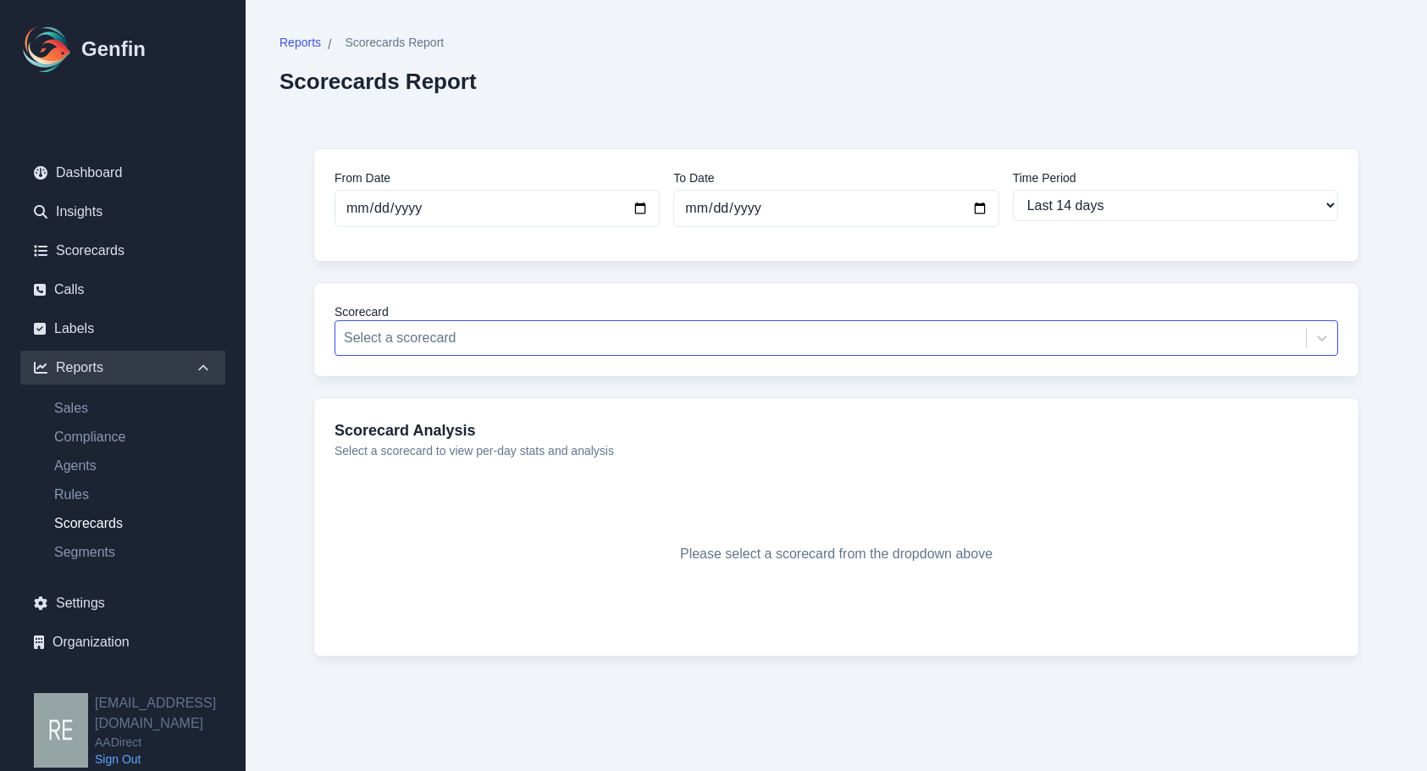
click at [580, 332] on div at bounding box center [820, 338] width 953 height 24
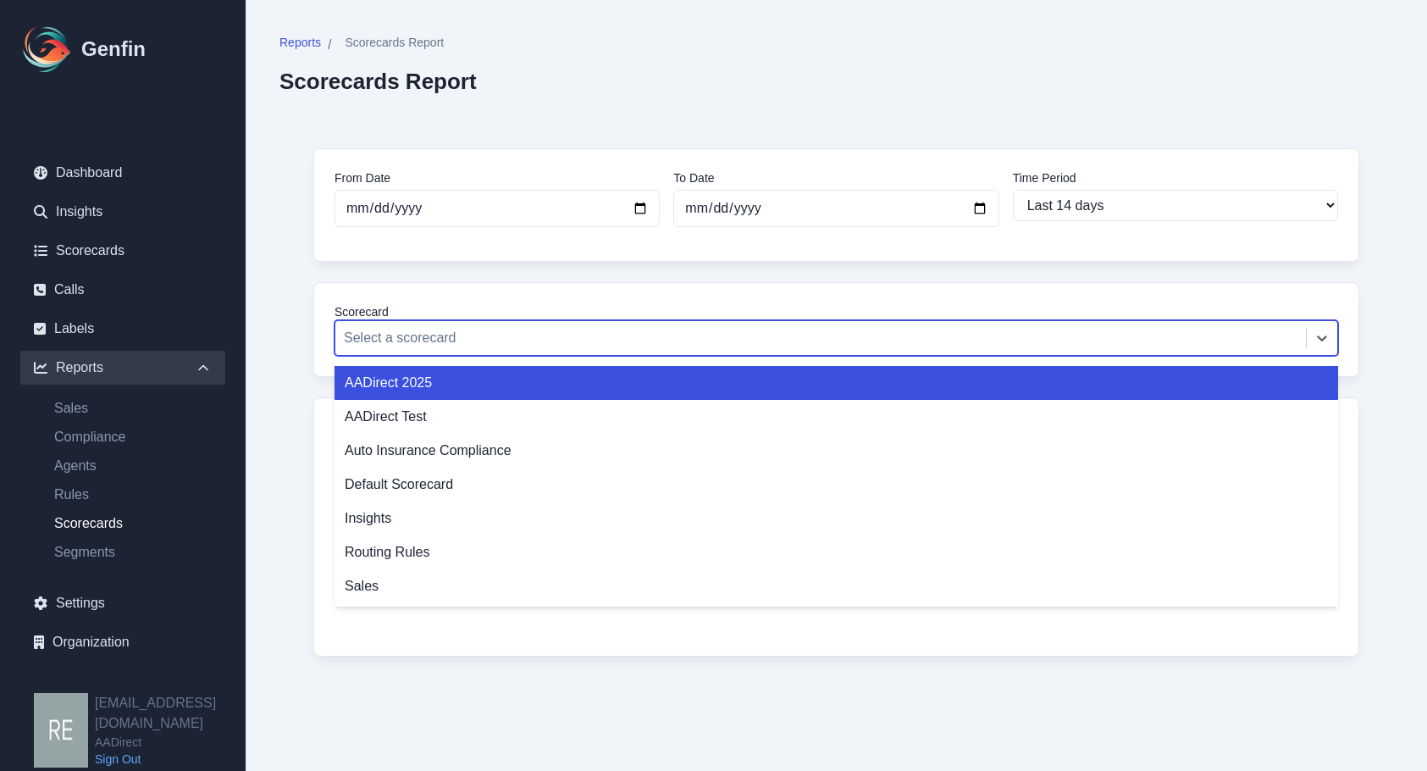
click at [537, 384] on div "AADirect 2025" at bounding box center [835, 383] width 1003 height 34
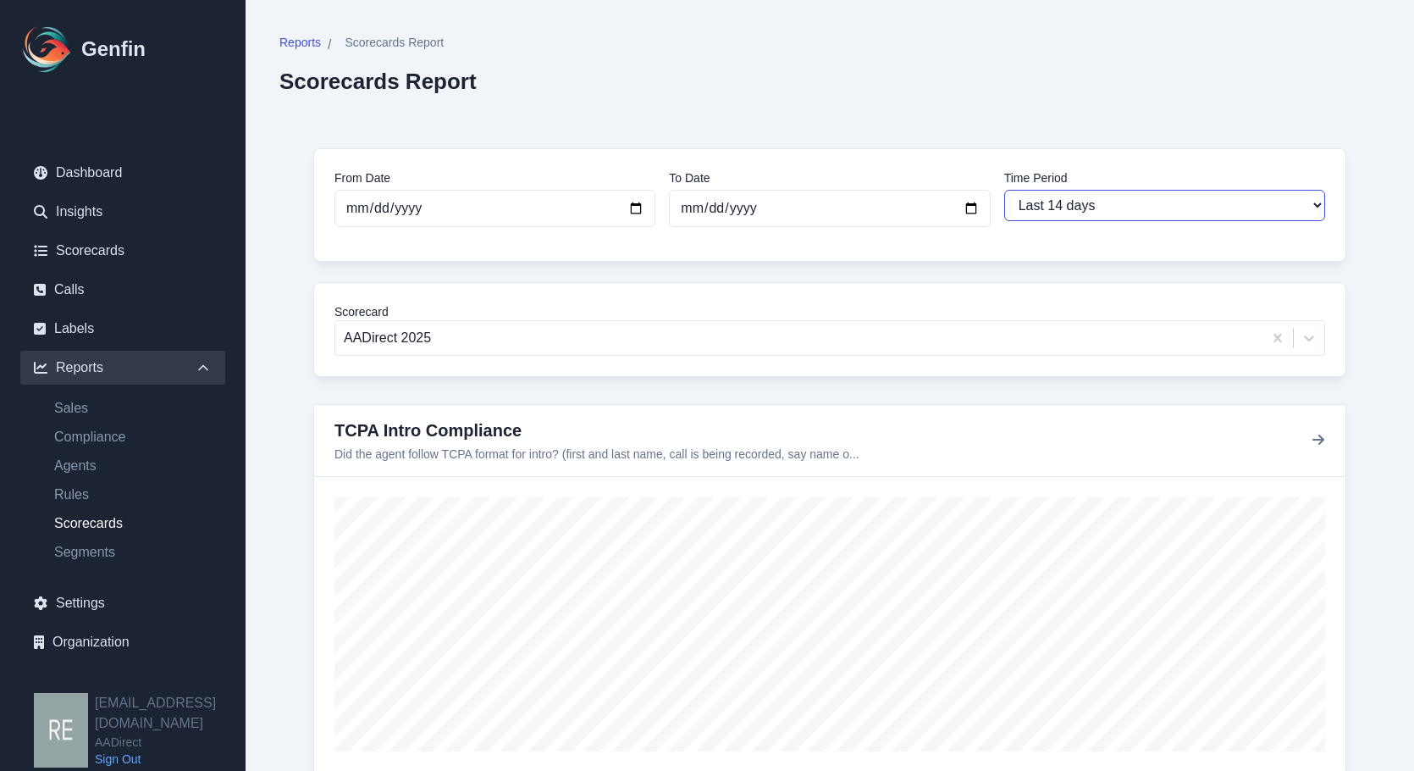
click at [1133, 208] on select "Last 7 days Last 14 days Last 30 days Last 90 days Last 180 days Last 365 days …" at bounding box center [1164, 205] width 321 height 31
select select "30"
click at [1004, 190] on select "Last 7 days Last 14 days Last 30 days Last 90 days Last 180 days Last 365 days …" at bounding box center [1164, 205] width 321 height 31
type input "[DATE]"
click at [1312, 436] on icon "button" at bounding box center [1319, 440] width 14 height 14
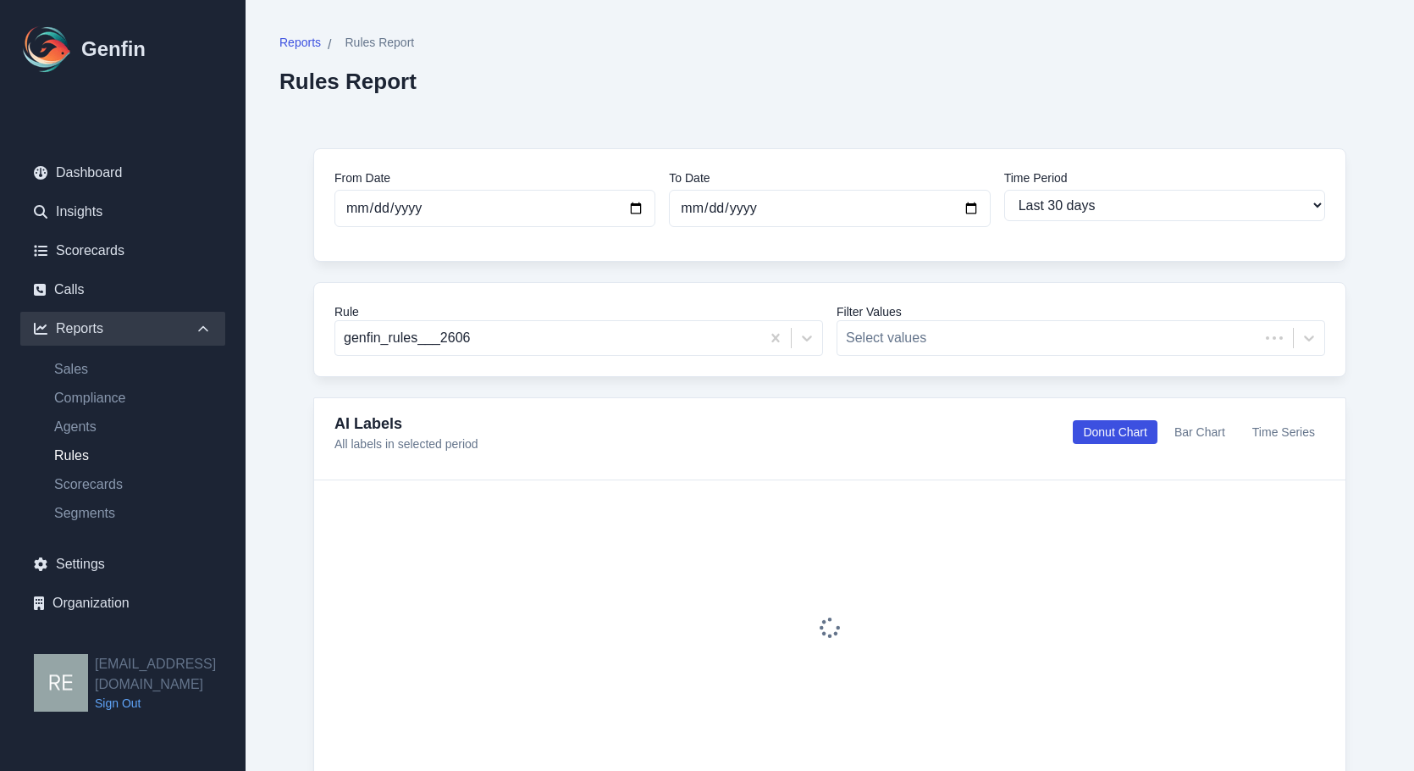
select select "30"
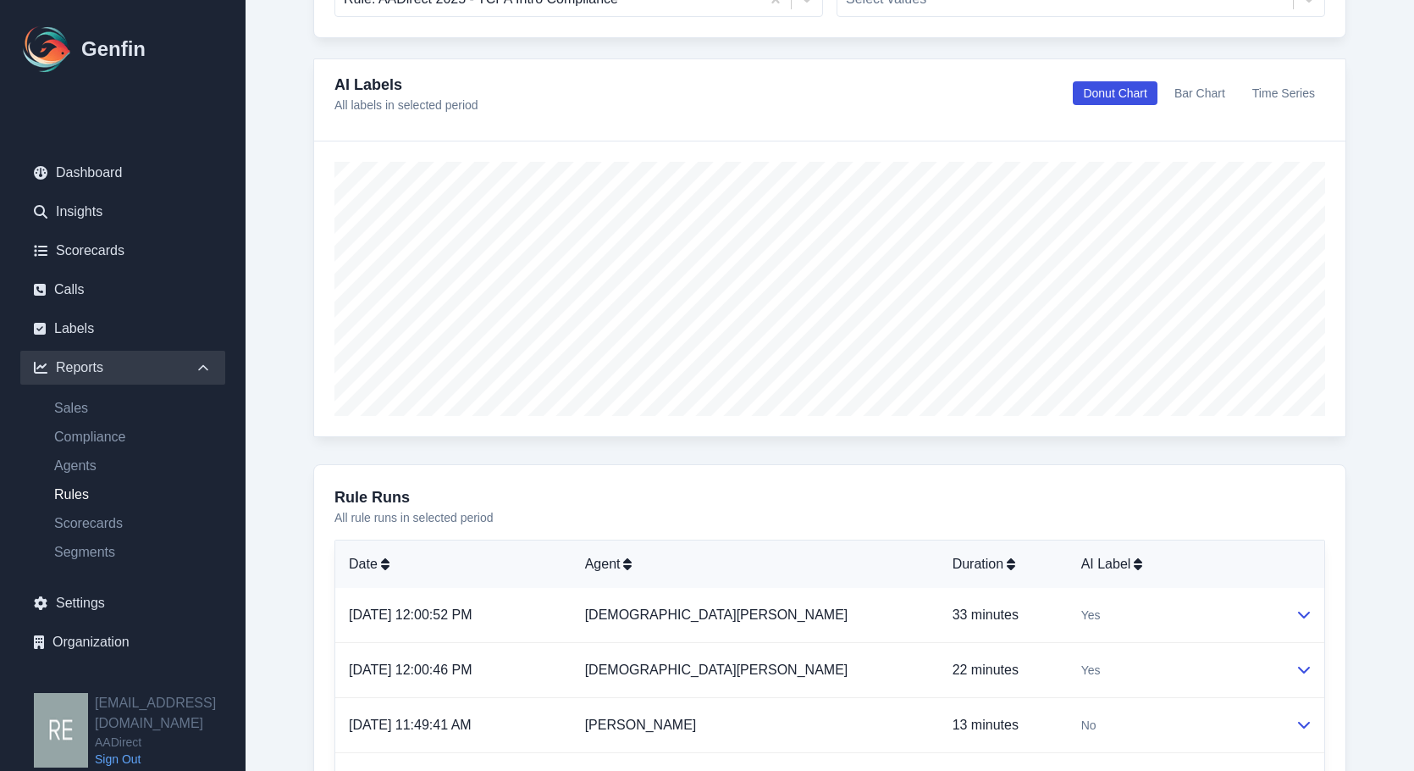
scroll to position [593, 0]
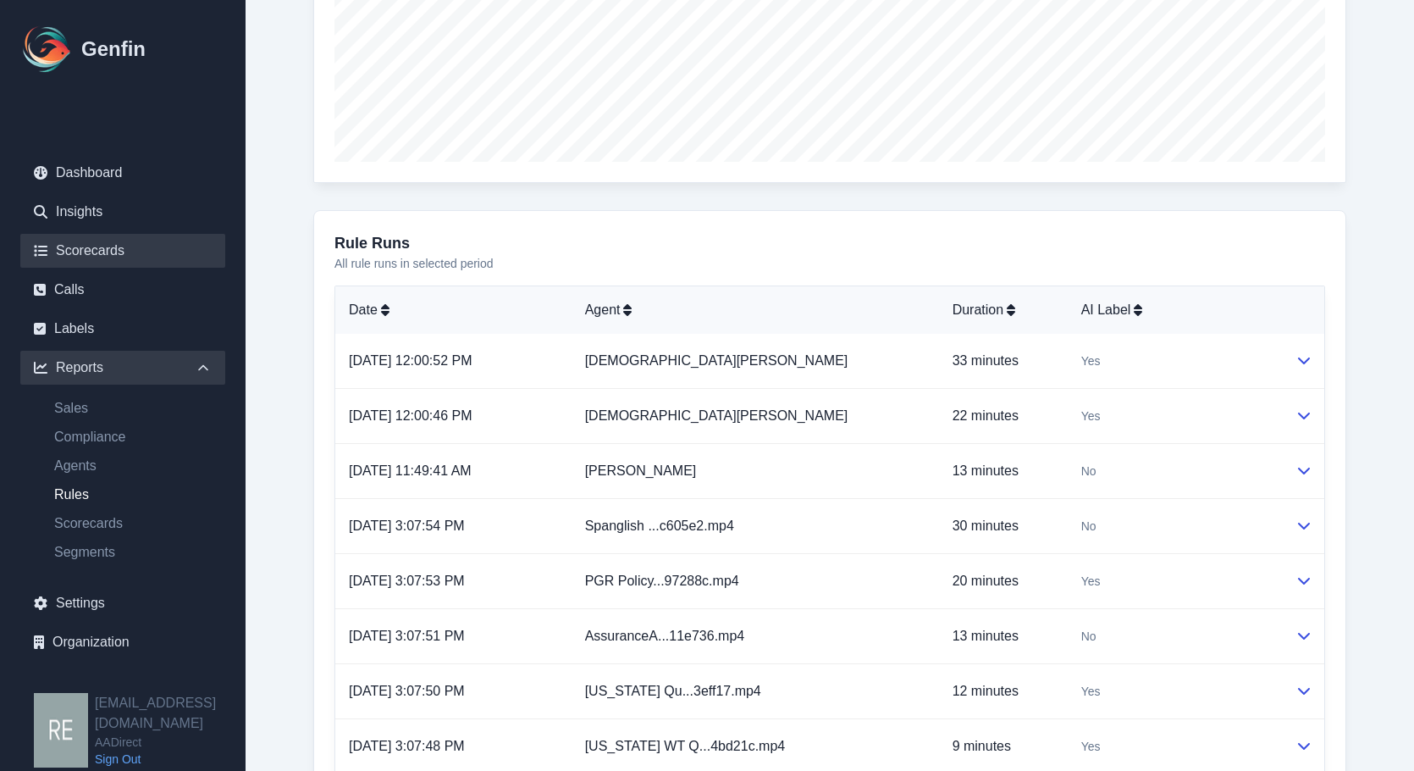
click at [102, 248] on link "Scorecards" at bounding box center [122, 251] width 205 height 34
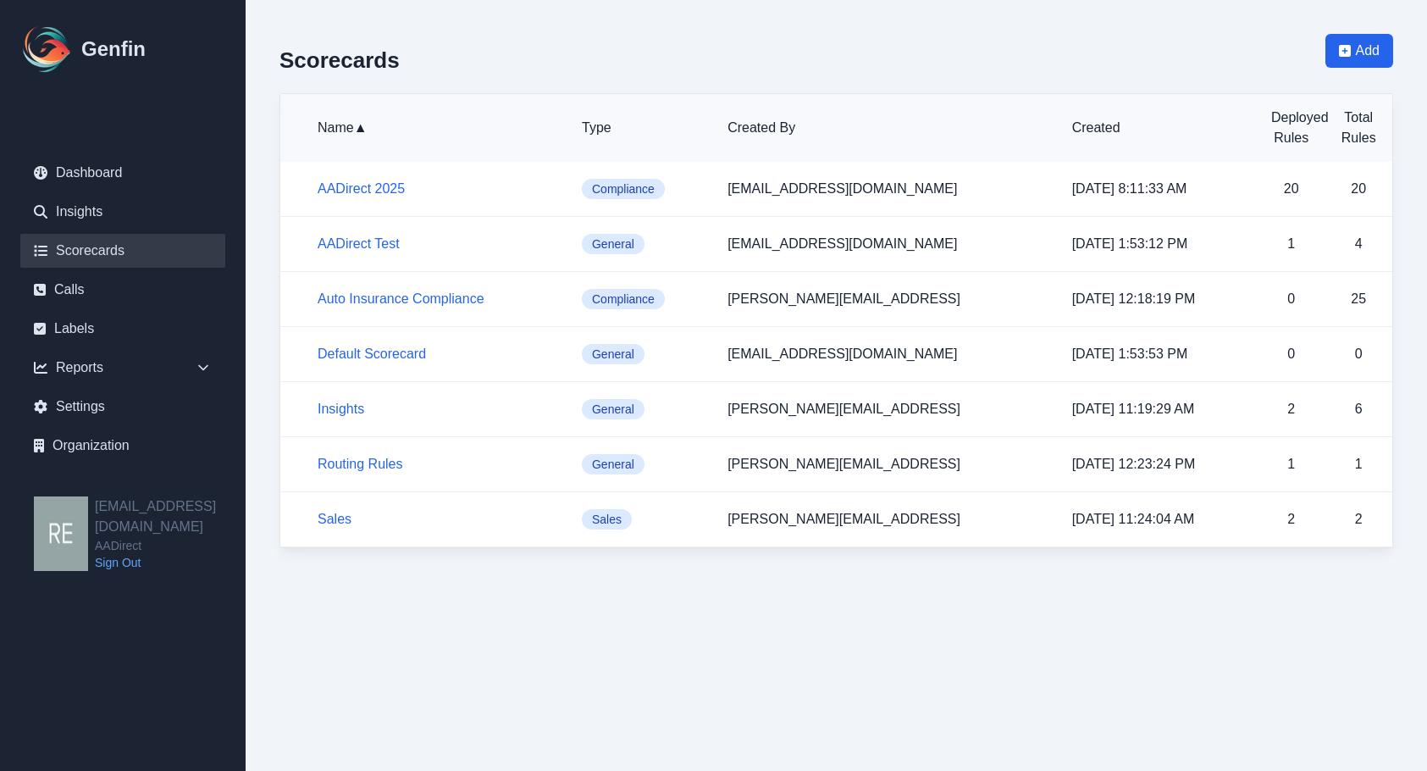
drag, startPoint x: 640, startPoint y: 188, endPoint x: 649, endPoint y: 186, distance: 8.6
click at [640, 188] on span "Compliance" at bounding box center [623, 189] width 83 height 20
click at [347, 185] on link "AADirect 2025" at bounding box center [361, 188] width 87 height 14
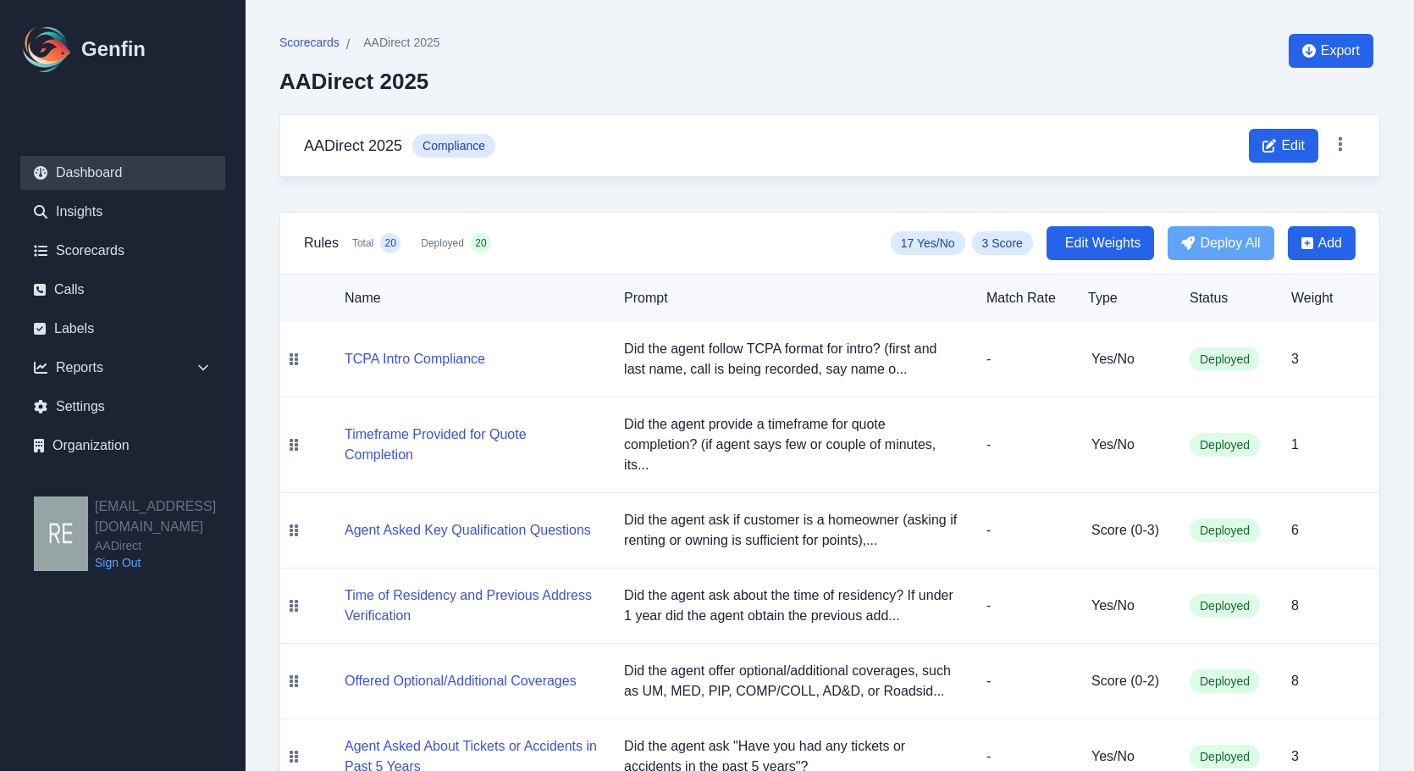
click at [119, 178] on link "Dashboard" at bounding box center [122, 173] width 205 height 34
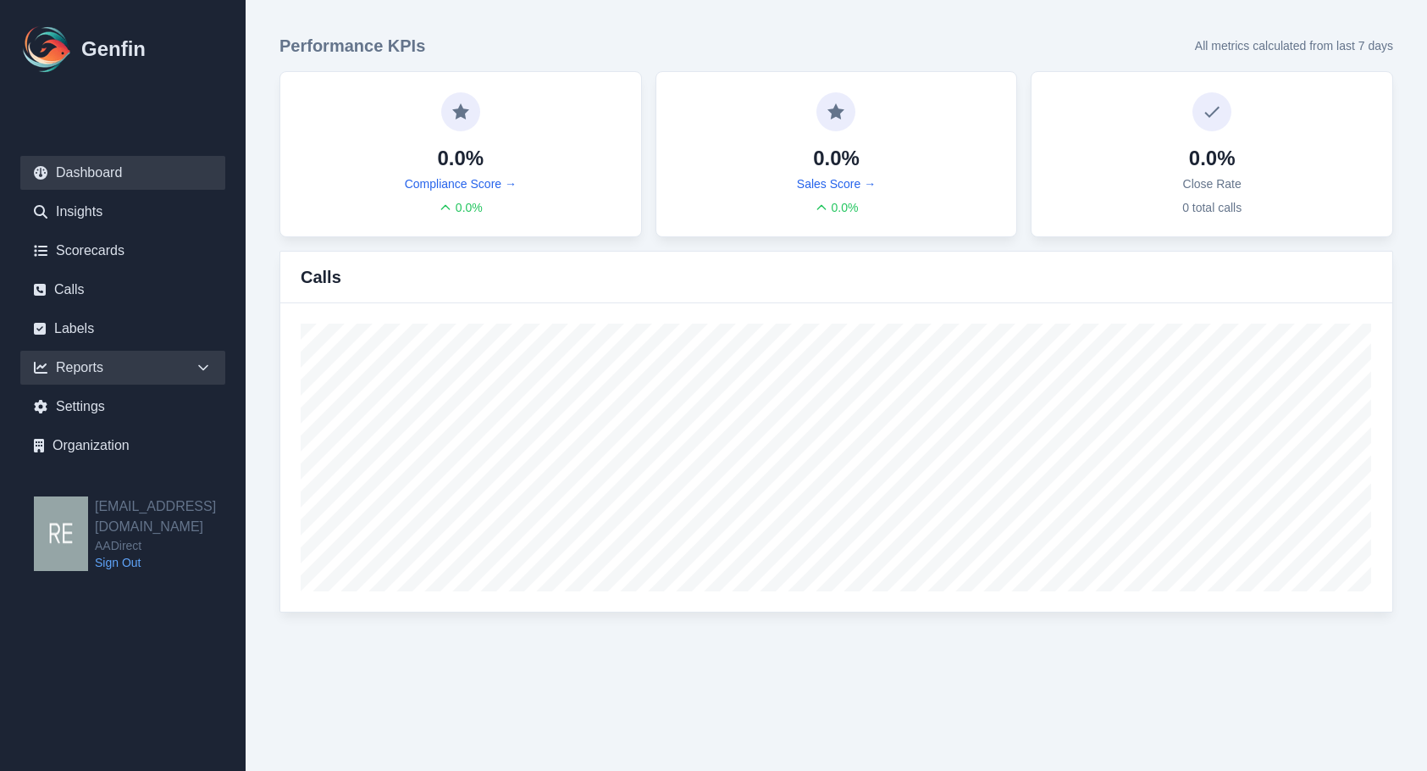
click at [93, 358] on div "Reports" at bounding box center [122, 368] width 205 height 34
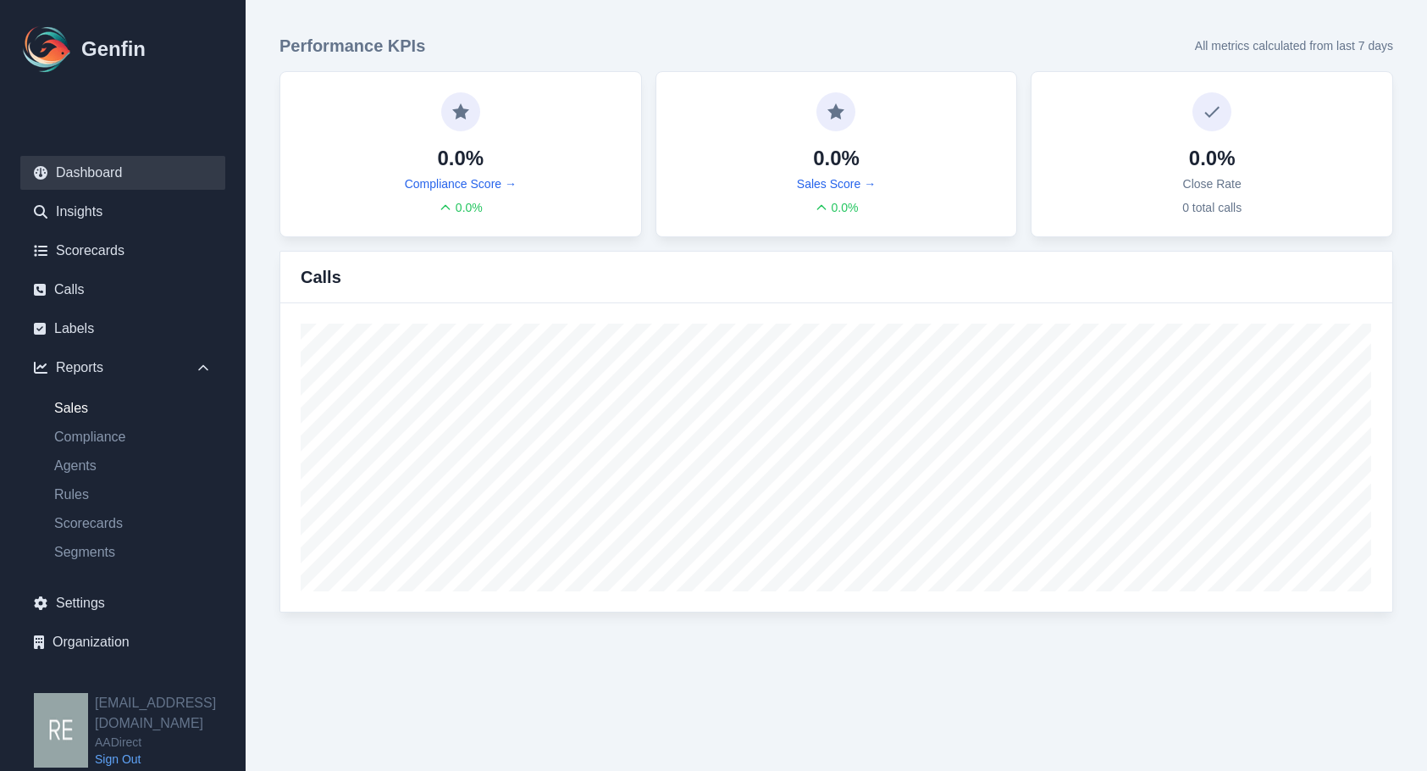
click at [84, 405] on link "Sales" at bounding box center [133, 408] width 185 height 20
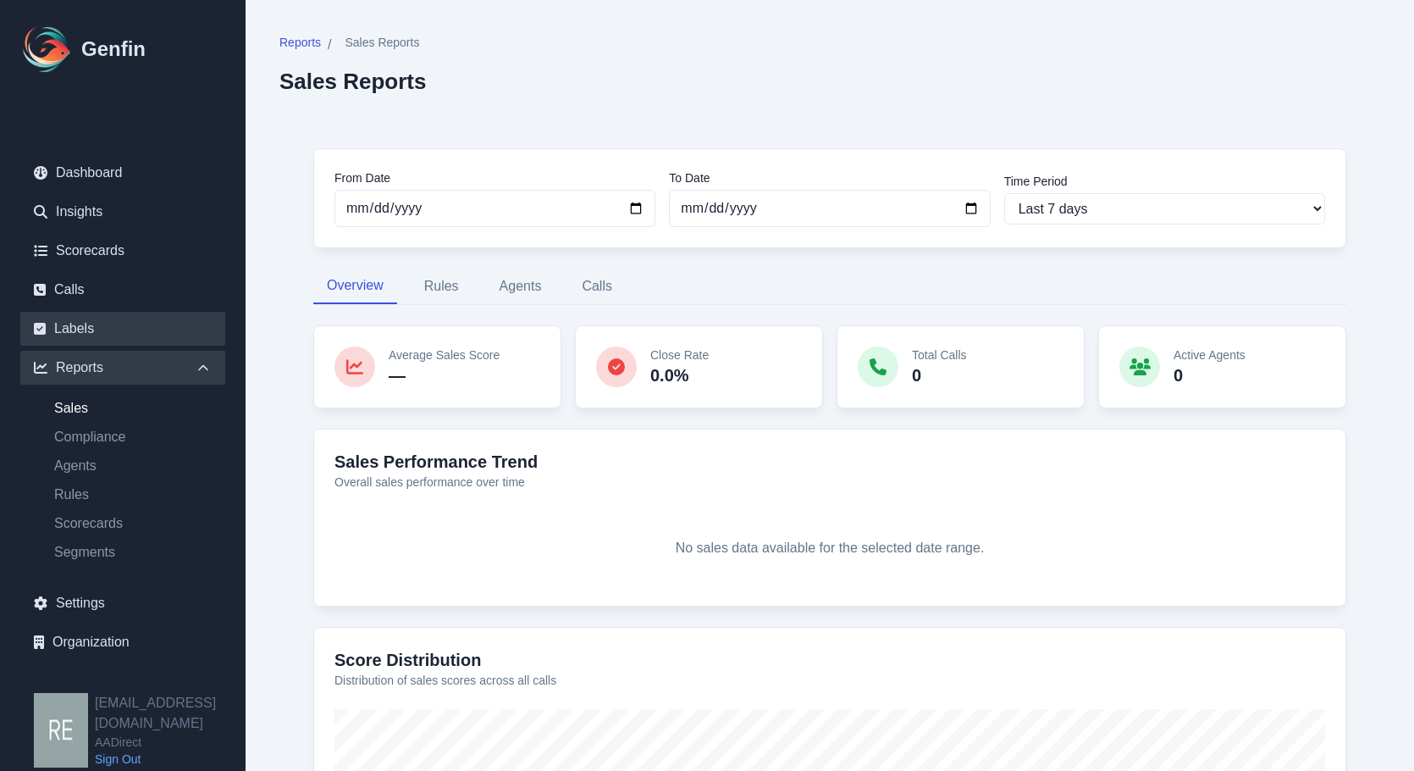
click at [84, 318] on link "Labels" at bounding box center [122, 329] width 205 height 34
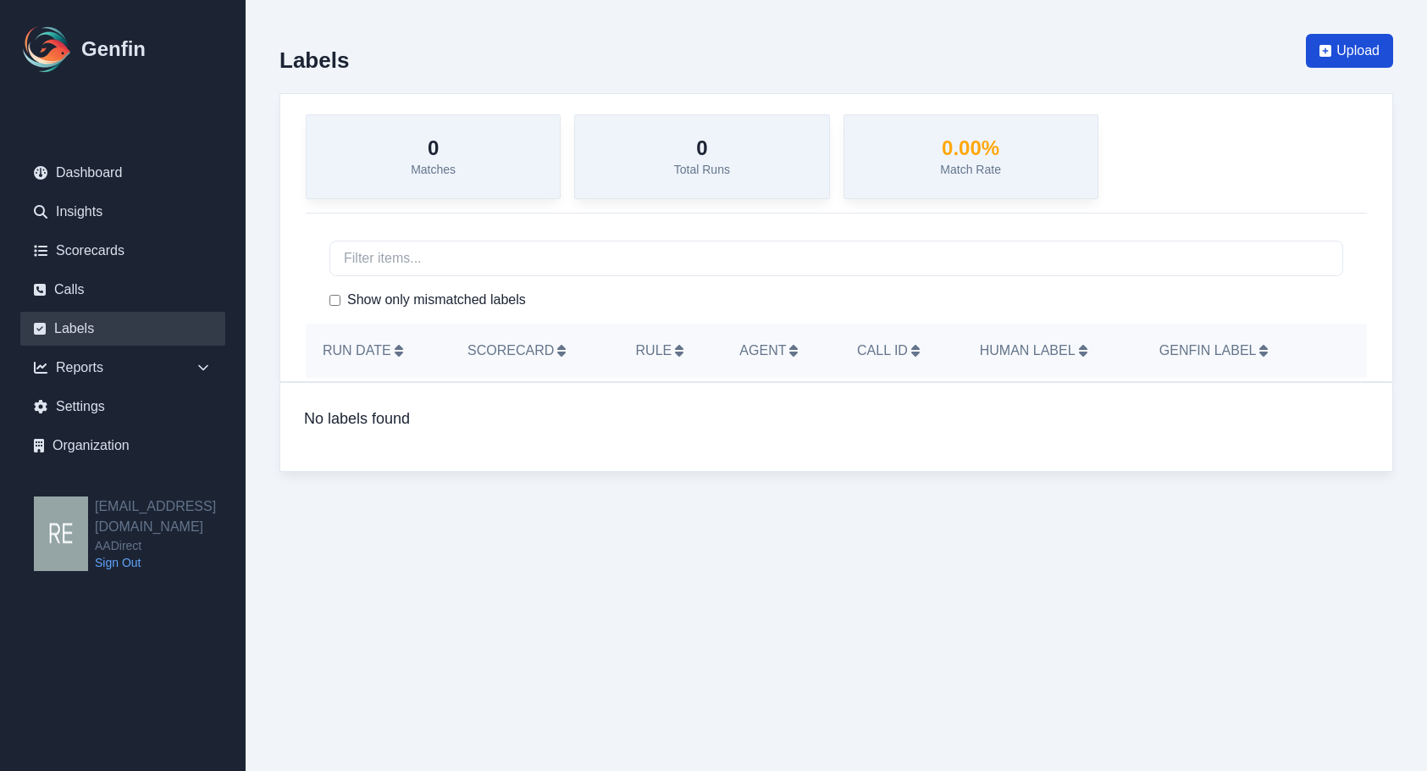
click at [1349, 46] on span "Upload" at bounding box center [1357, 51] width 43 height 20
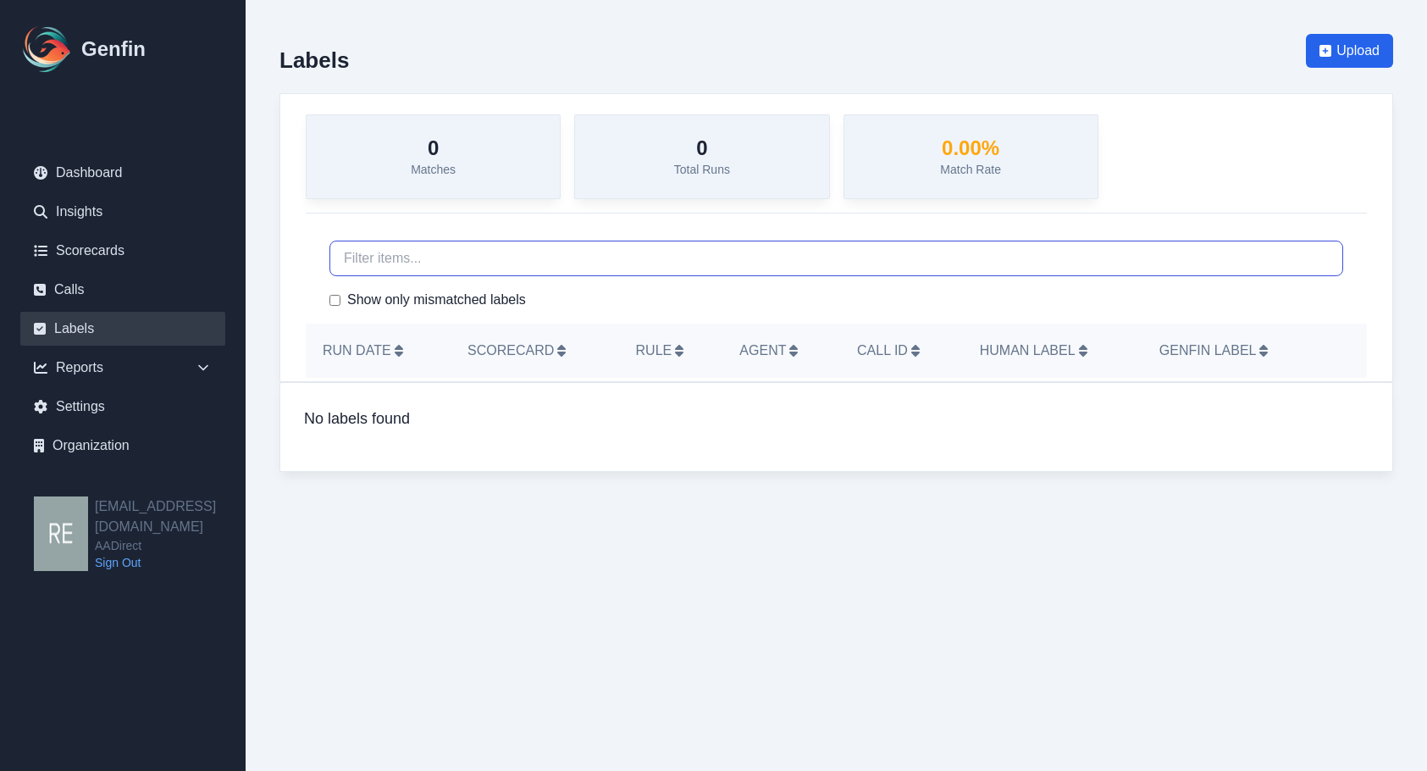
click at [398, 261] on input "text" at bounding box center [836, 258] width 1014 height 36
click at [333, 301] on input "Show only mismatched labels" at bounding box center [334, 300] width 11 height 11
click at [335, 300] on input "Show only mismatched labels" at bounding box center [334, 300] width 11 height 11
checkbox input "false"
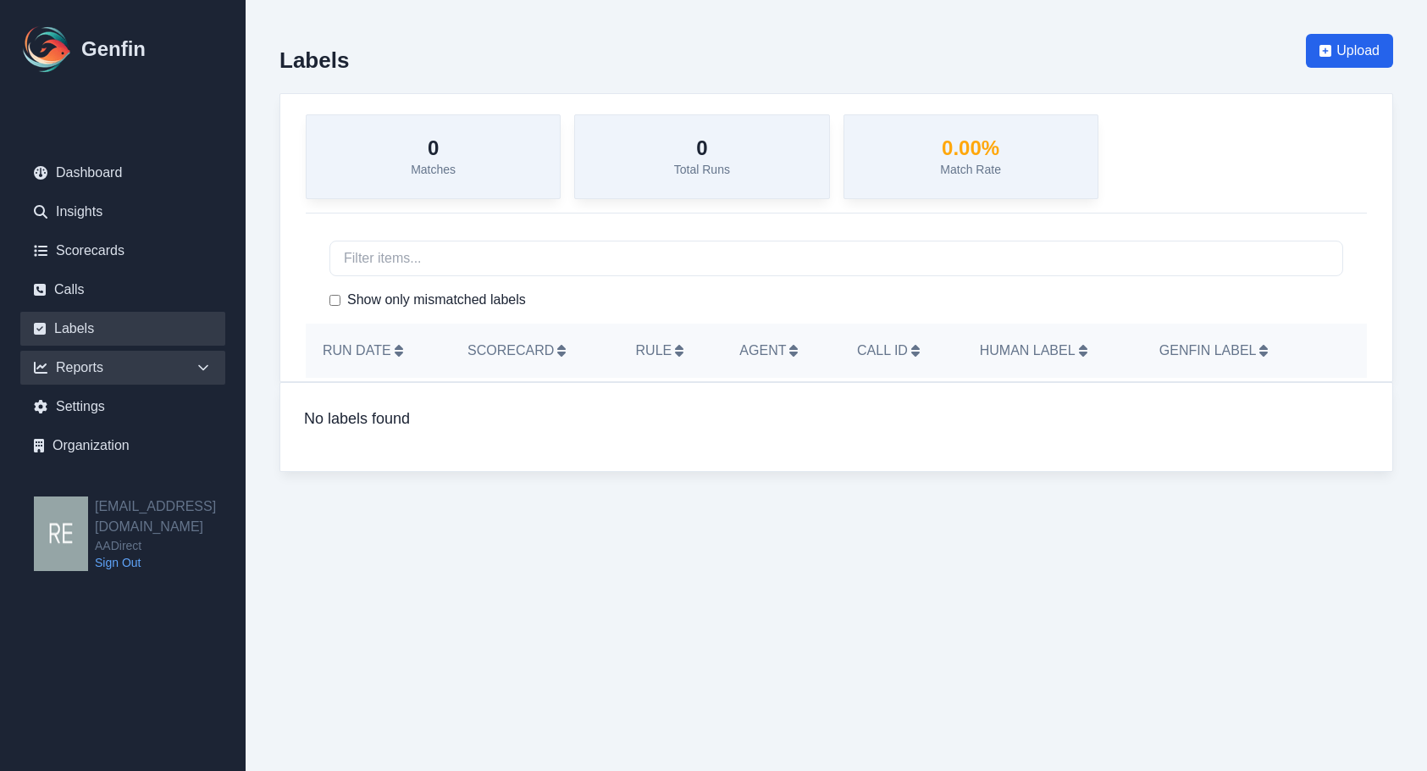
click at [96, 363] on div "Reports" at bounding box center [122, 368] width 205 height 34
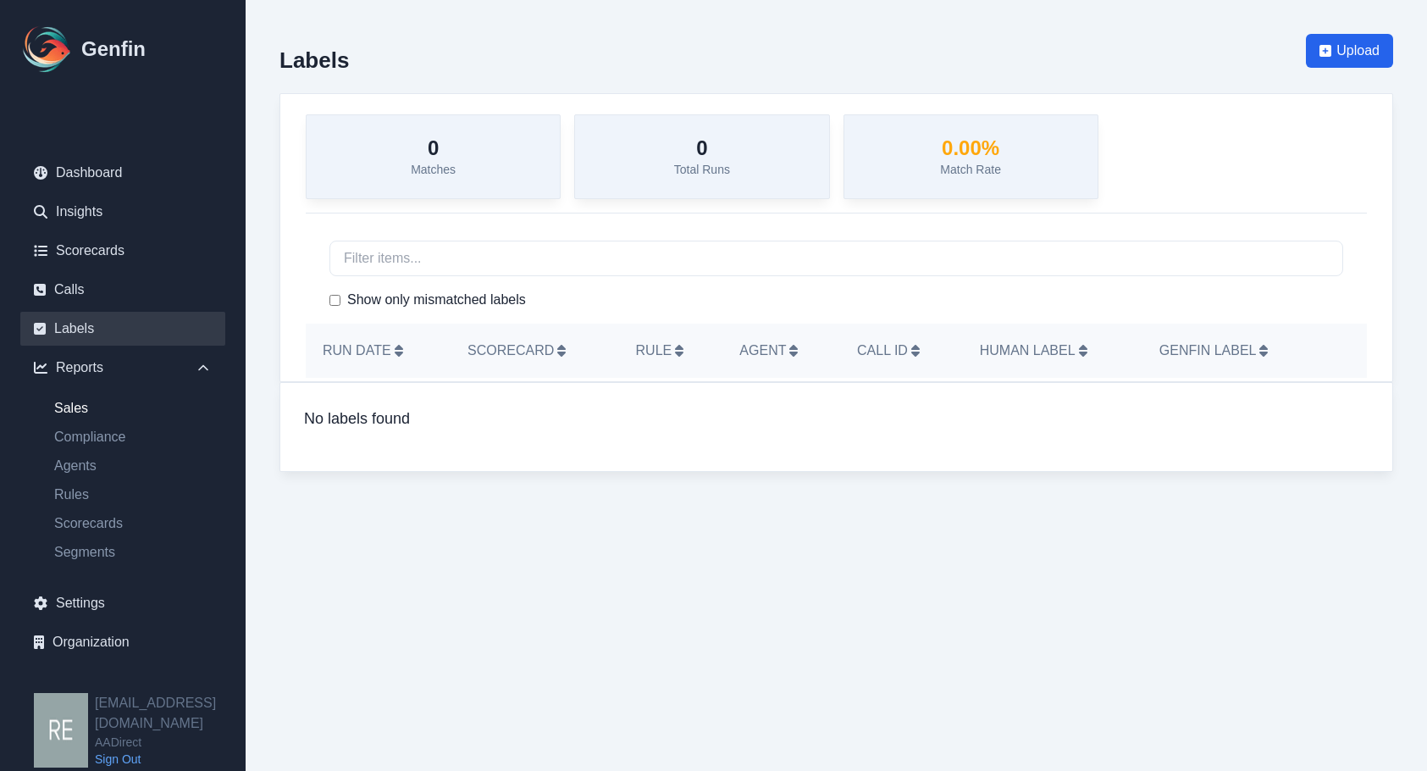
click at [82, 414] on link "Sales" at bounding box center [133, 408] width 185 height 20
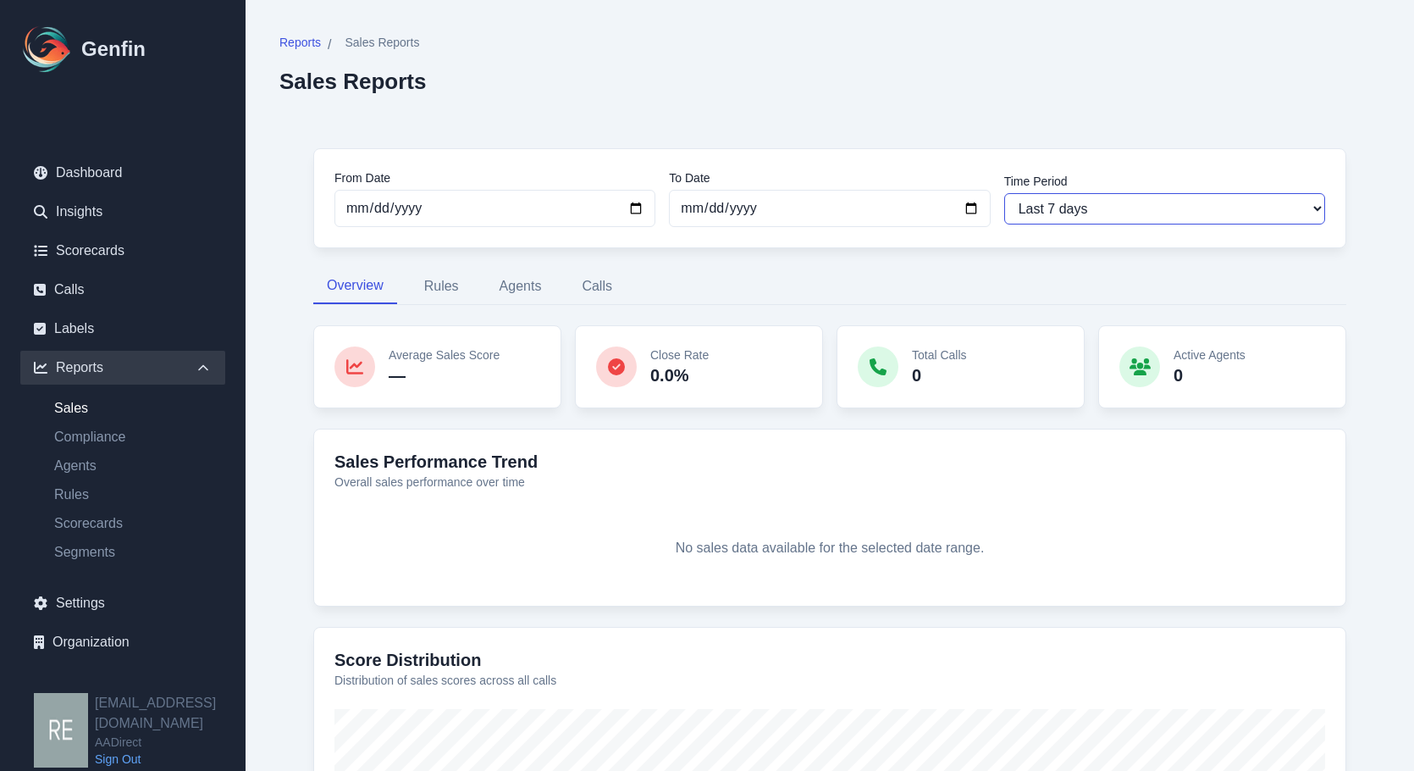
click at [1163, 211] on select "Last 7 days Last 14 days Last 30 days Last 90 days Last 180 days Last 365 days …" at bounding box center [1164, 208] width 321 height 31
select select "30"
click at [1004, 193] on select "Last 7 days Last 14 days Last 30 days Last 90 days Last 180 days Last 365 days …" at bounding box center [1164, 208] width 321 height 31
type input "[DATE]"
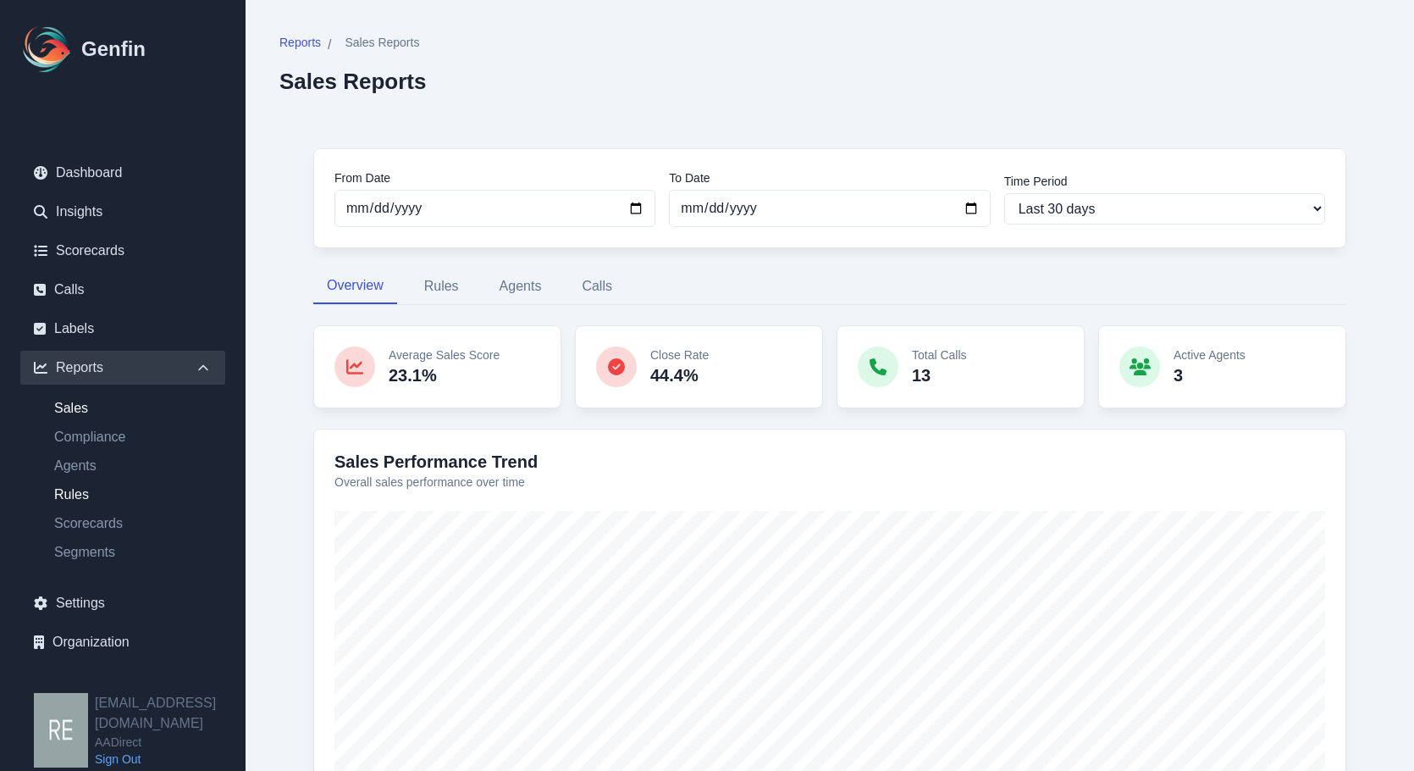
click at [102, 489] on link "Rules" at bounding box center [133, 494] width 185 height 20
select select "14"
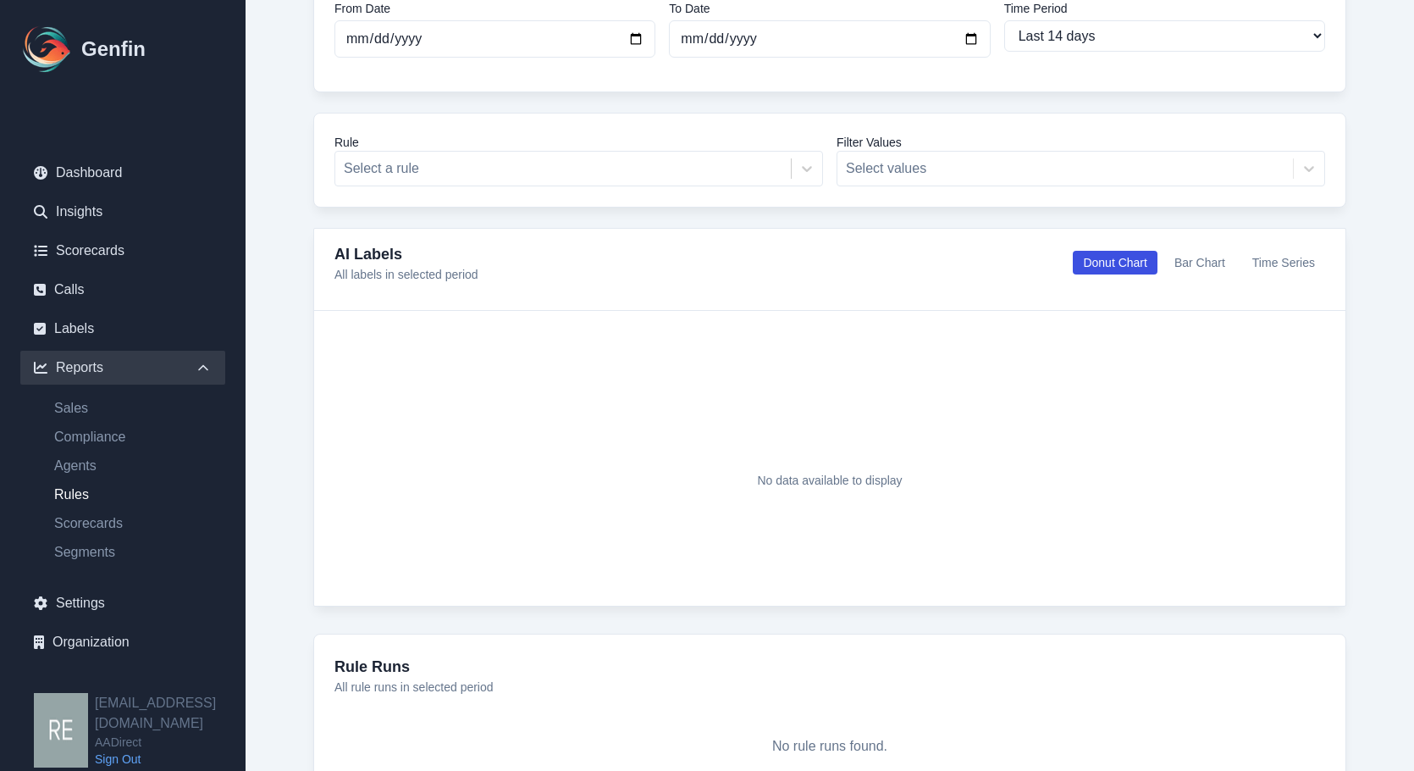
scroll to position [271, 0]
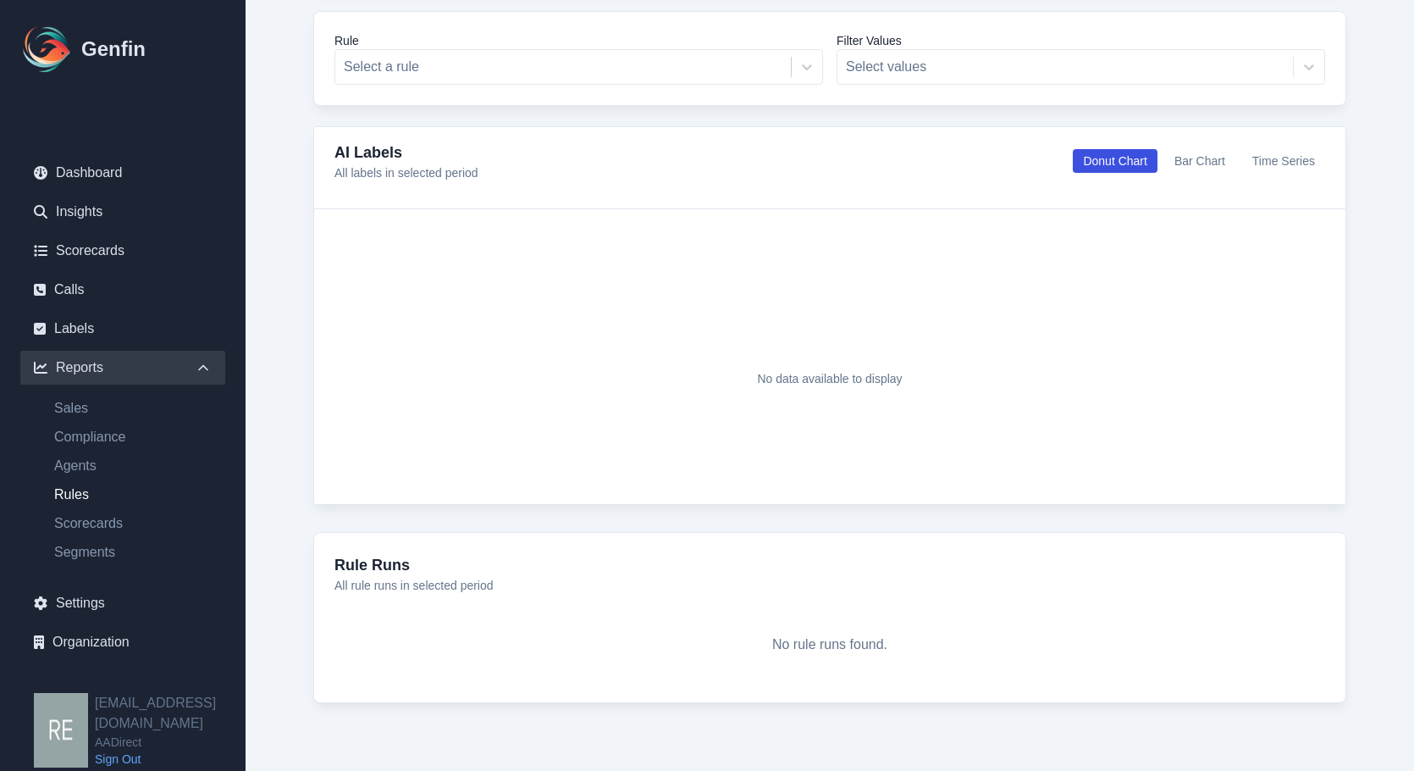
click at [131, 422] on ul "Sales Compliance Agents Rules Scorecards Segments" at bounding box center [122, 480] width 205 height 164
click at [99, 514] on link "Scorecards" at bounding box center [133, 523] width 185 height 20
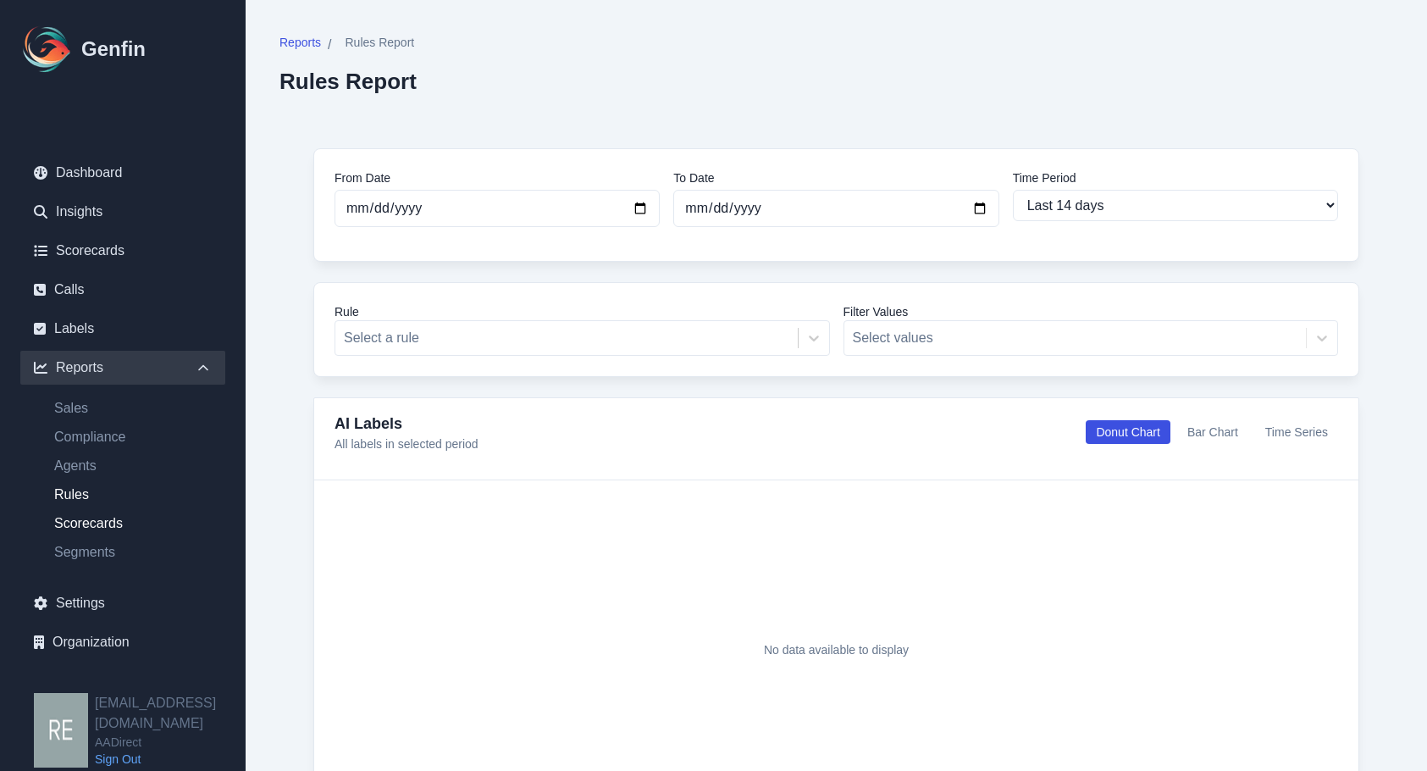
select select "14"
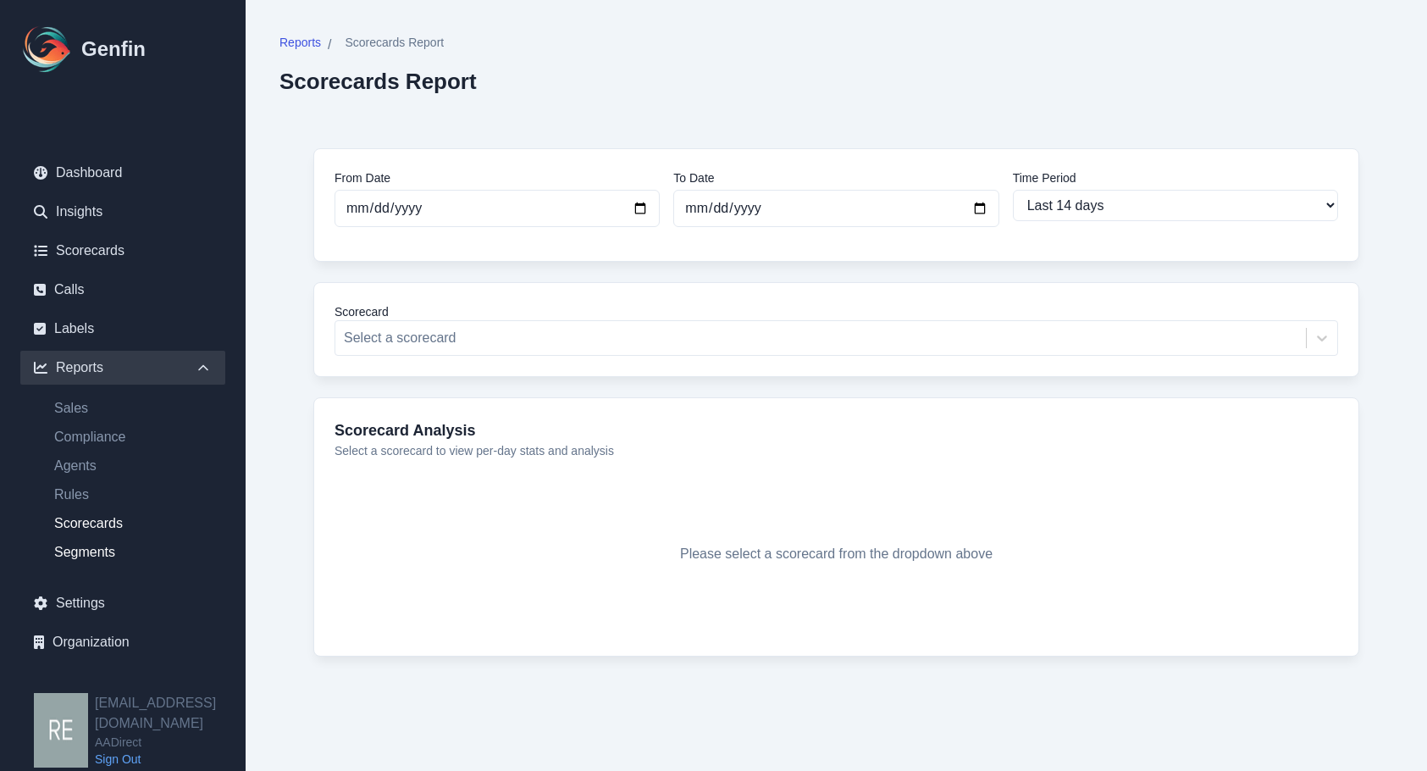
click at [89, 553] on link "Segments" at bounding box center [133, 552] width 185 height 20
select select "14"
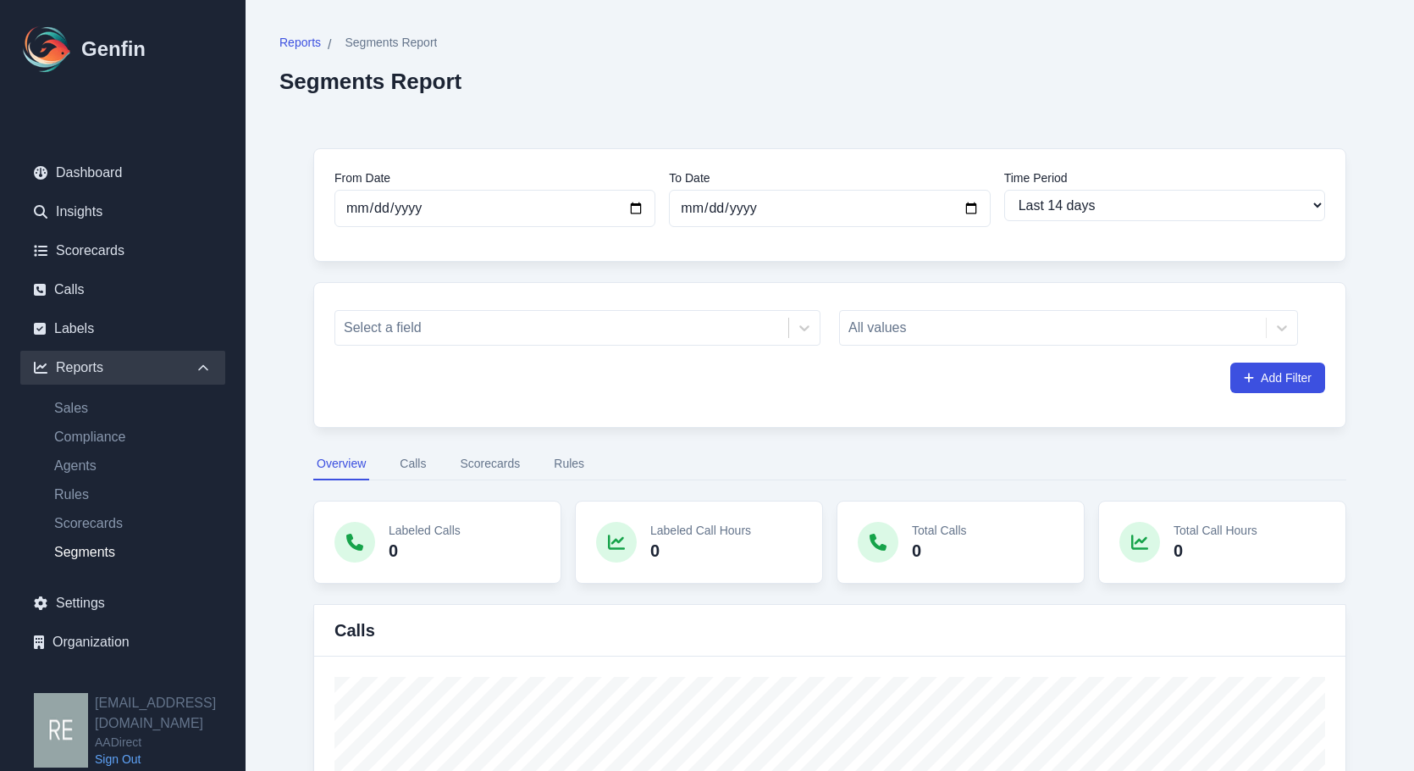
scroll to position [508, 0]
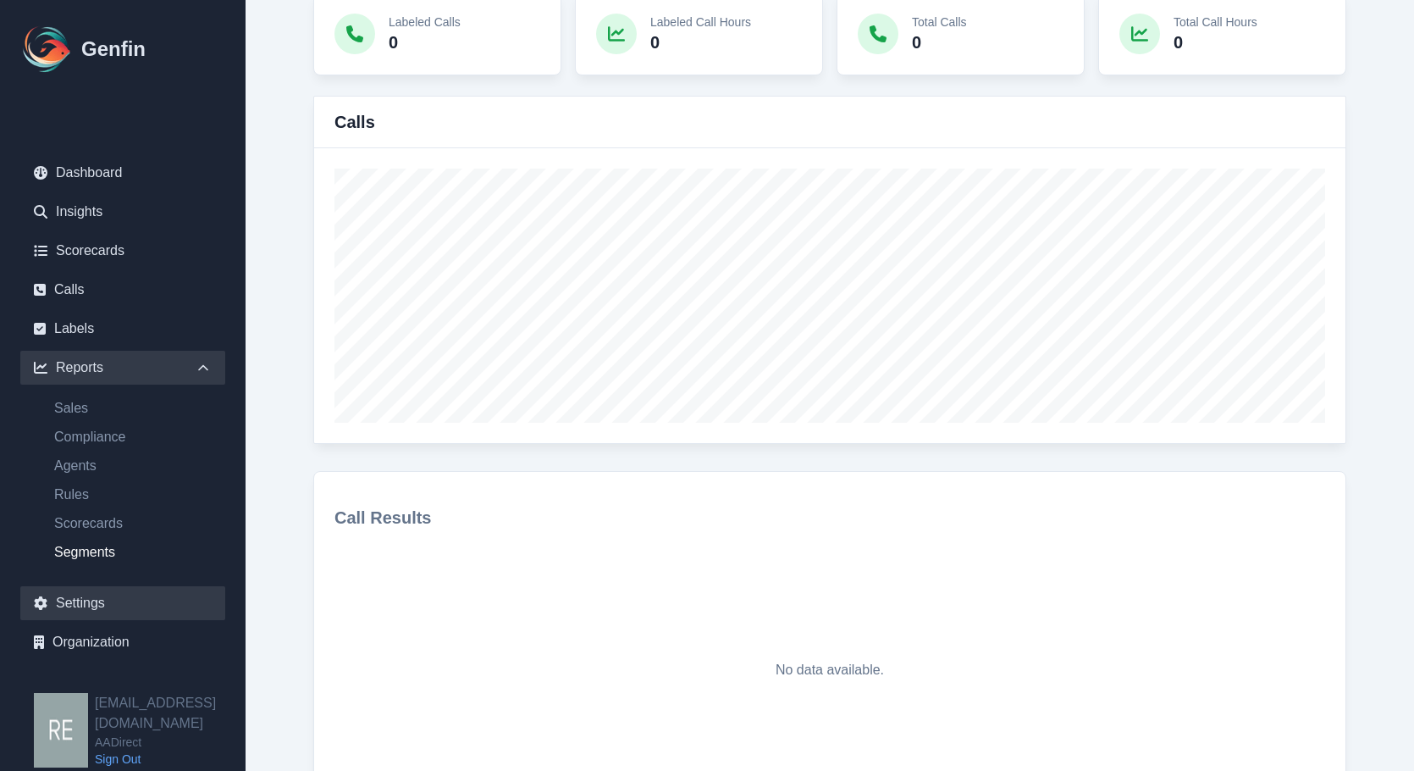
click at [90, 600] on link "Settings" at bounding box center [122, 603] width 205 height 34
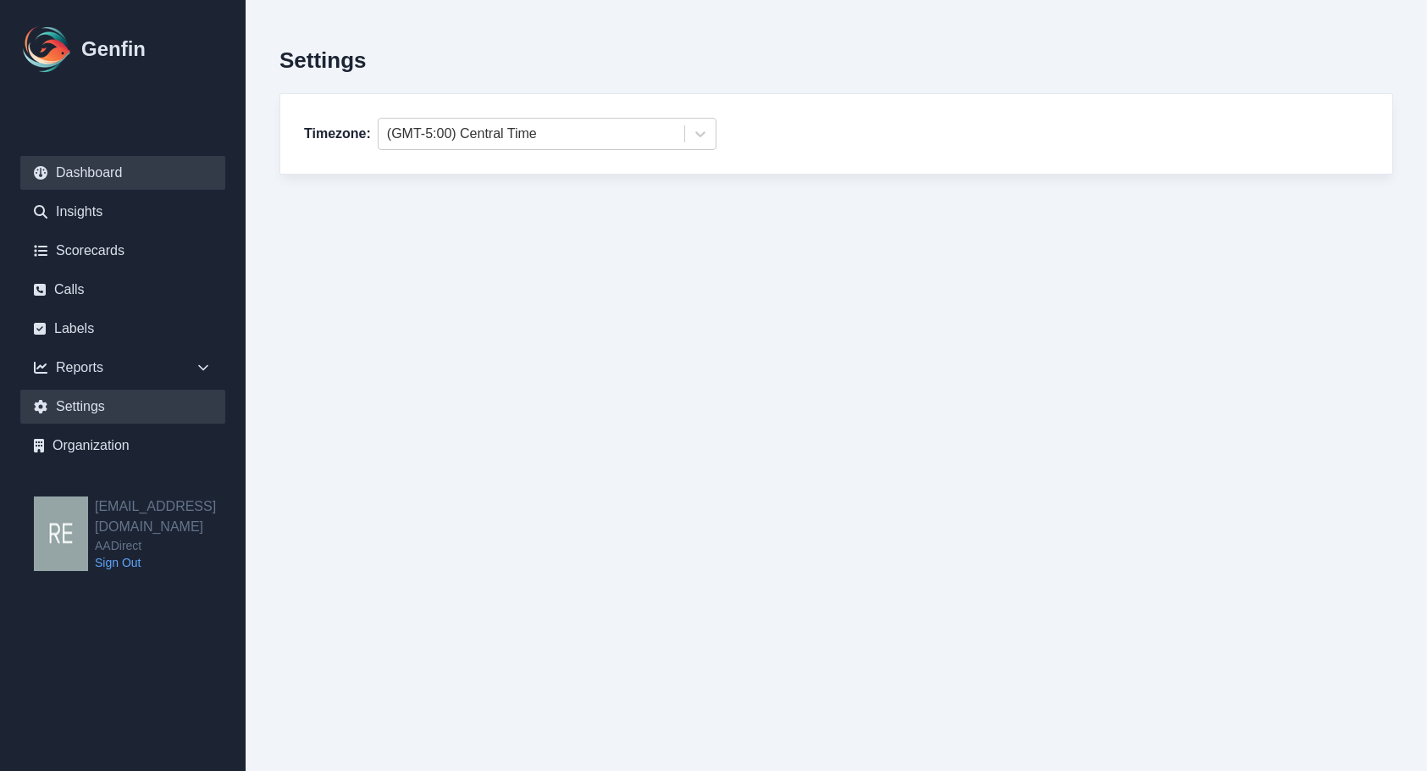
click at [100, 165] on link "Dashboard" at bounding box center [122, 173] width 205 height 34
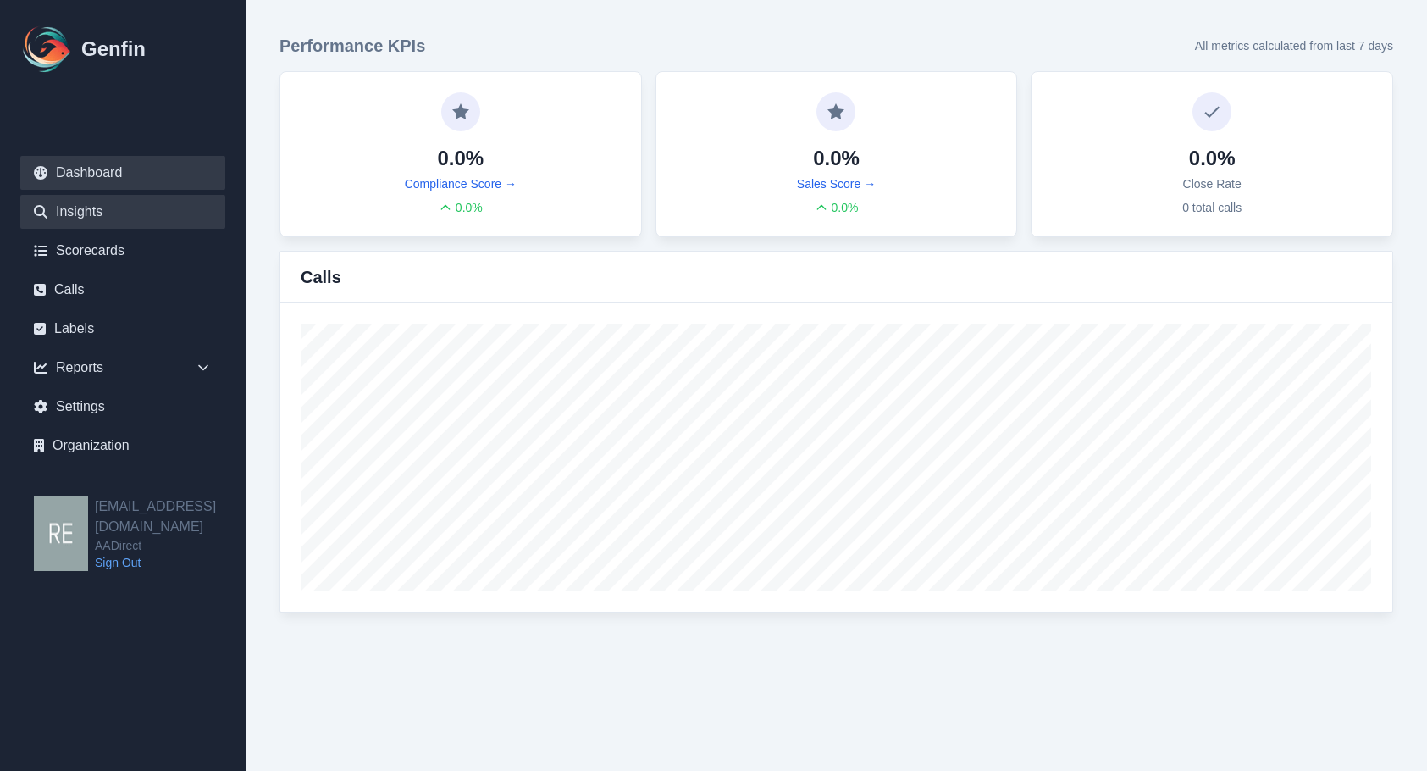
click at [80, 204] on link "Insights" at bounding box center [122, 212] width 205 height 34
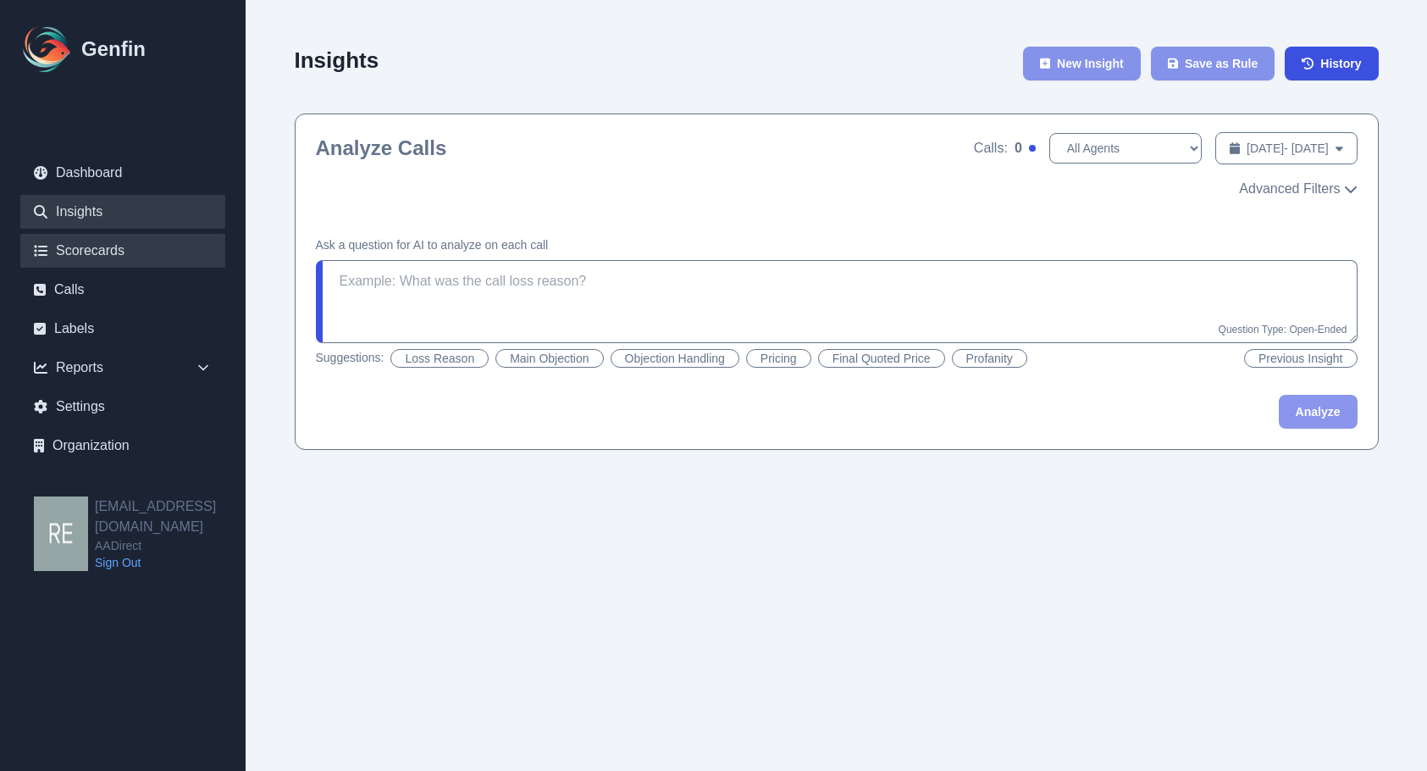
click at [89, 256] on link "Scorecards" at bounding box center [122, 251] width 205 height 34
